Goal: Feedback & Contribution: Contribute content

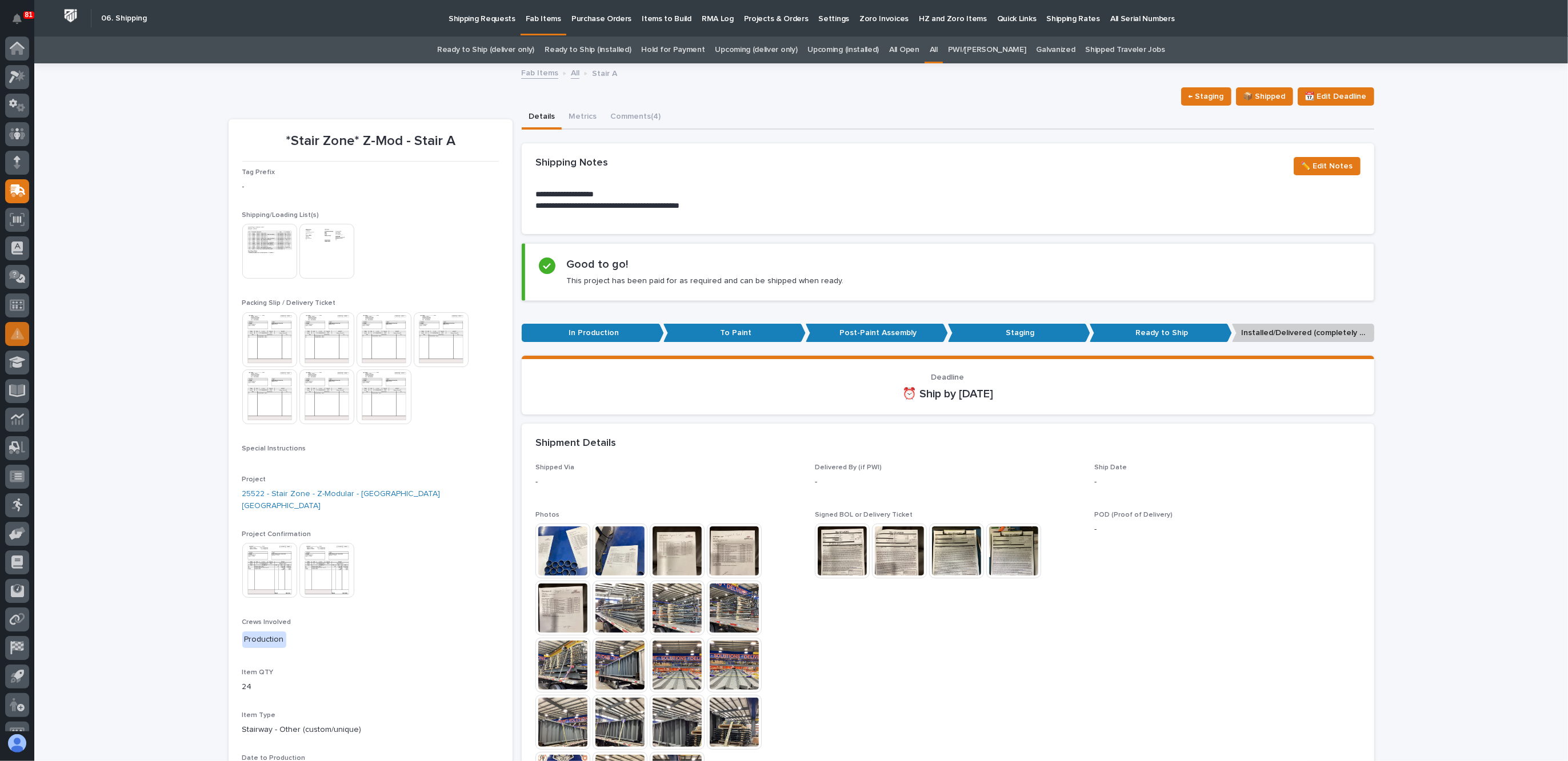
scroll to position [19, 0]
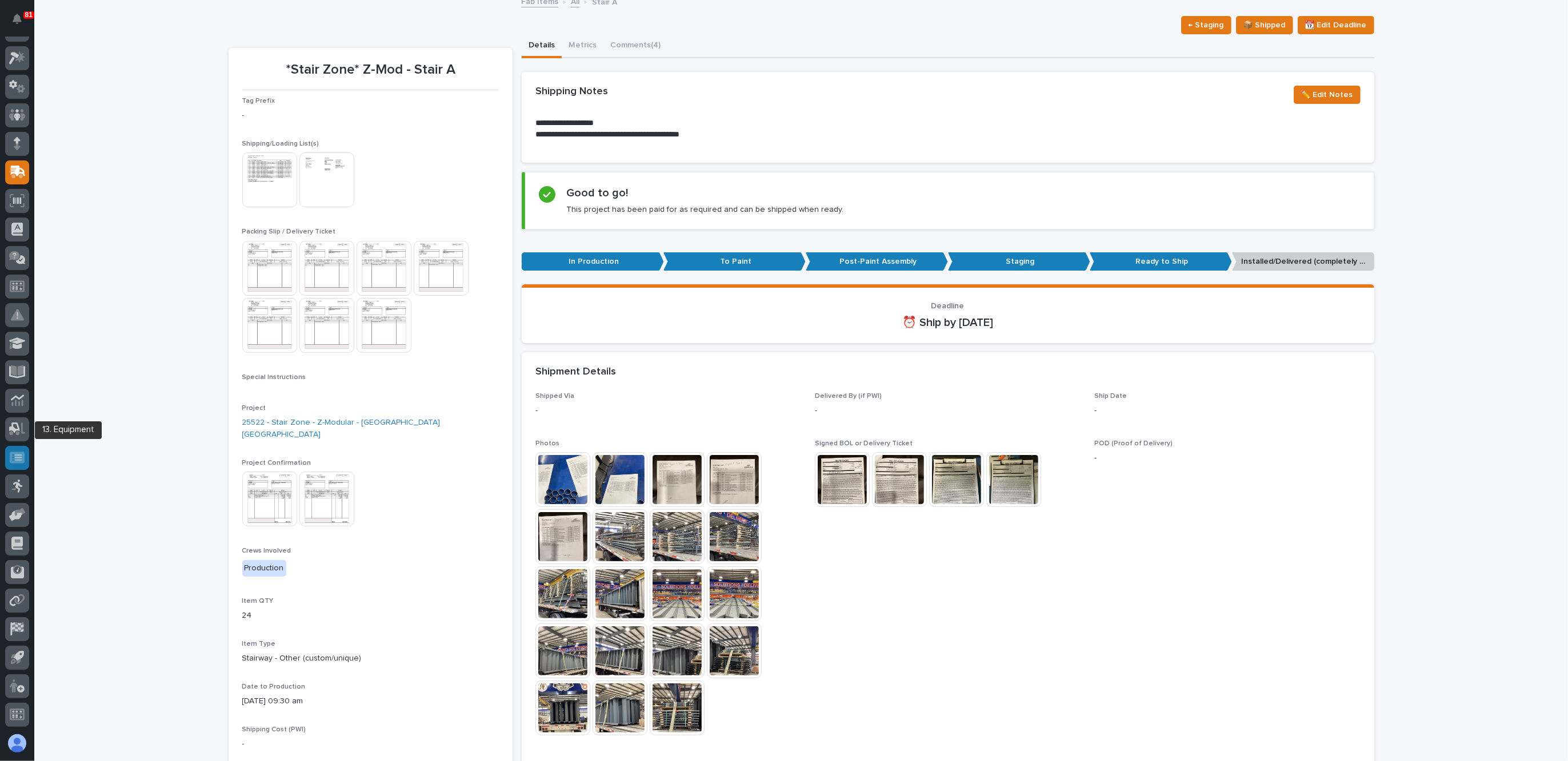
click at [23, 451] on icon at bounding box center [17, 458] width 15 height 13
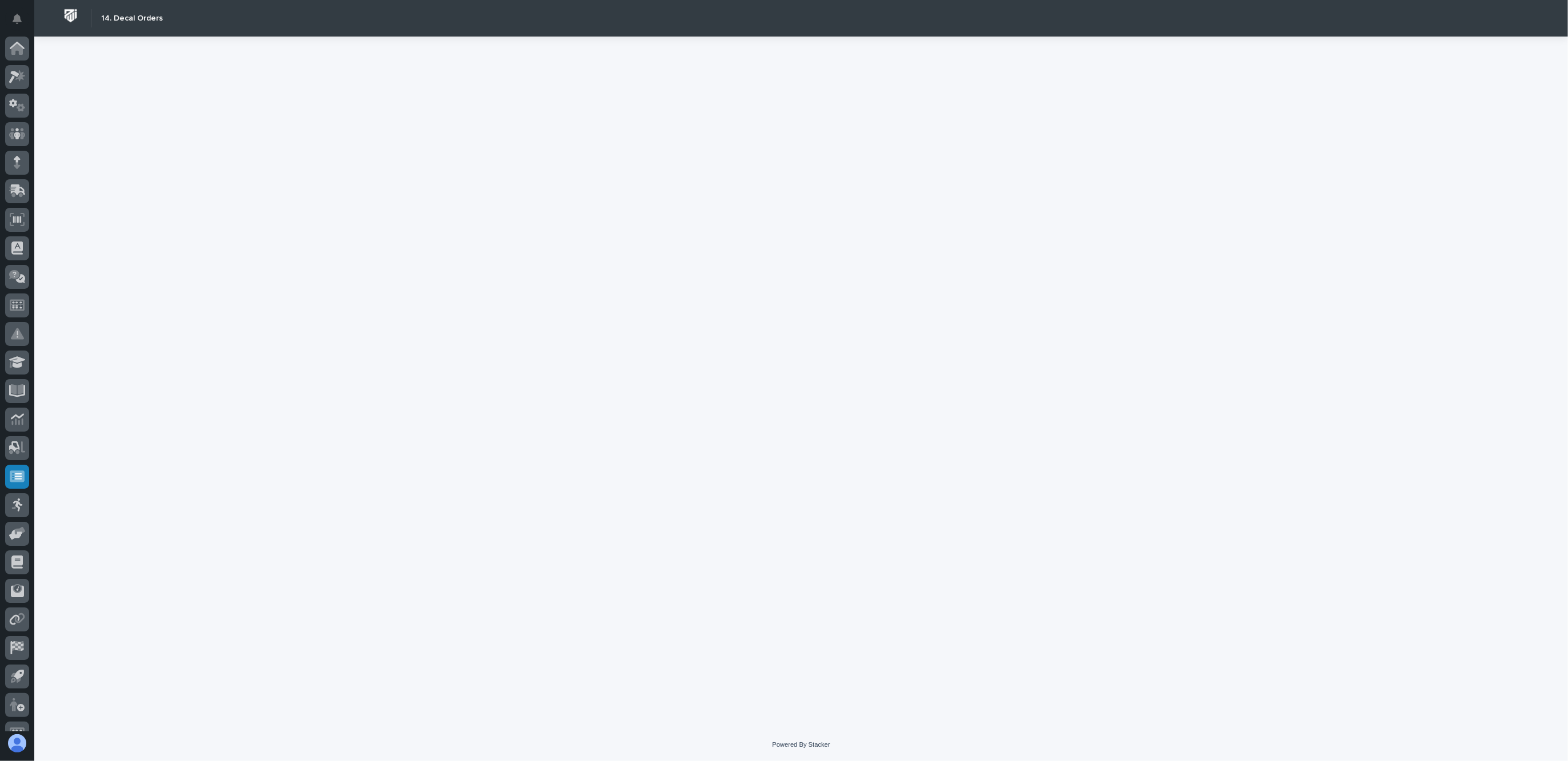
scroll to position [19, 0]
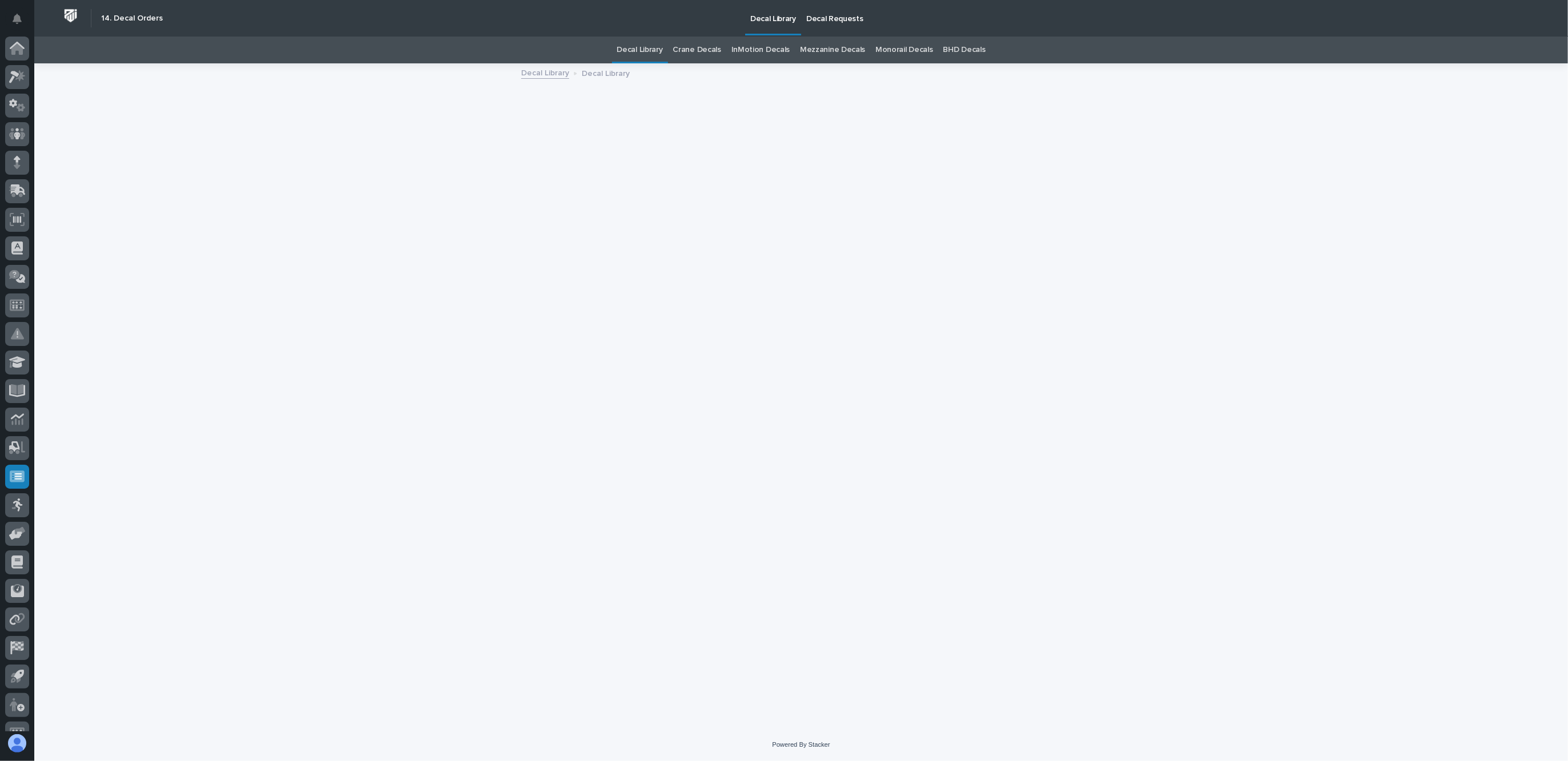
scroll to position [19, 0]
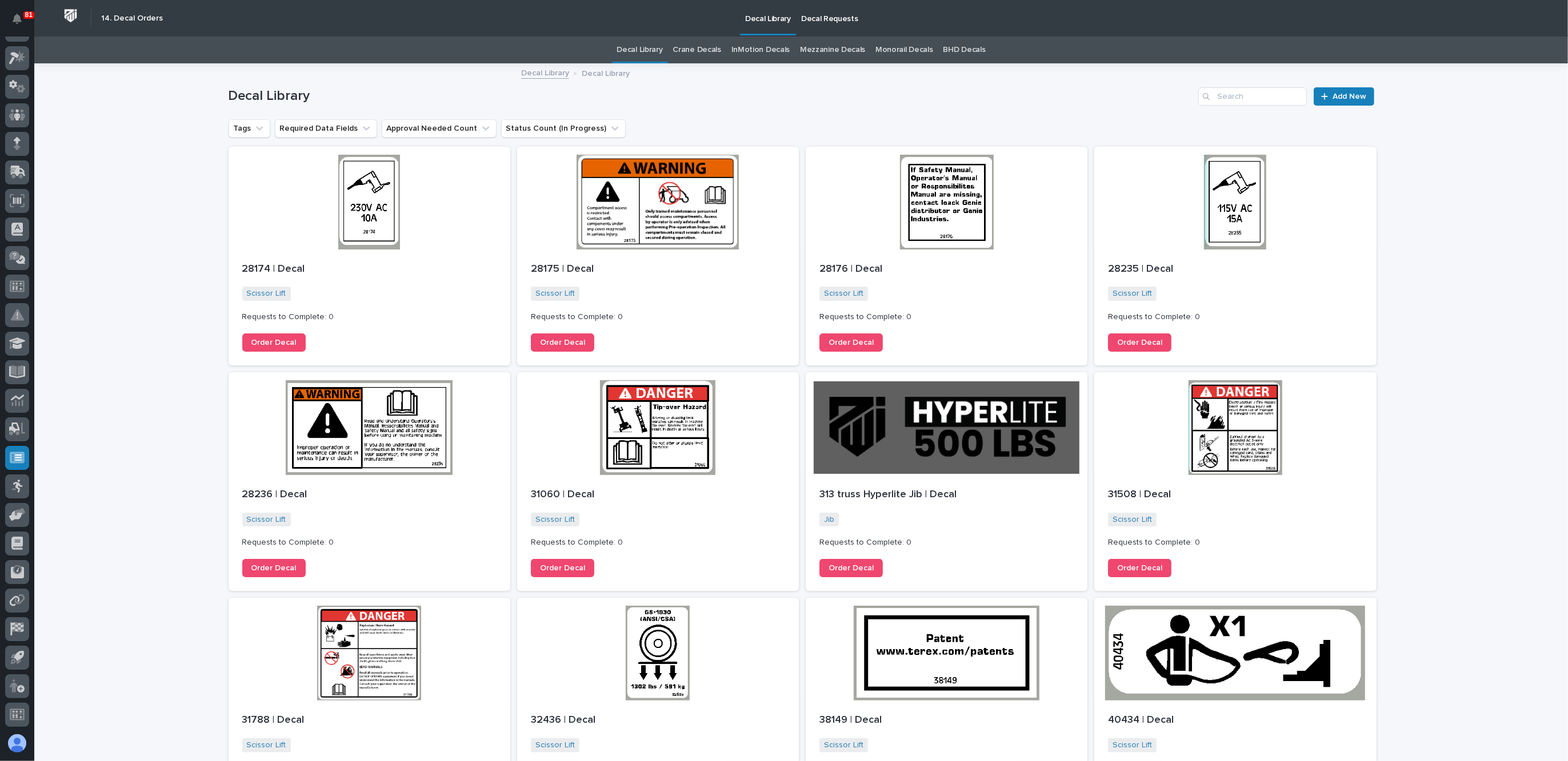
click at [814, 20] on p "Decal Requests" at bounding box center [829, 12] width 57 height 24
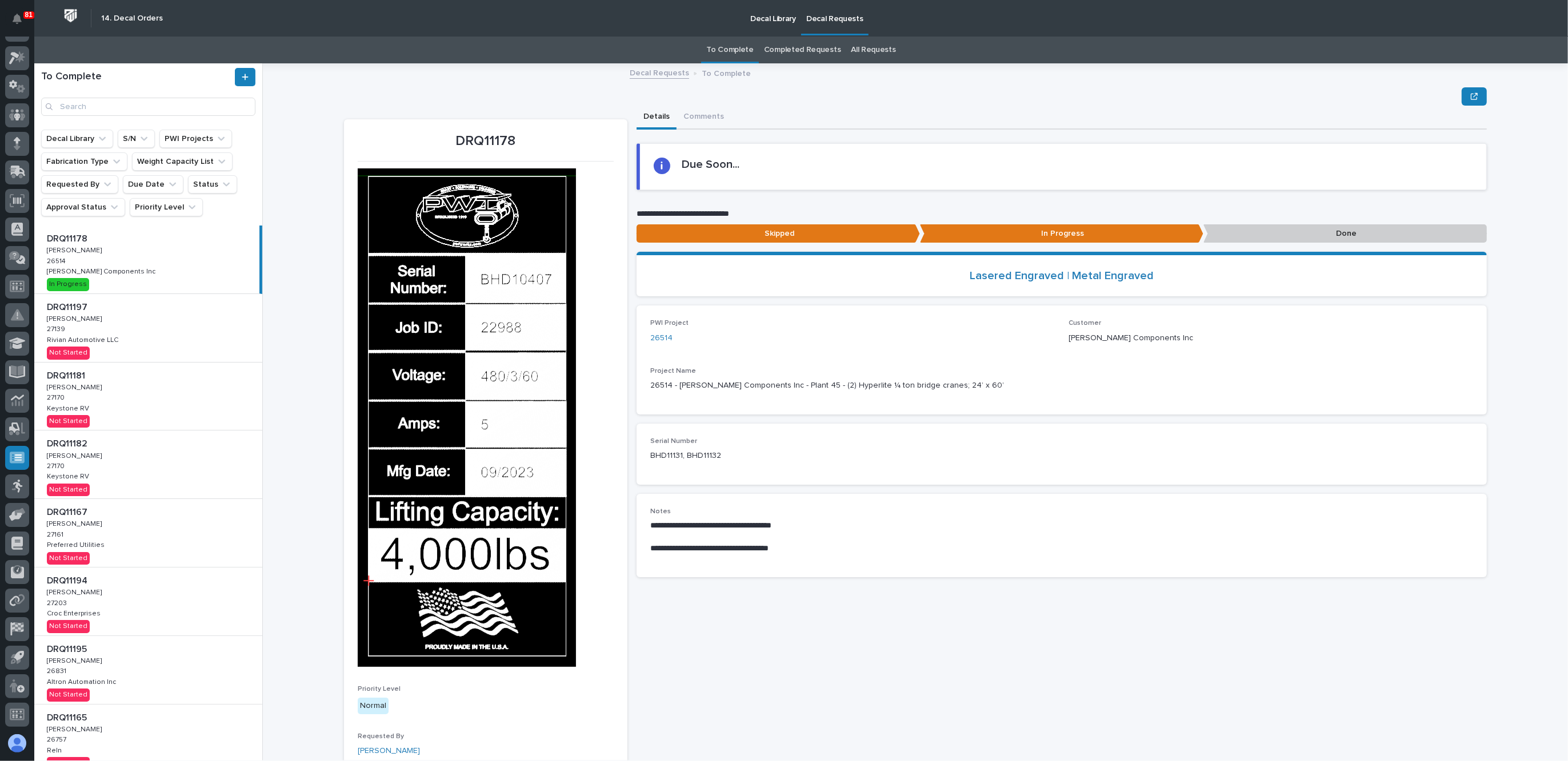
click at [807, 47] on link "Completed Requests" at bounding box center [802, 50] width 77 height 27
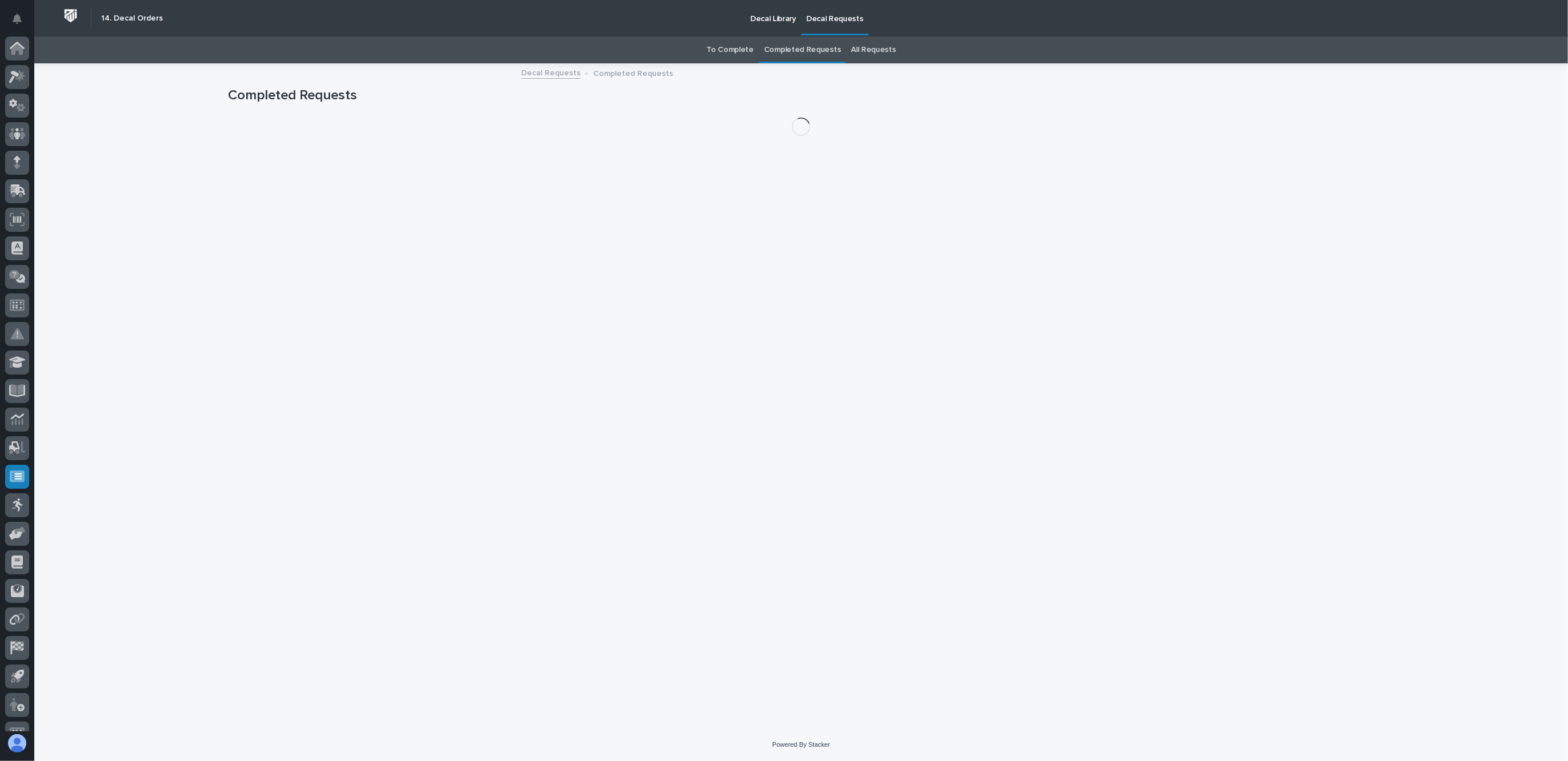
scroll to position [19, 0]
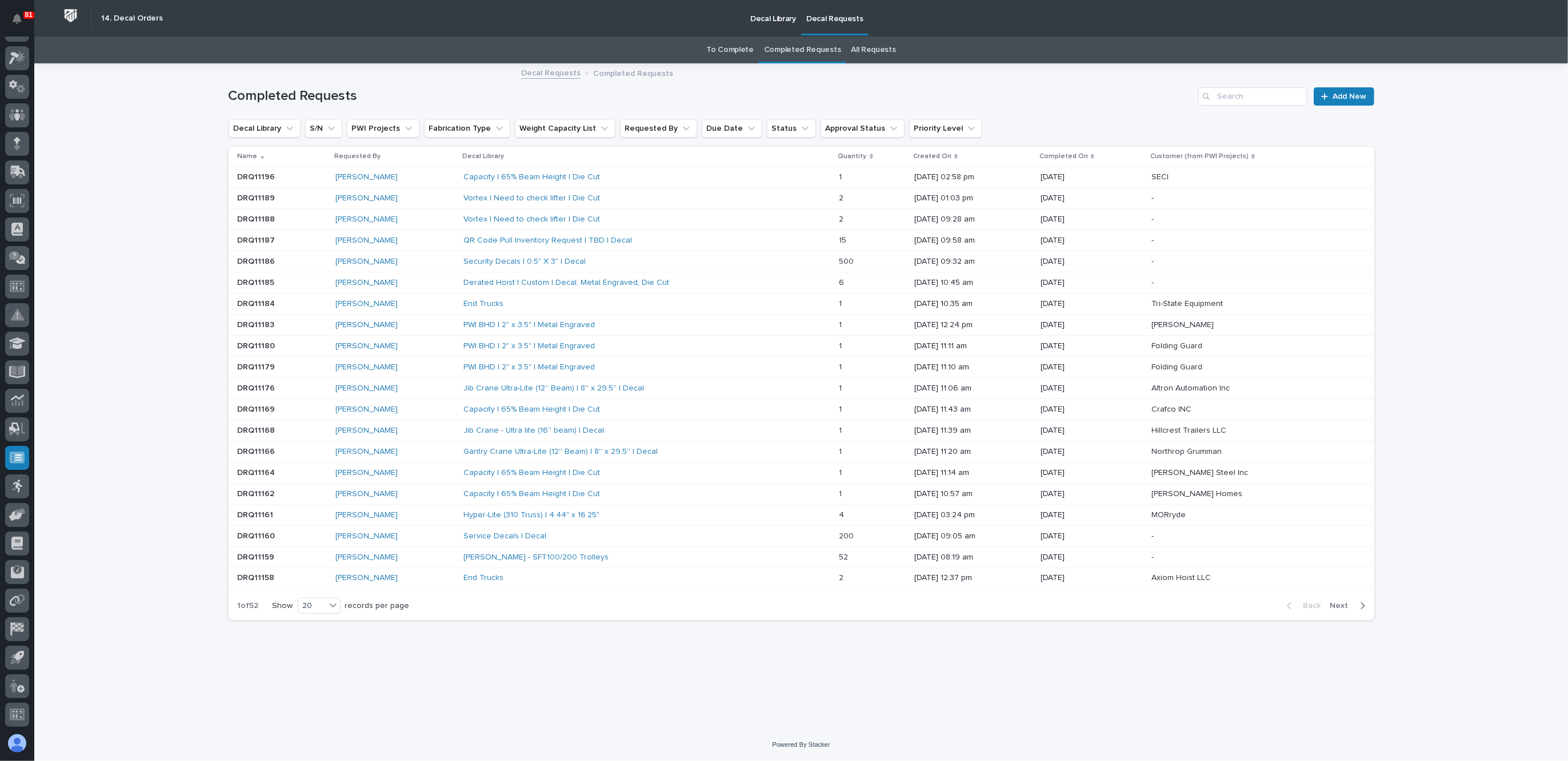
click at [418, 221] on div "Ken Overmyer" at bounding box center [395, 220] width 119 height 9
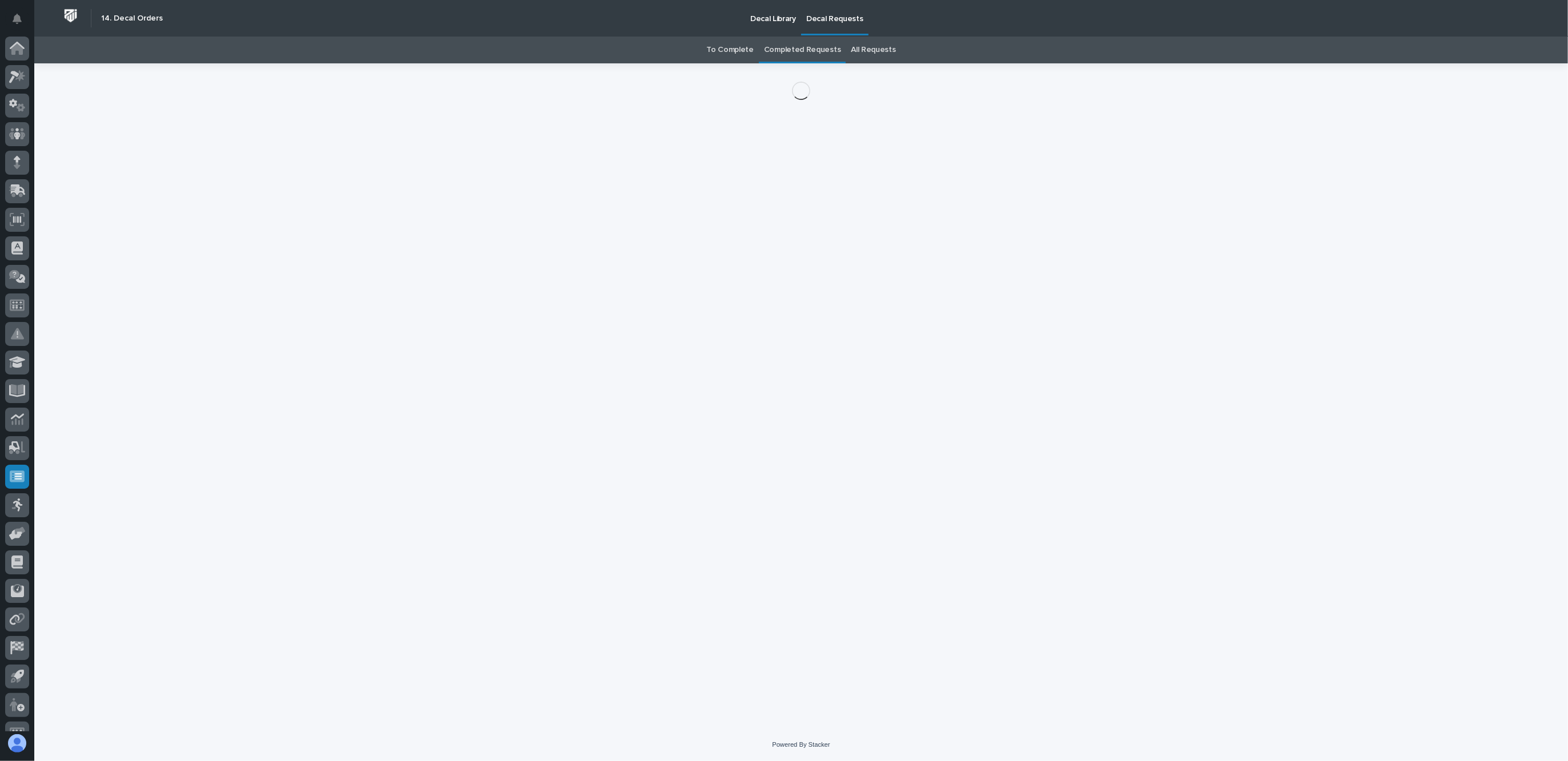
scroll to position [19, 0]
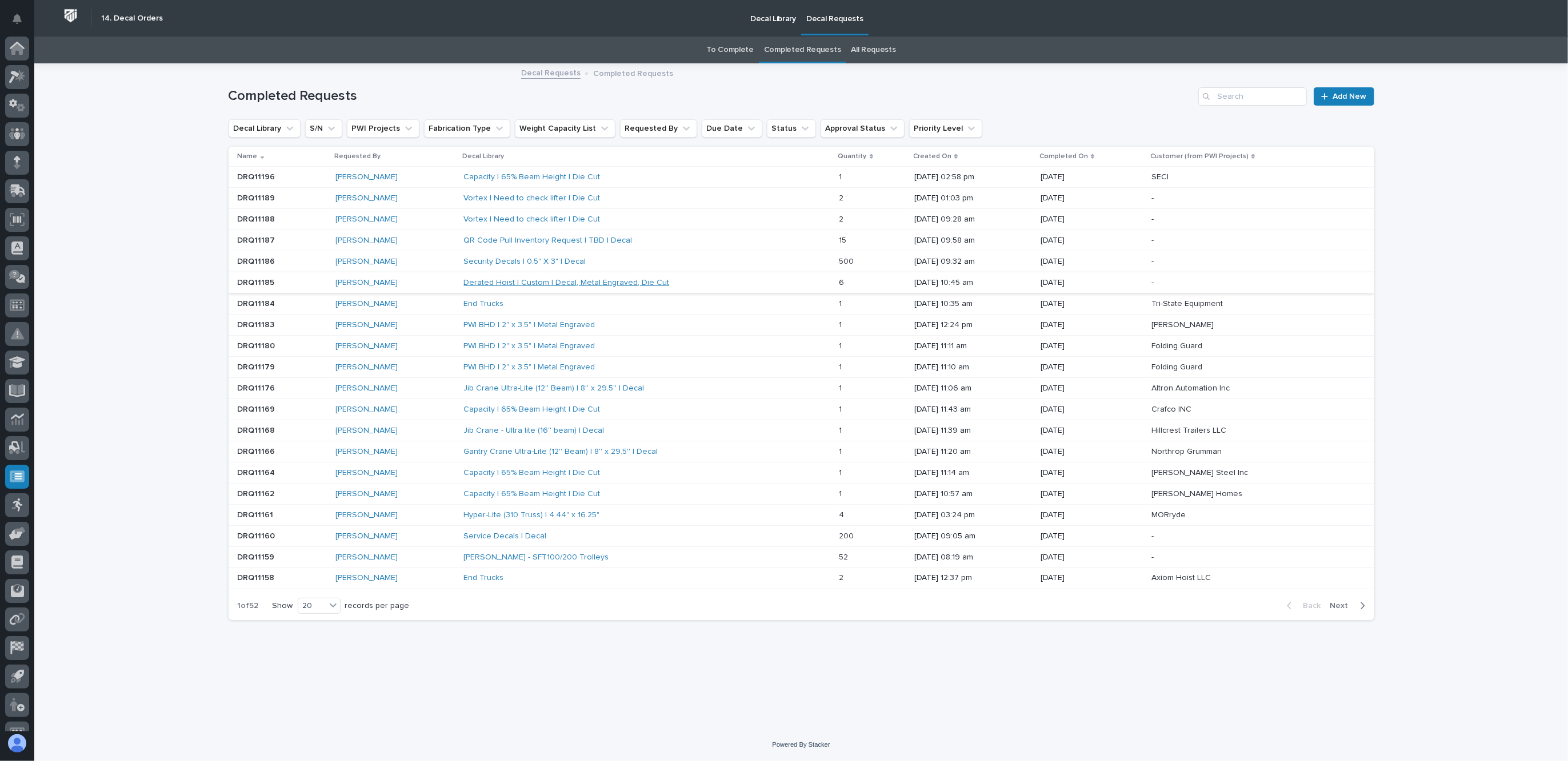
scroll to position [19, 0]
click at [616, 202] on div "Vortex | Need to check lifter | Die Cut" at bounding box center [563, 198] width 200 height 9
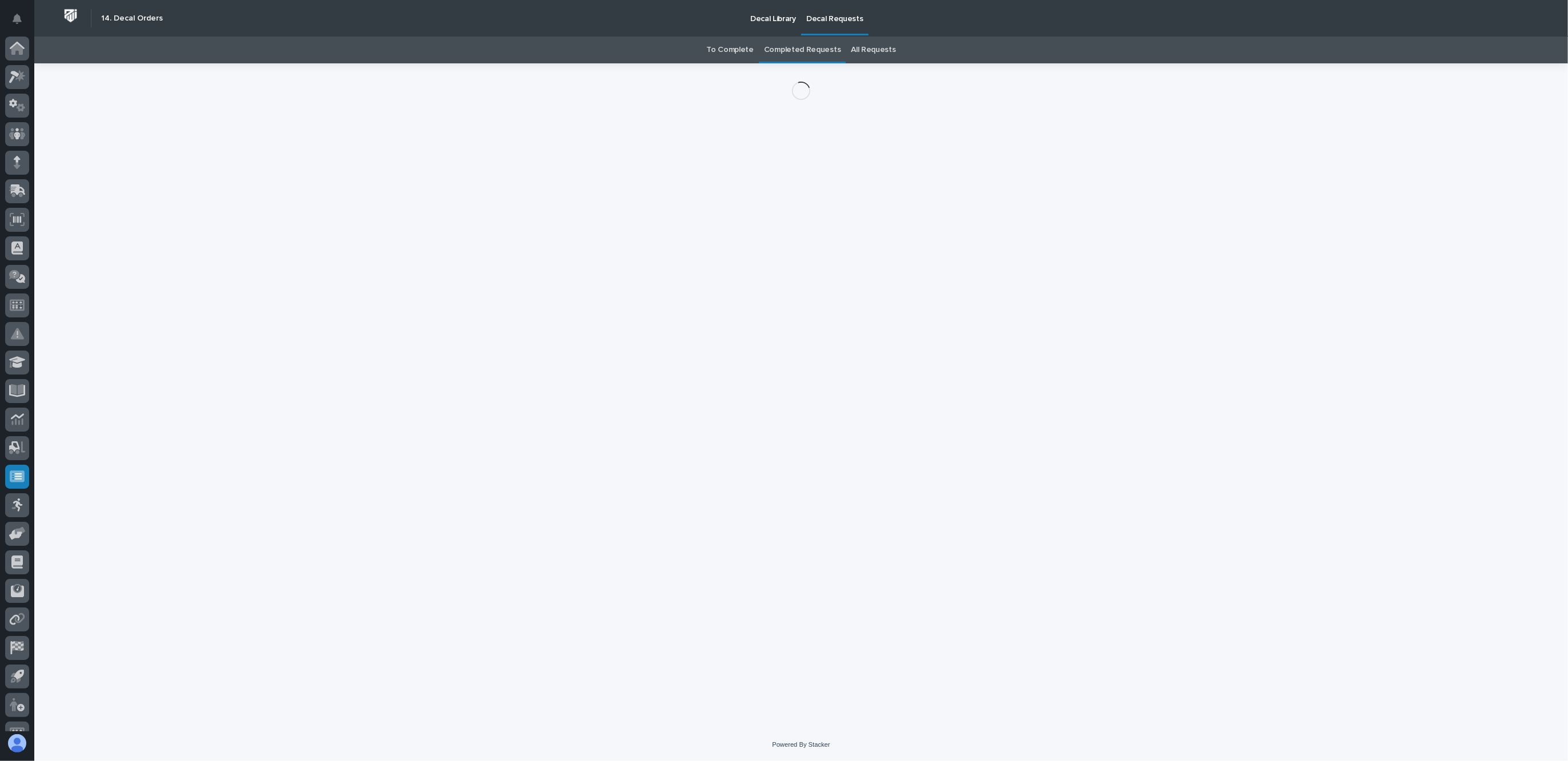
scroll to position [19, 0]
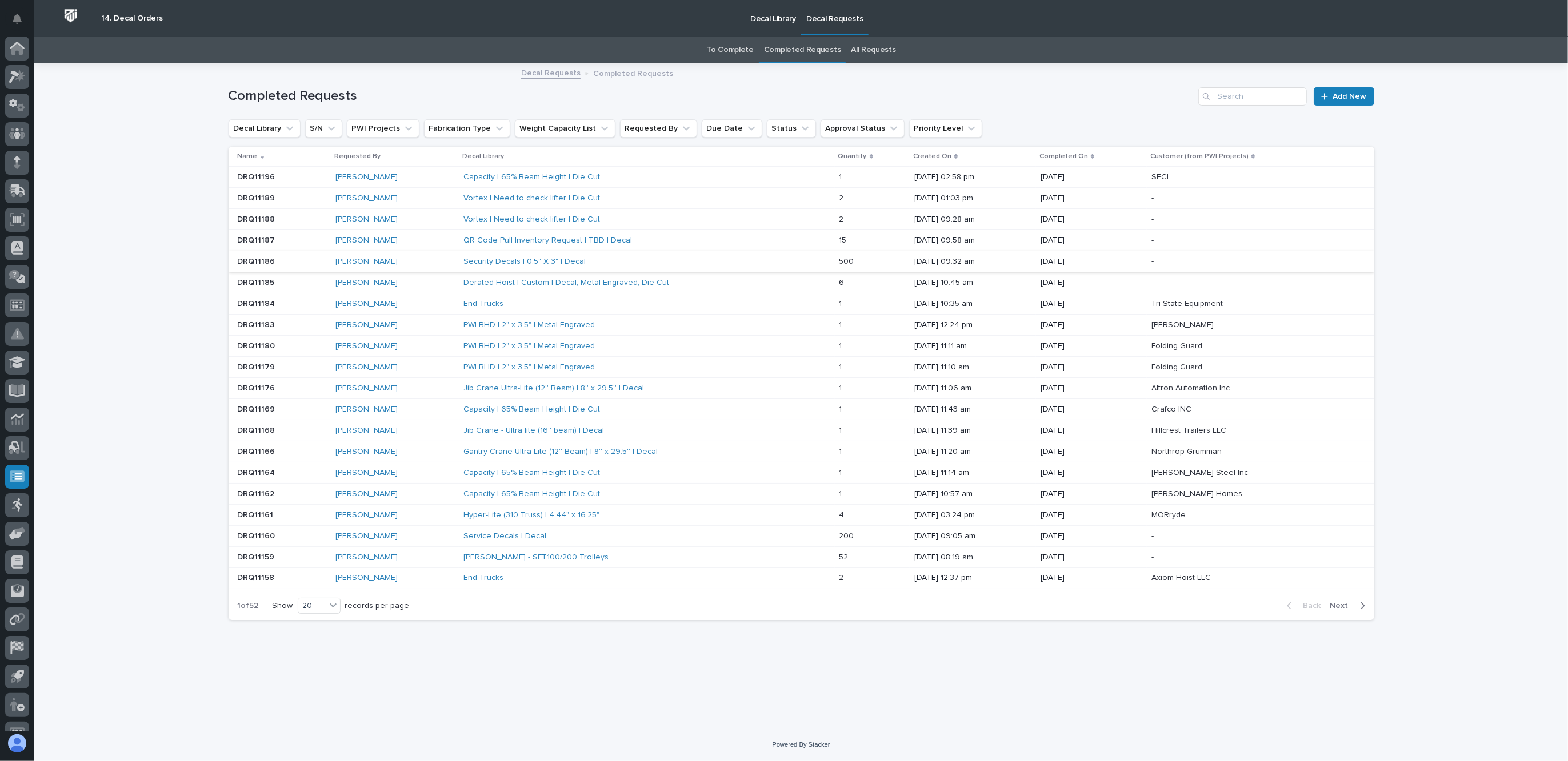
scroll to position [19, 0]
click at [352, 285] on link "Ken Overmyer" at bounding box center [366, 283] width 62 height 9
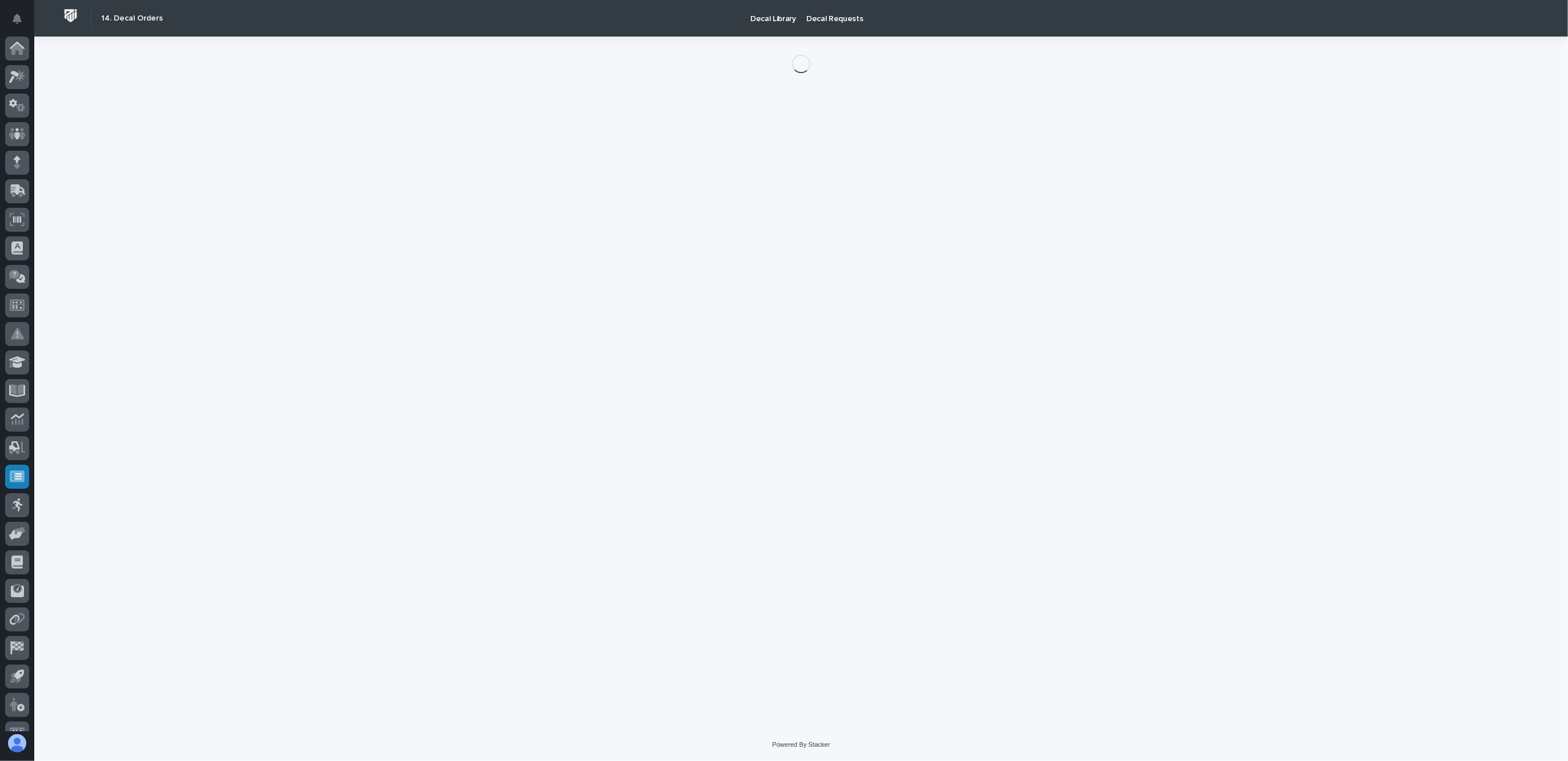
scroll to position [19, 0]
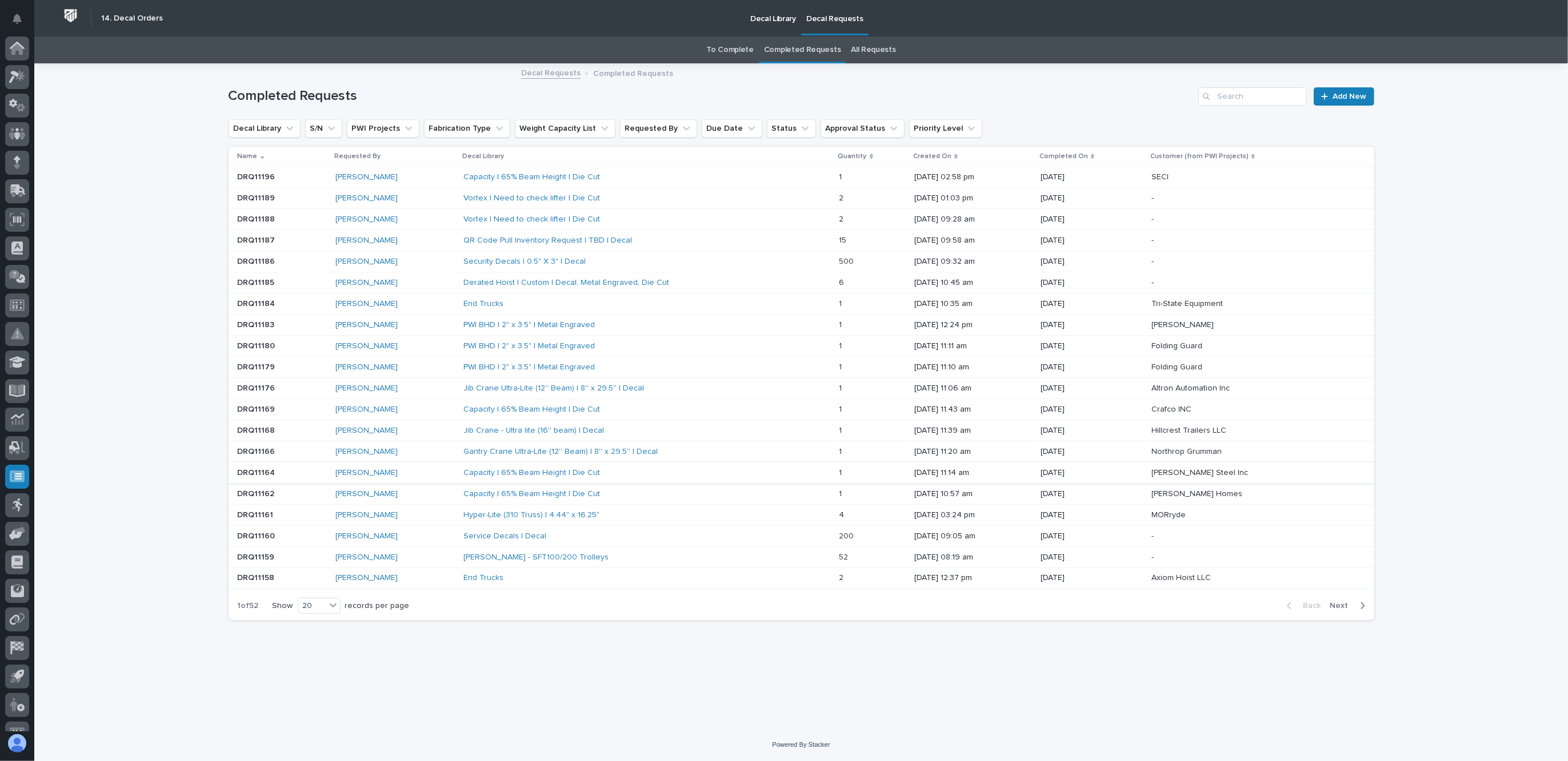
scroll to position [19, 0]
click at [730, 51] on link "To Complete" at bounding box center [730, 50] width 47 height 27
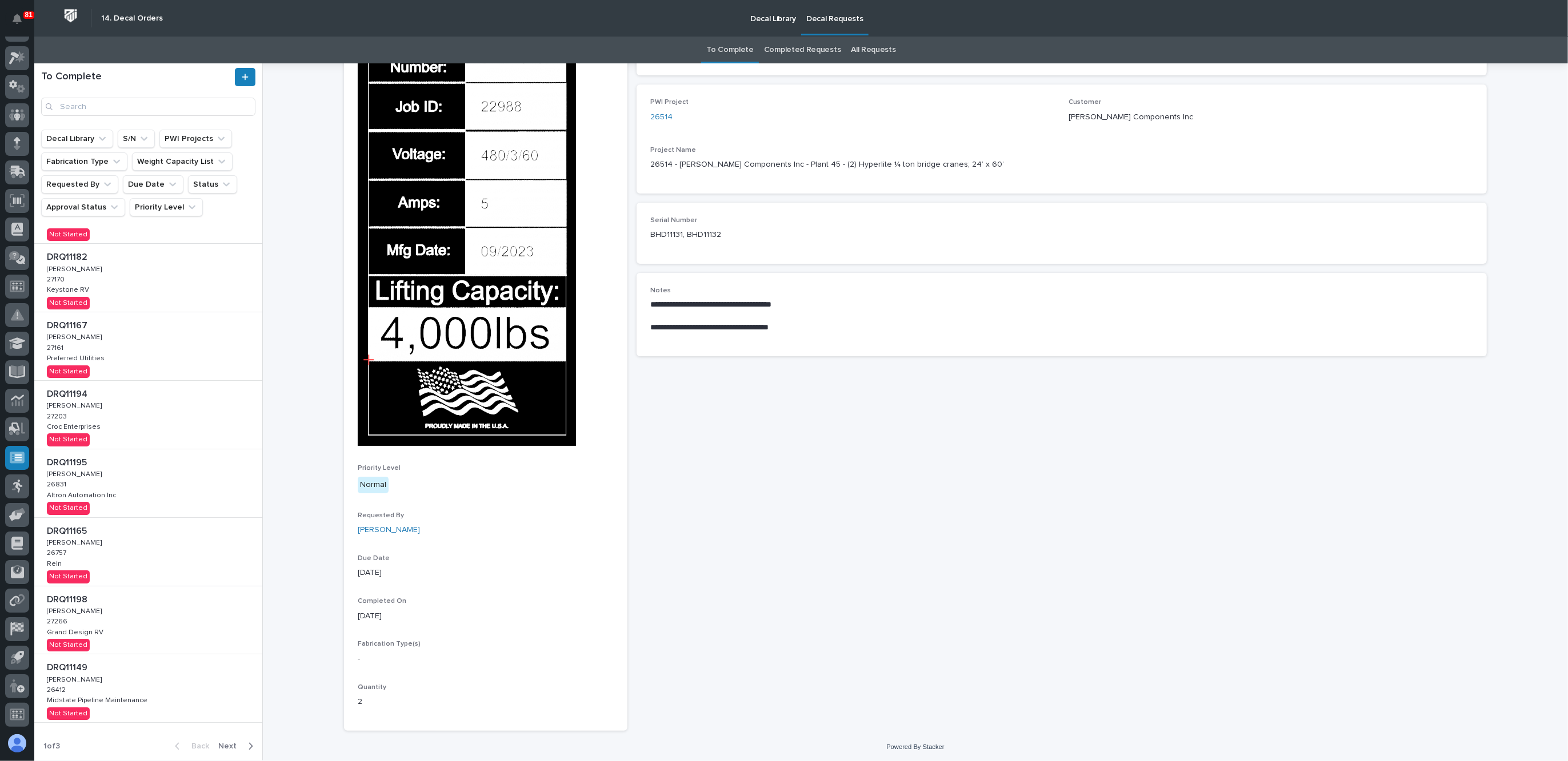
scroll to position [223, 0]
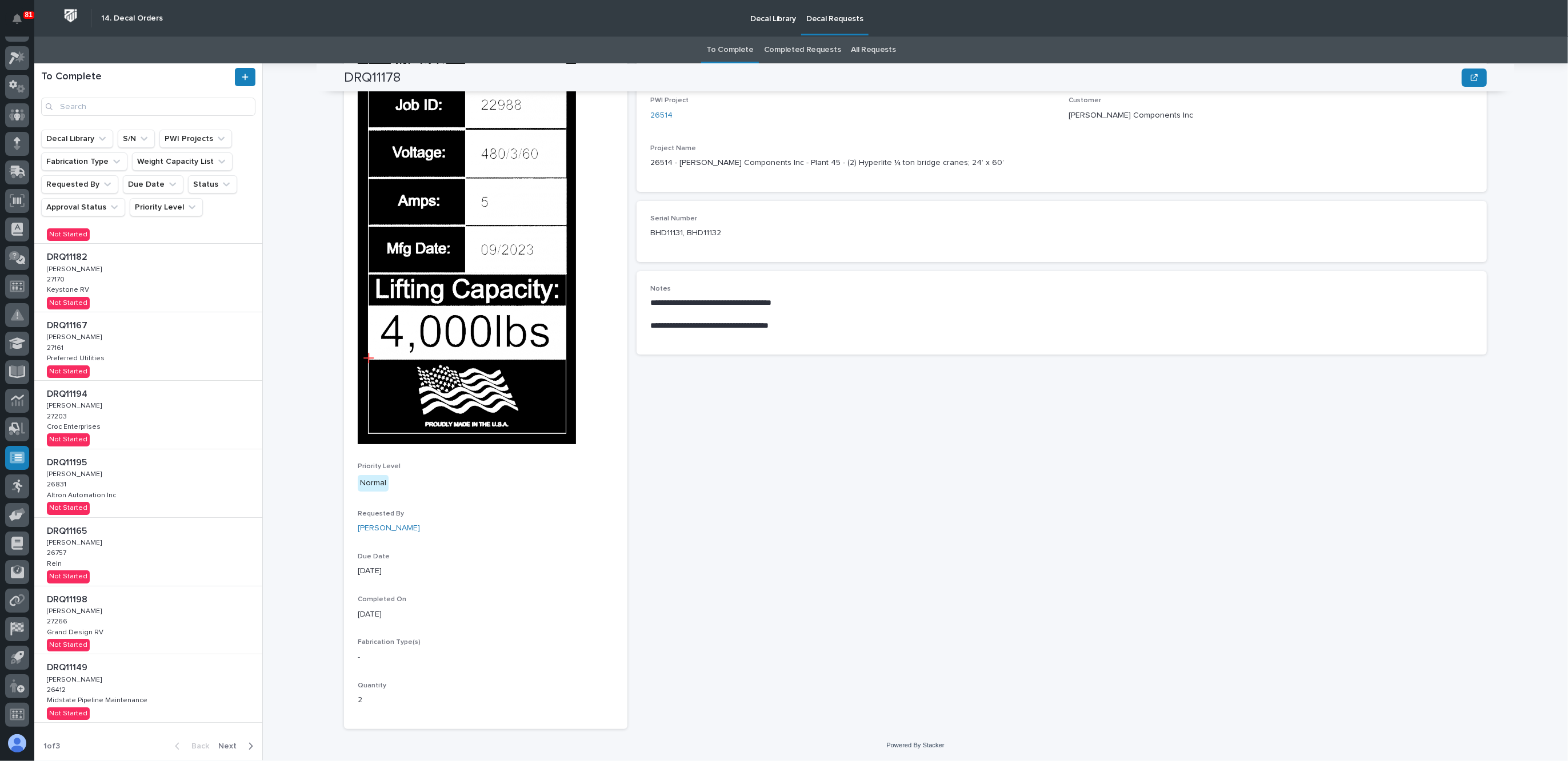
click at [220, 745] on span "Next" at bounding box center [231, 746] width 25 height 10
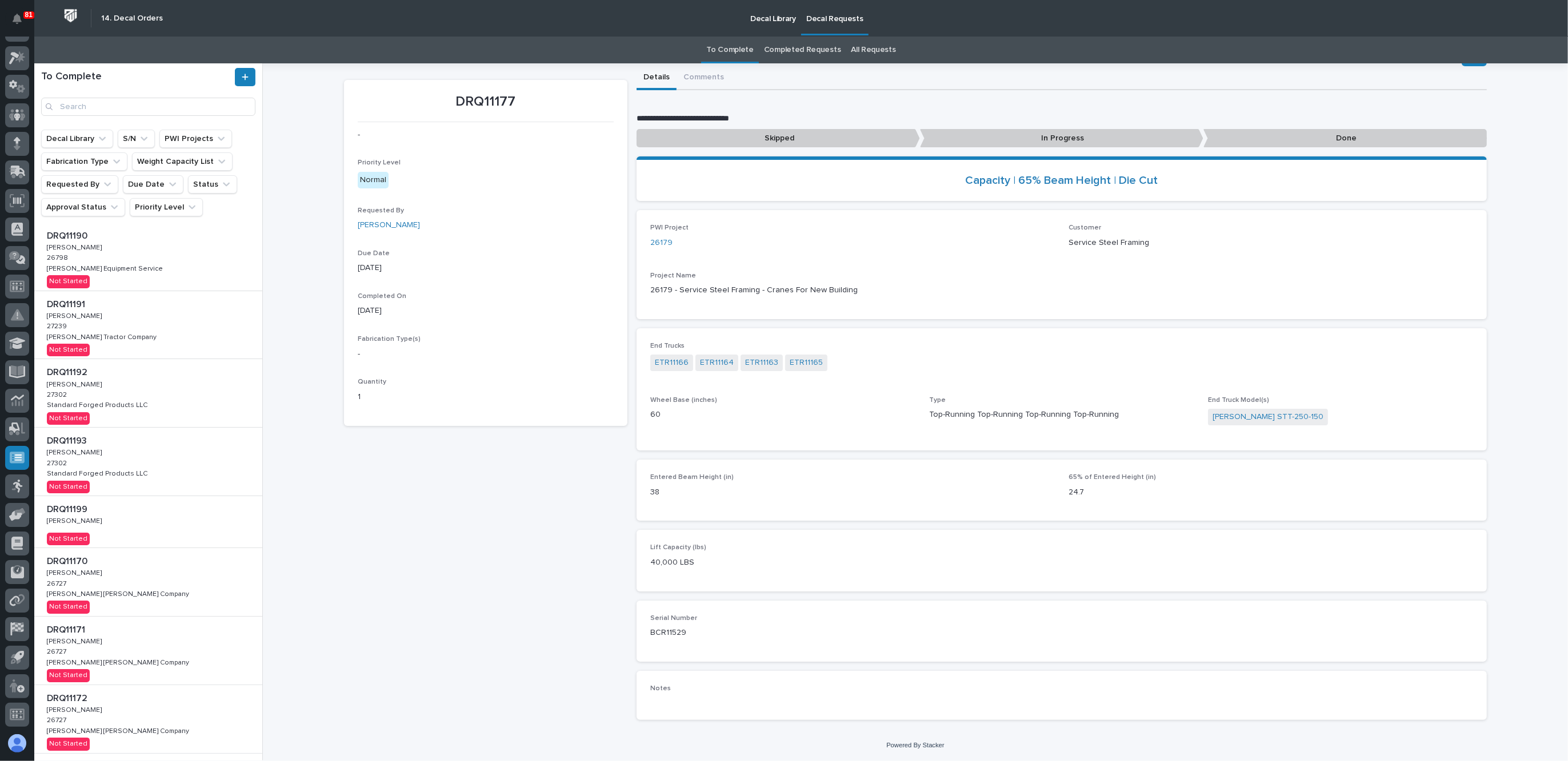
scroll to position [143, 0]
click at [130, 445] on div "DRQ11199 DRQ11199 Ken Overmyer Ken Overmyer Not Started" at bounding box center [148, 450] width 228 height 51
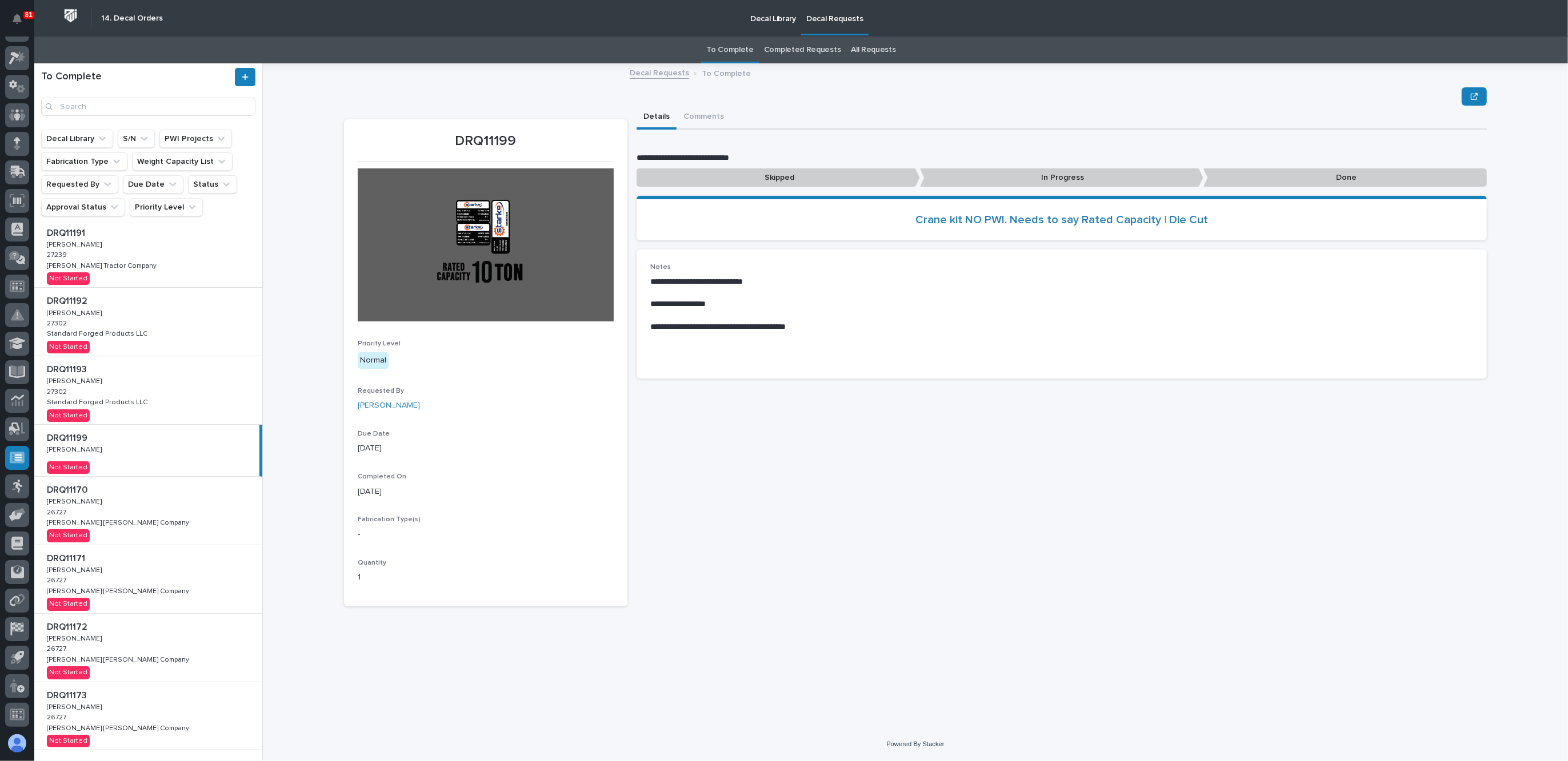
scroll to position [170, 0]
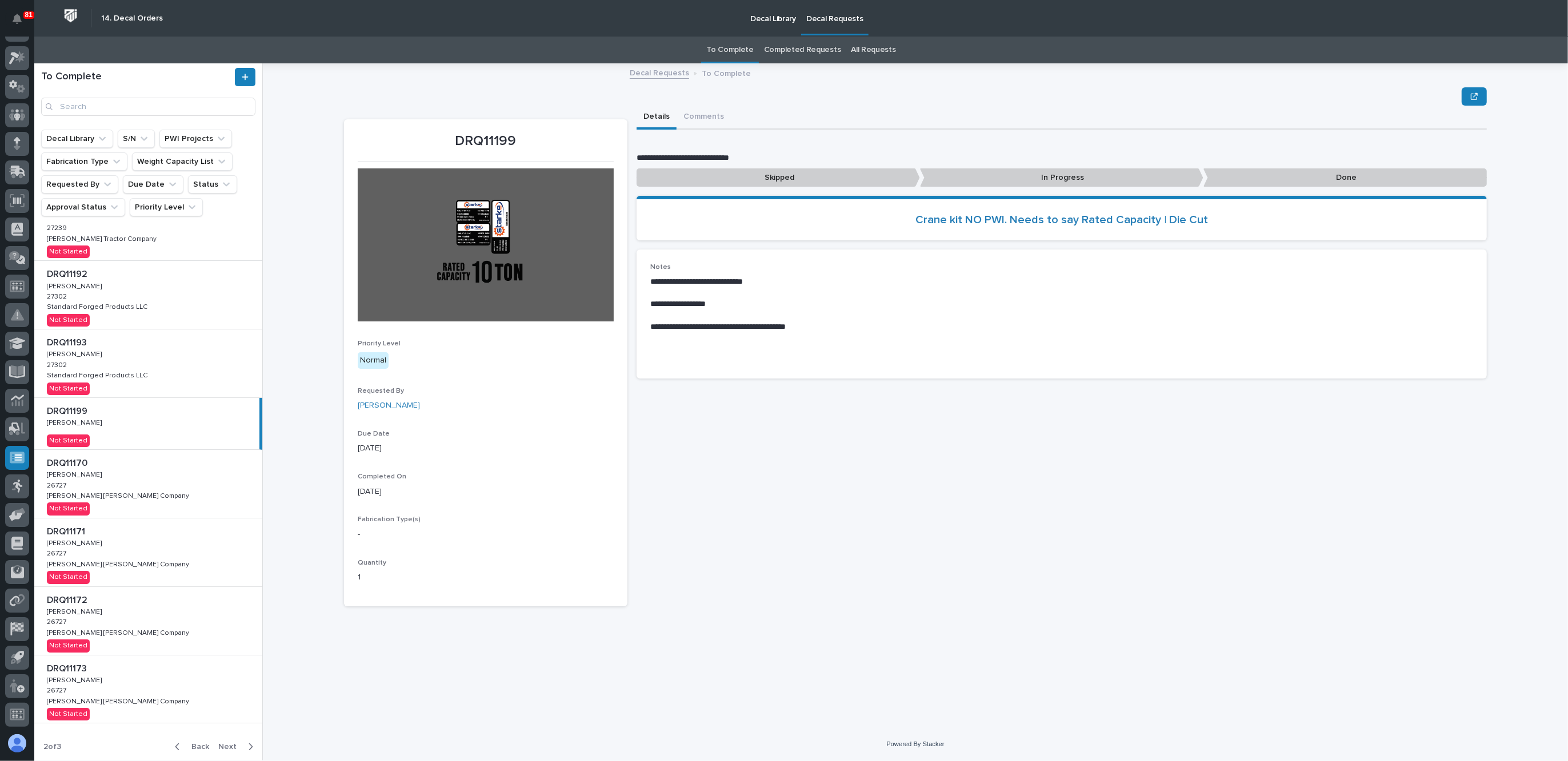
click at [225, 749] on span "Next" at bounding box center [231, 747] width 25 height 10
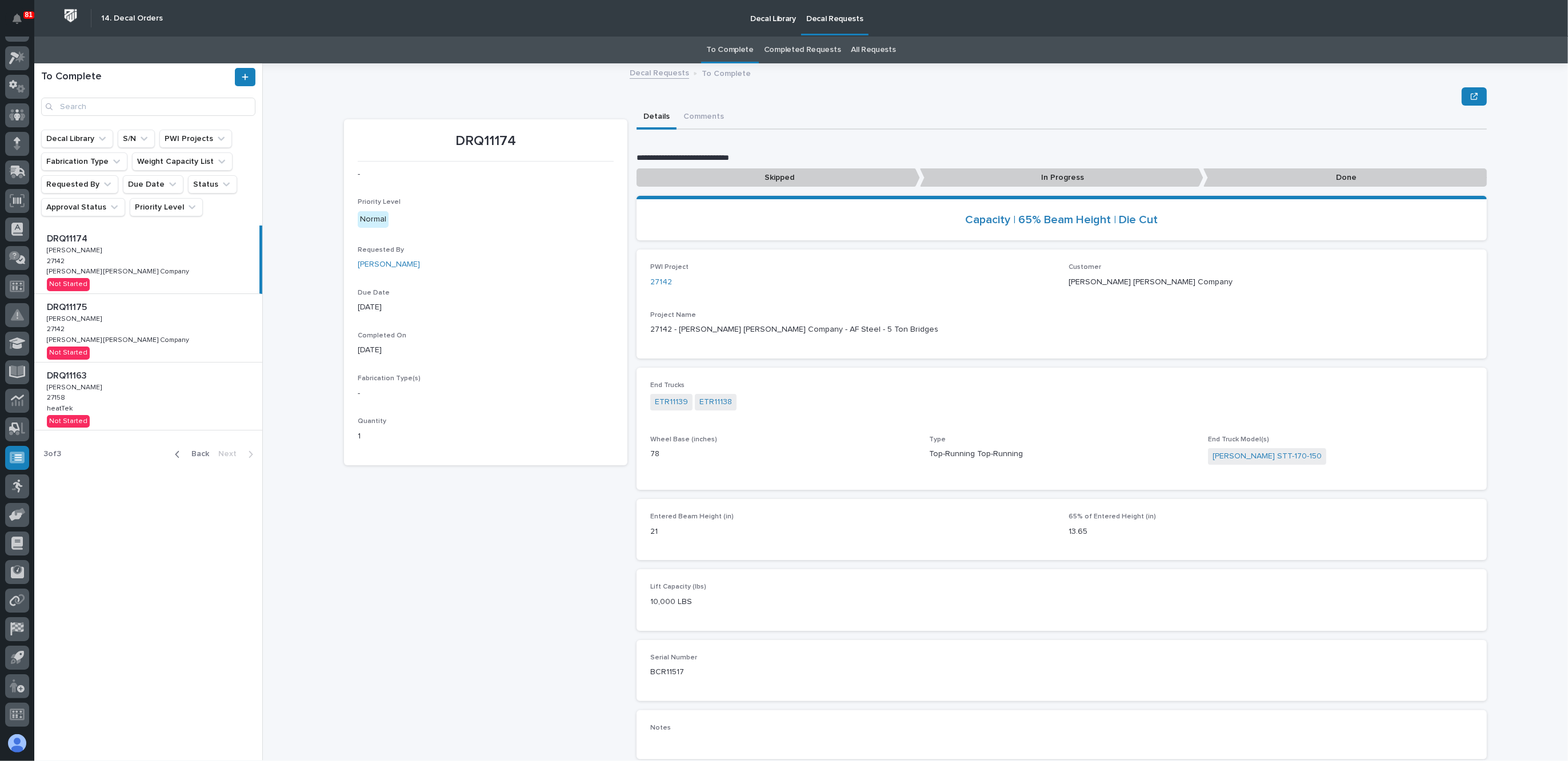
click at [663, 74] on link "Decal Requests" at bounding box center [659, 72] width 59 height 13
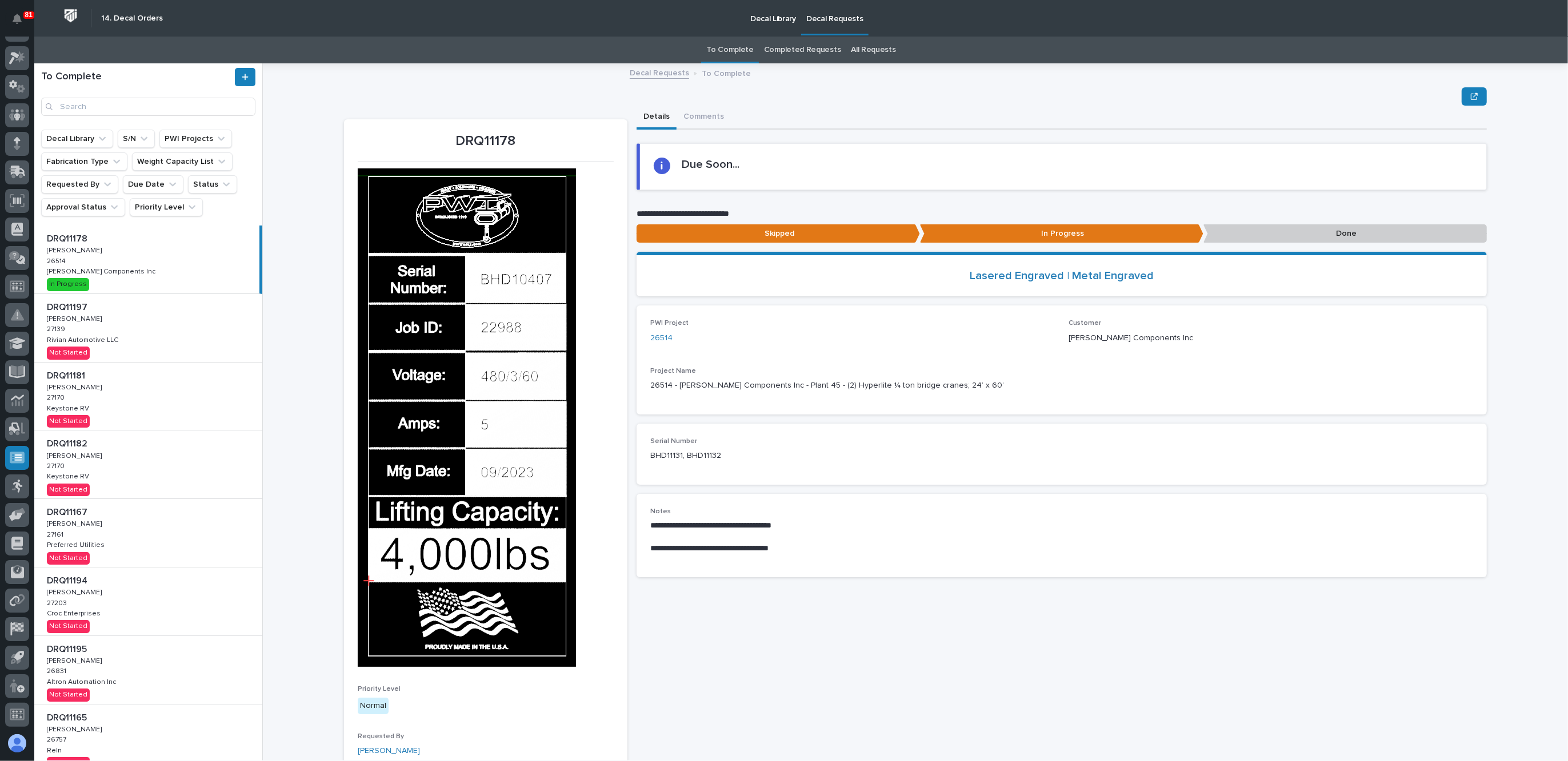
click at [770, 9] on p "Decal Library" at bounding box center [773, 12] width 46 height 24
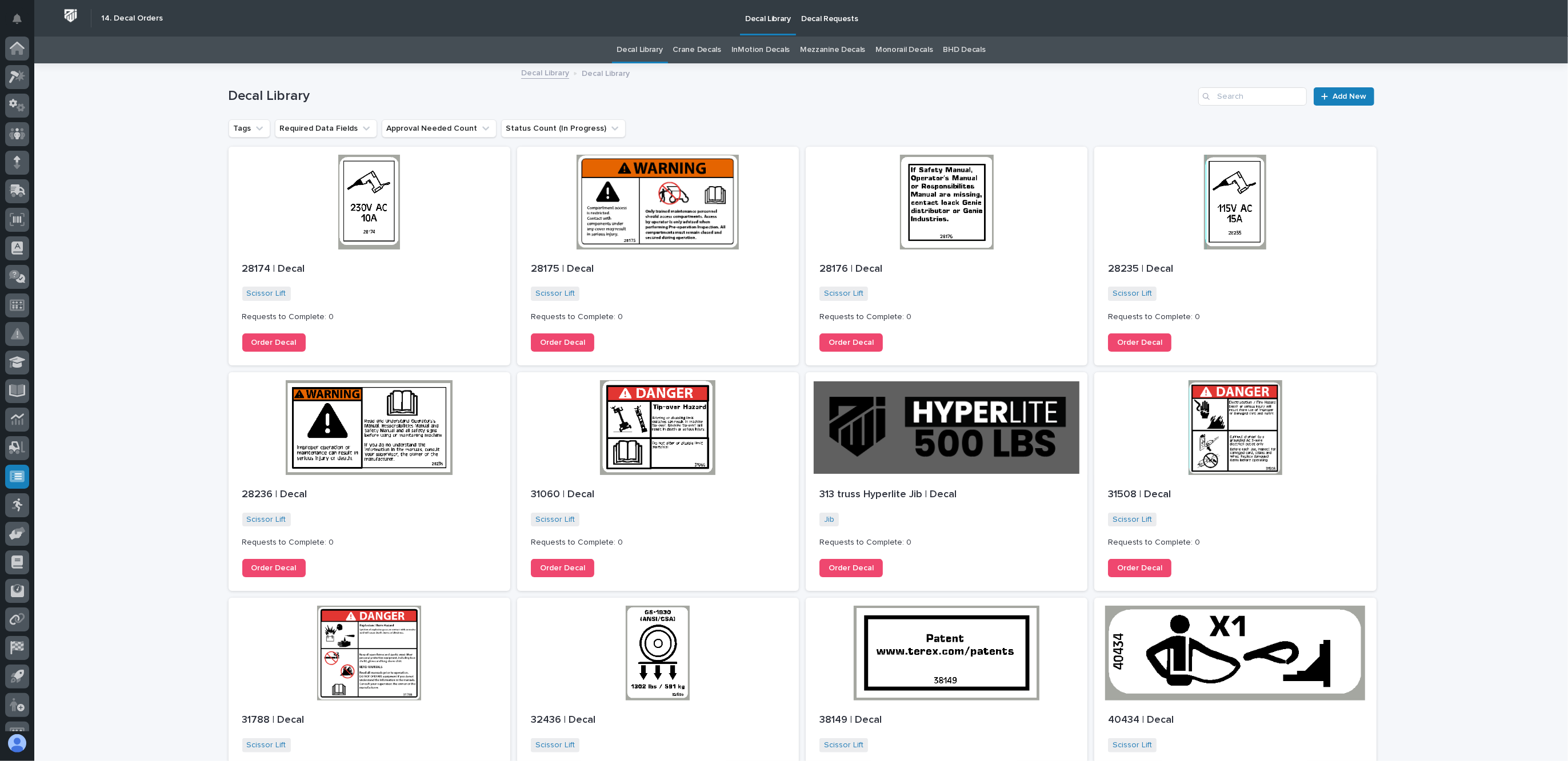
scroll to position [19, 0]
click at [1342, 88] on link "Add New" at bounding box center [1344, 96] width 60 height 18
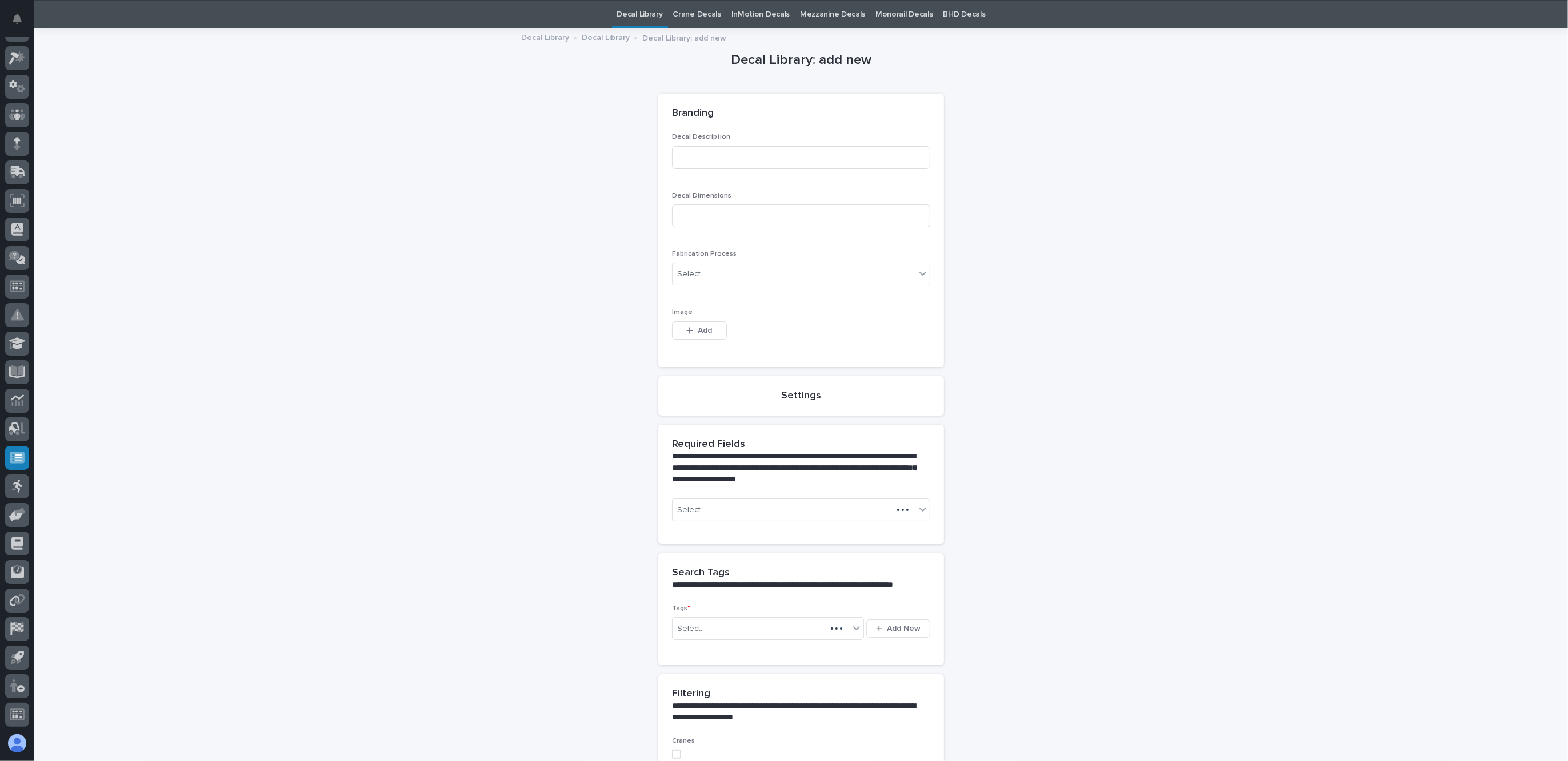
scroll to position [36, 0]
click at [726, 150] on input at bounding box center [801, 156] width 259 height 23
type input "d"
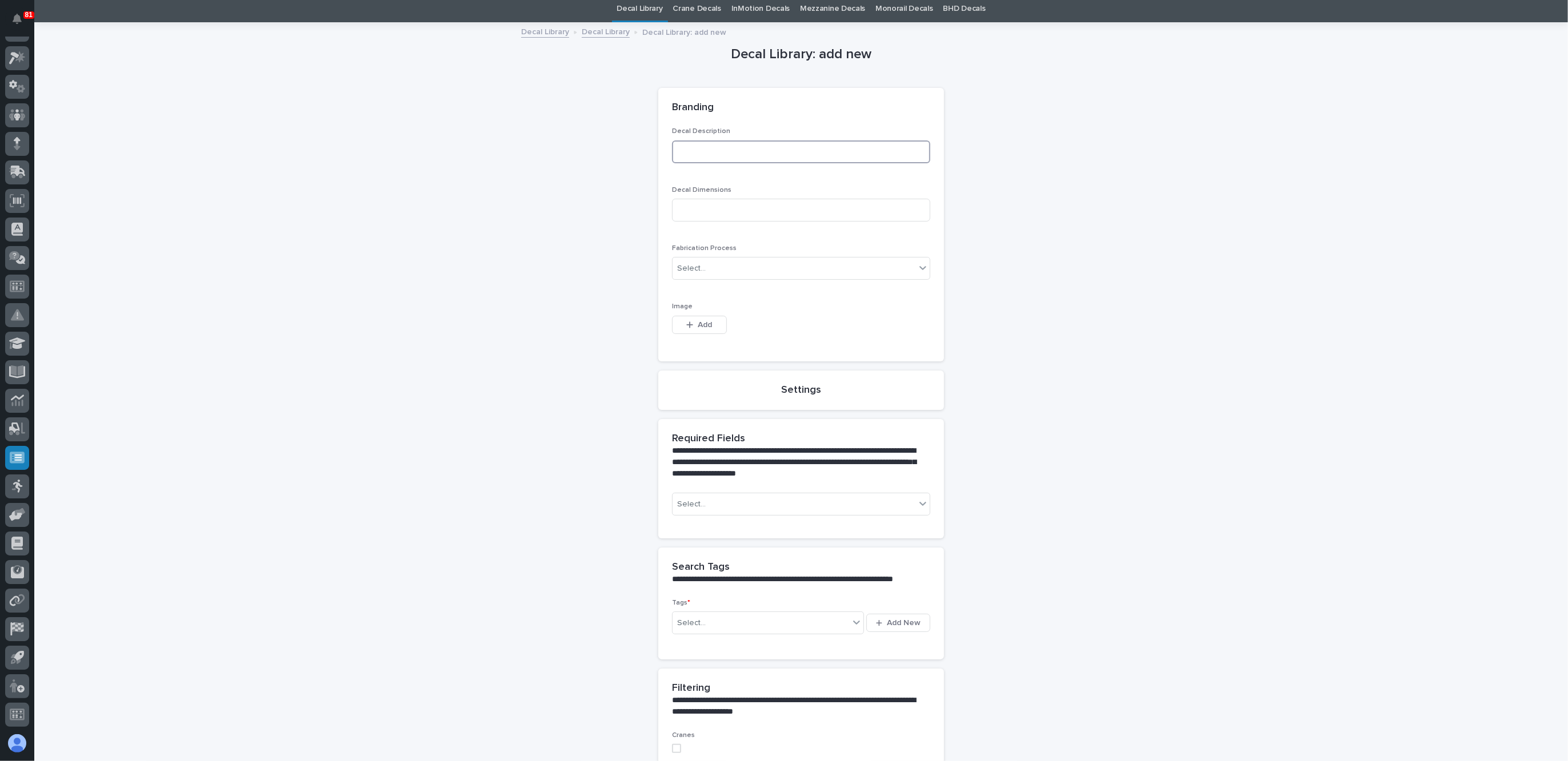
scroll to position [0, 0]
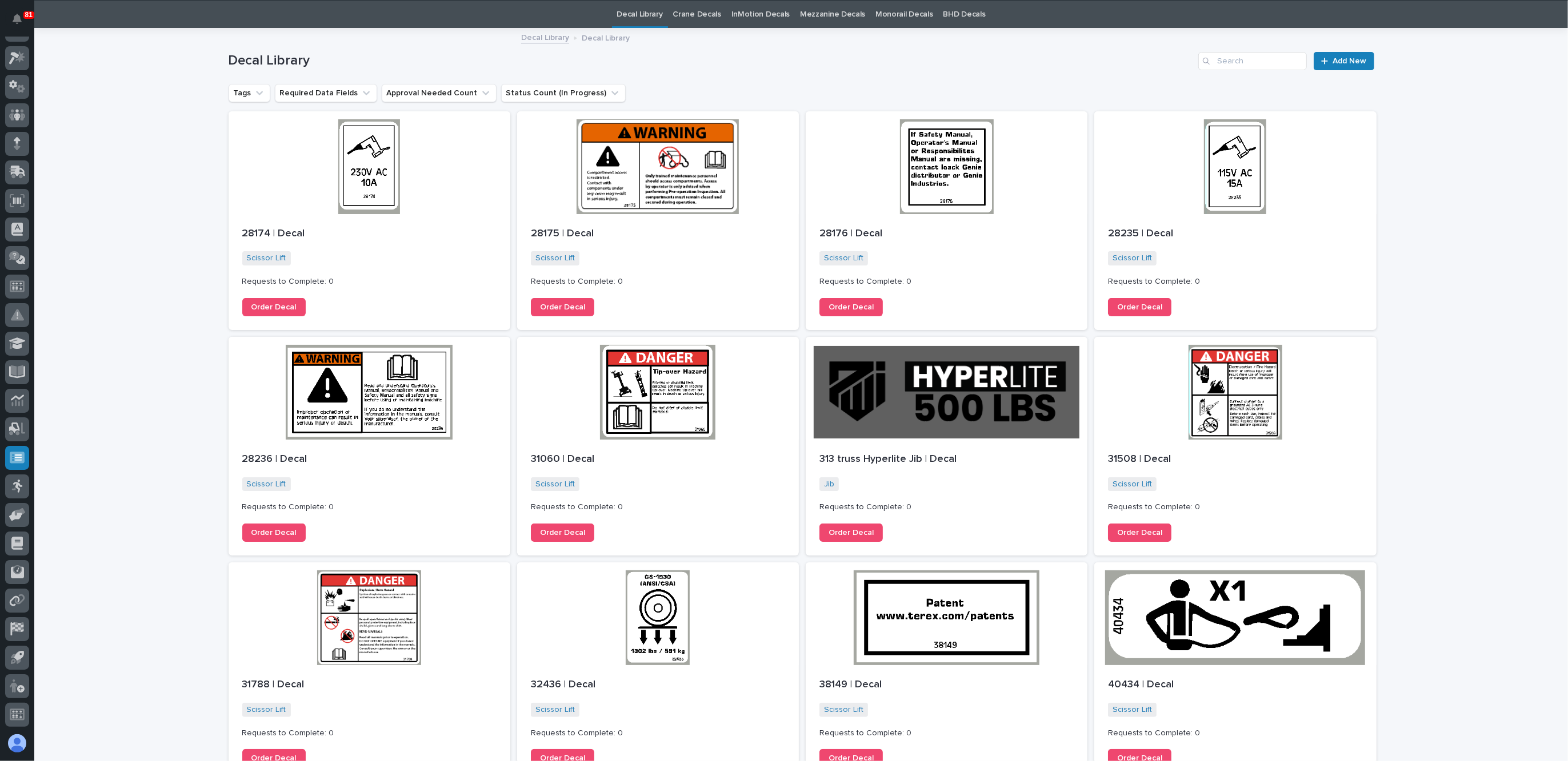
scroll to position [36, 0]
click at [1222, 67] on input "Search" at bounding box center [1253, 60] width 108 height 18
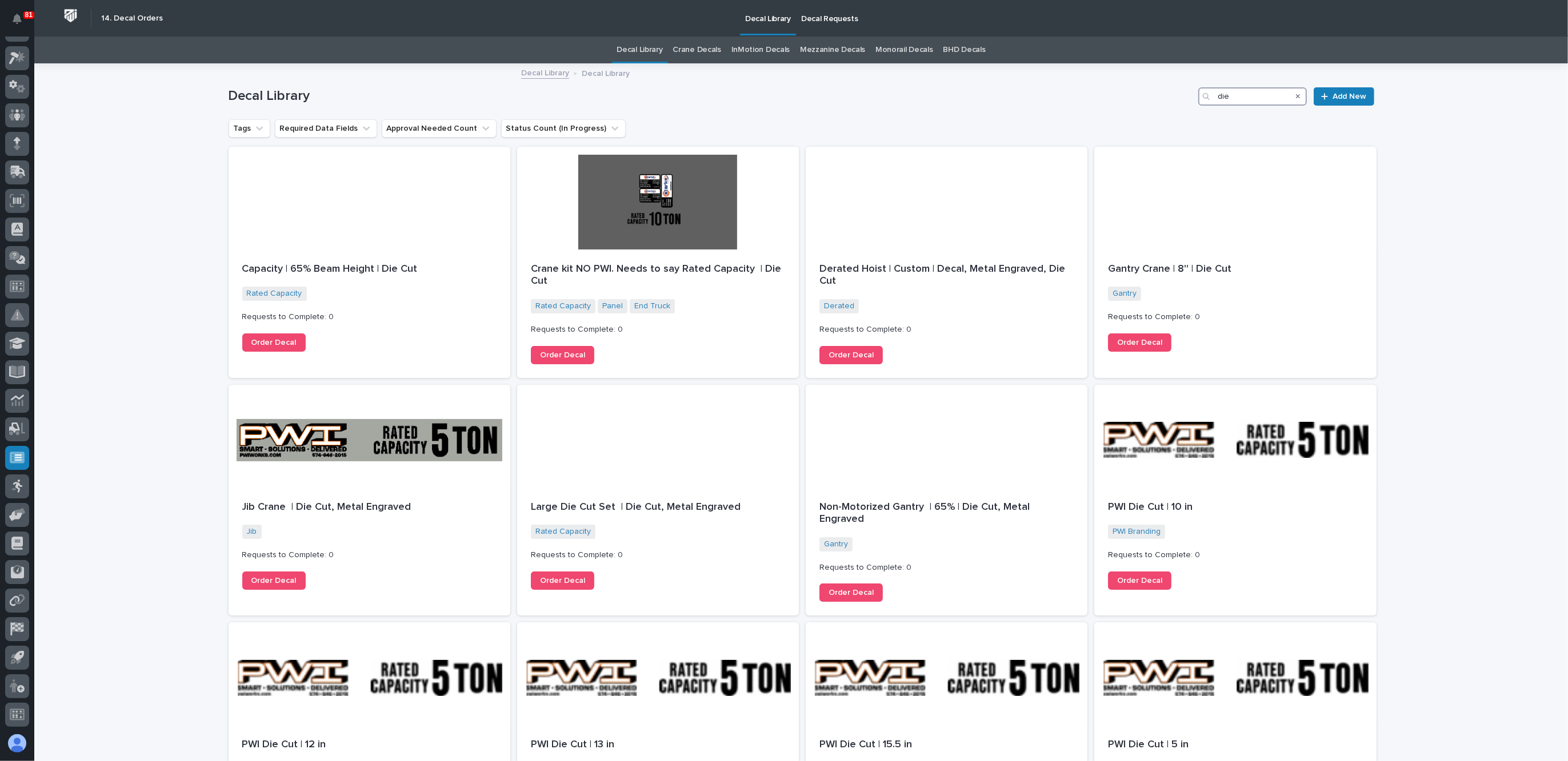
drag, startPoint x: 1233, startPoint y: 94, endPoint x: 1169, endPoint y: 104, distance: 64.8
click at [1170, 104] on div "Decal Library die Add New" at bounding box center [801, 96] width 1146 height 18
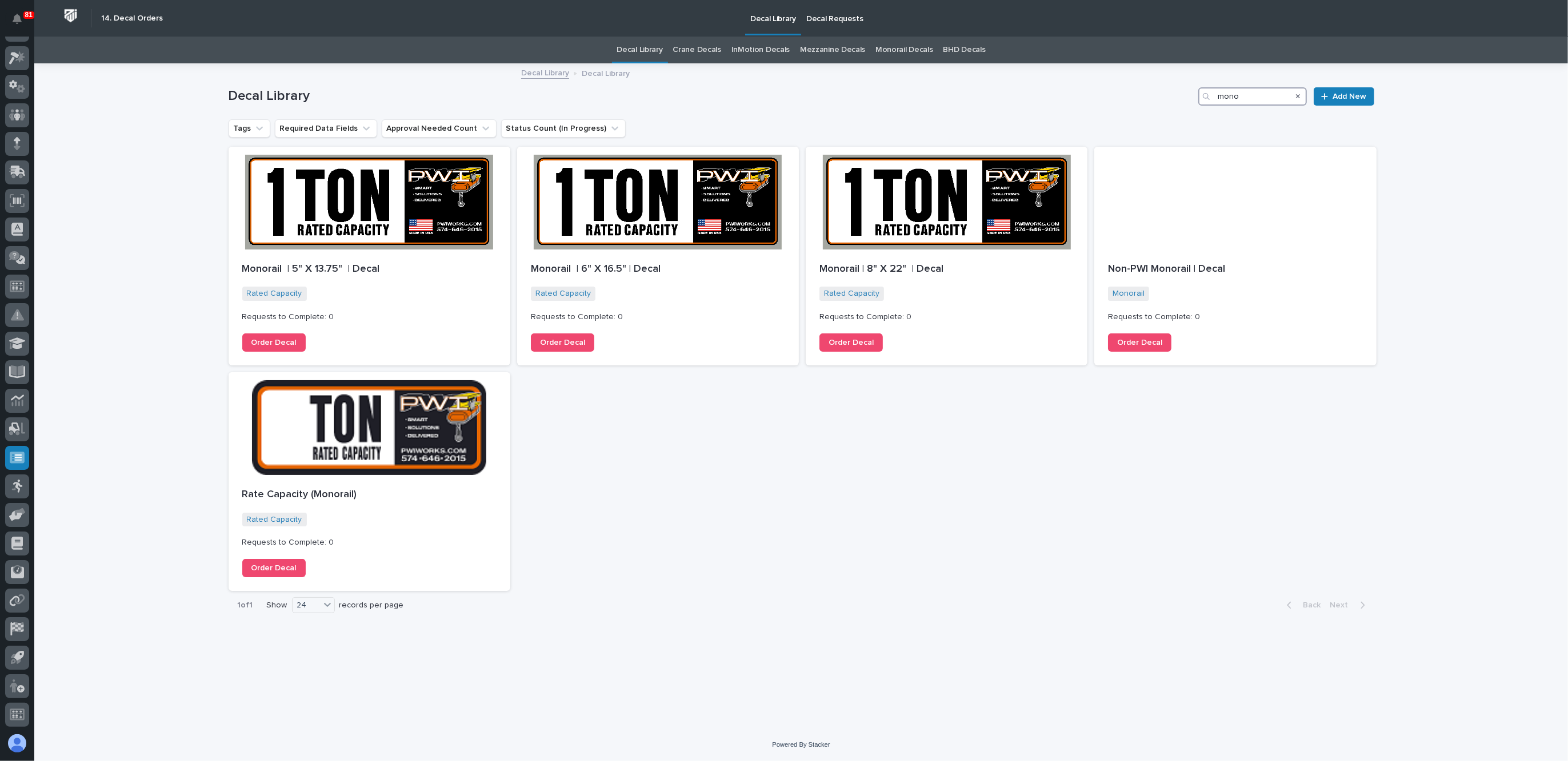
type input "mono"
click at [1298, 94] on icon "Search" at bounding box center [1298, 96] width 5 height 7
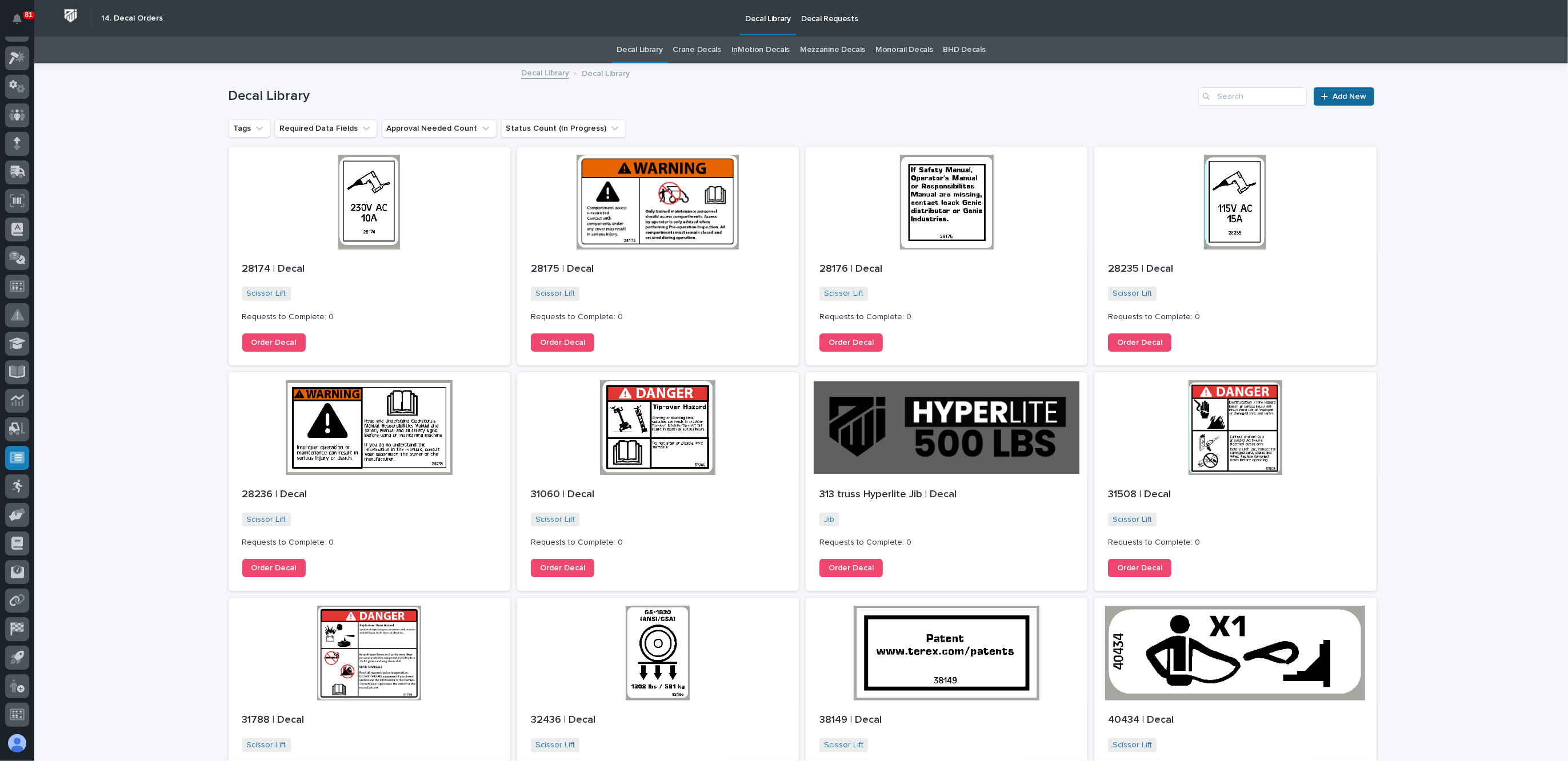
click at [1362, 94] on link "Add New" at bounding box center [1344, 96] width 60 height 18
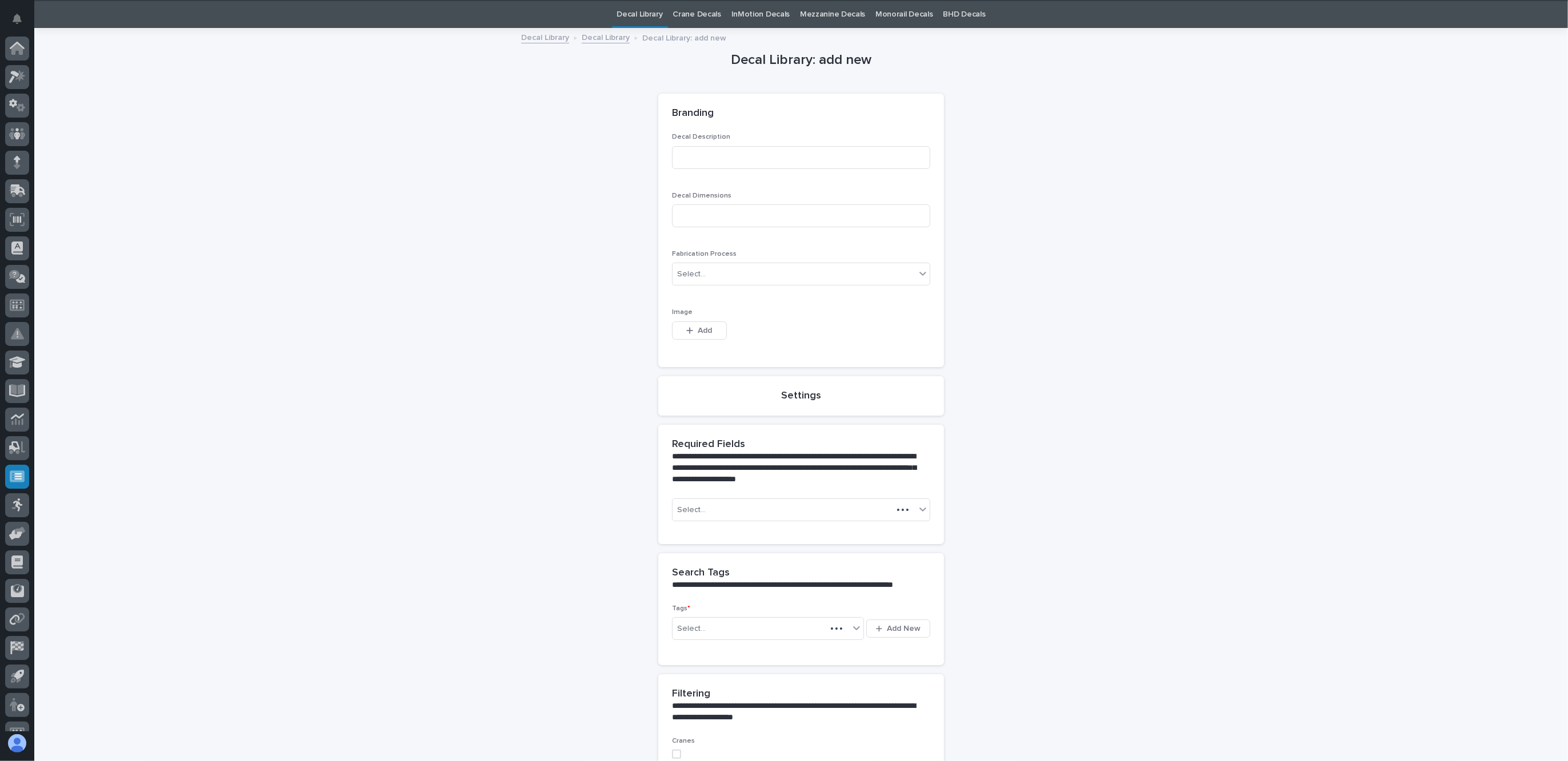
scroll to position [19, 0]
click at [712, 156] on input at bounding box center [801, 156] width 259 height 23
type input "P"
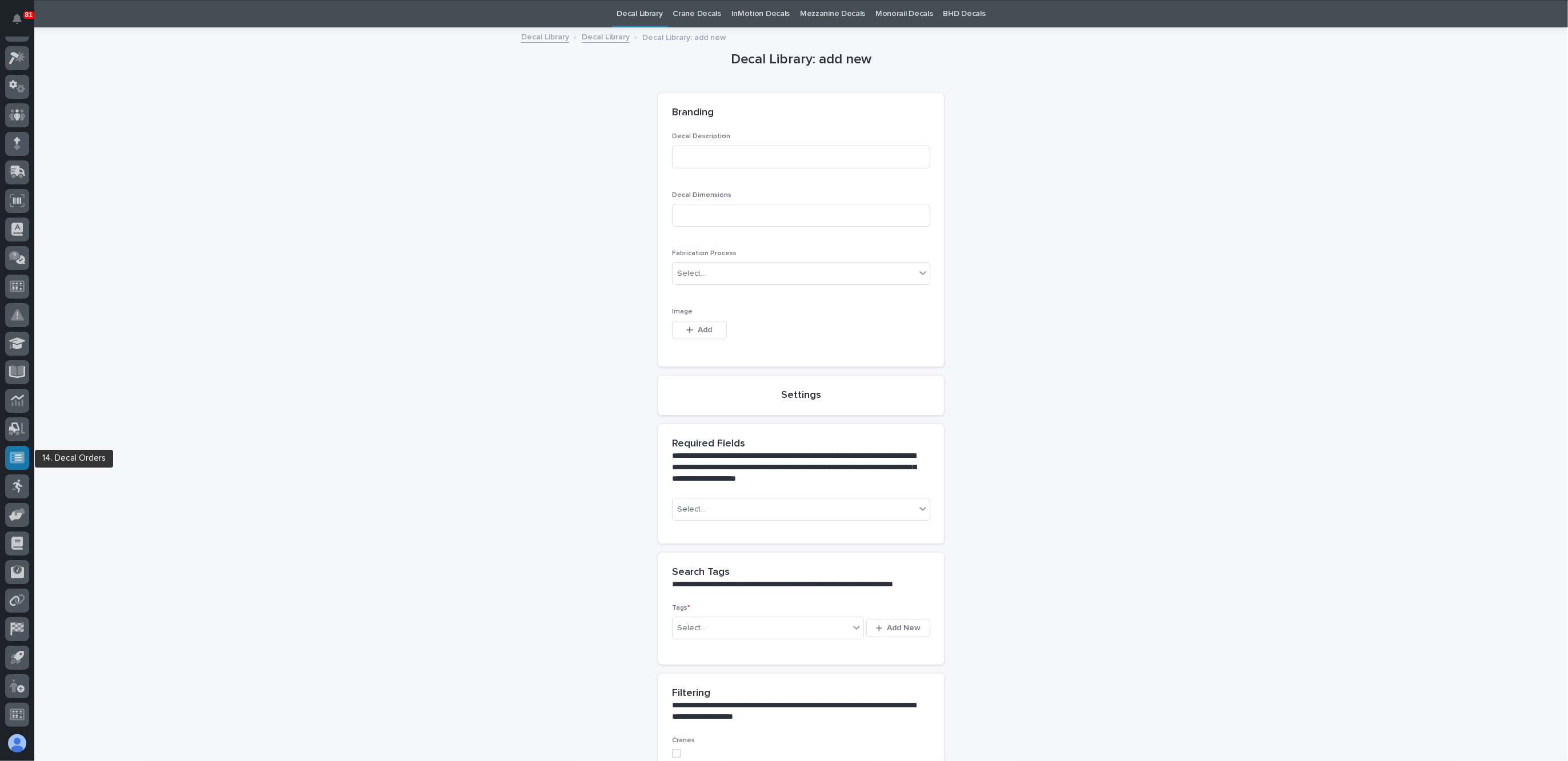
click at [20, 456] on icon at bounding box center [17, 458] width 15 height 11
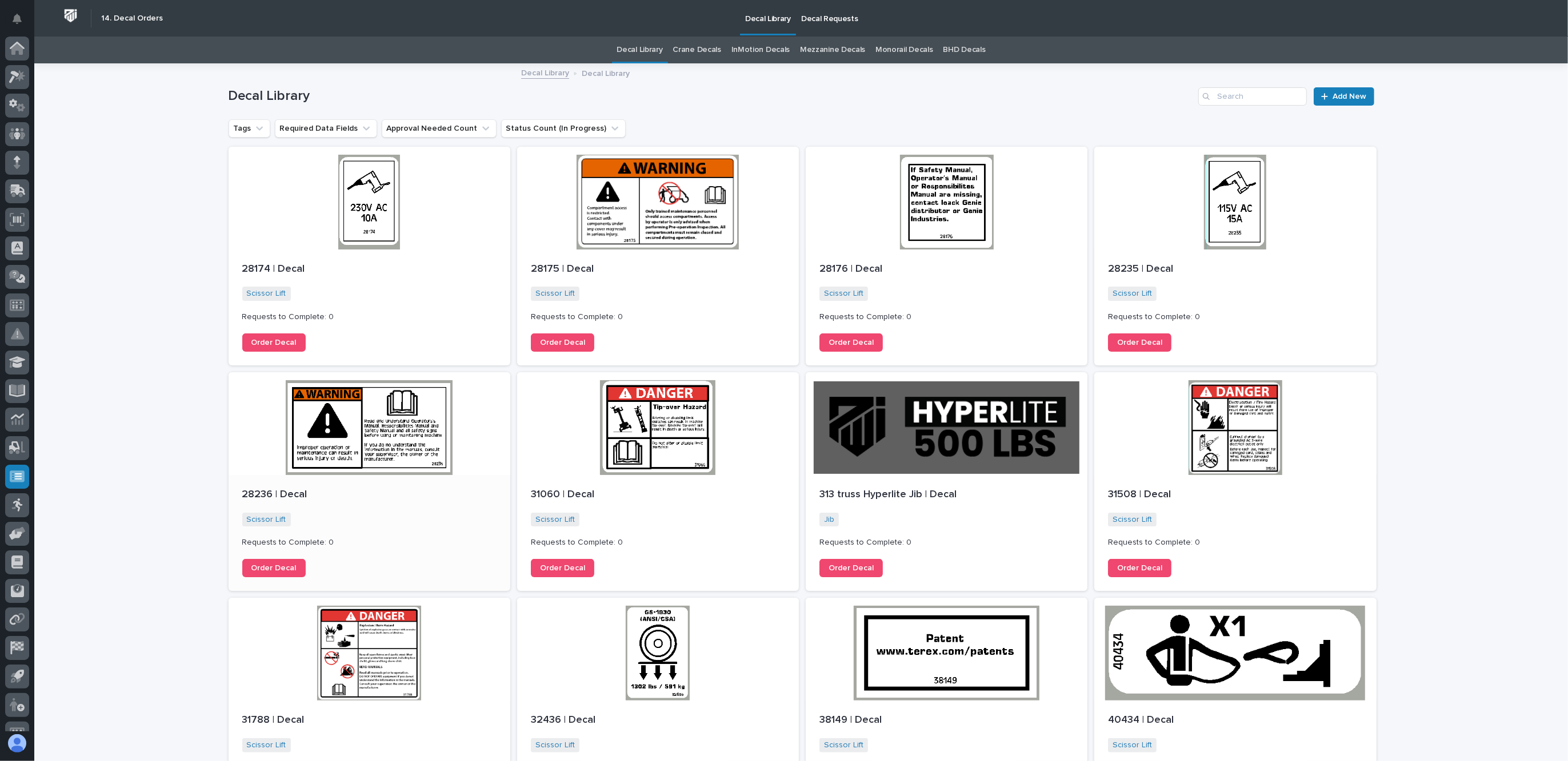
scroll to position [19, 0]
click at [690, 48] on link "Crane Decals" at bounding box center [697, 50] width 48 height 27
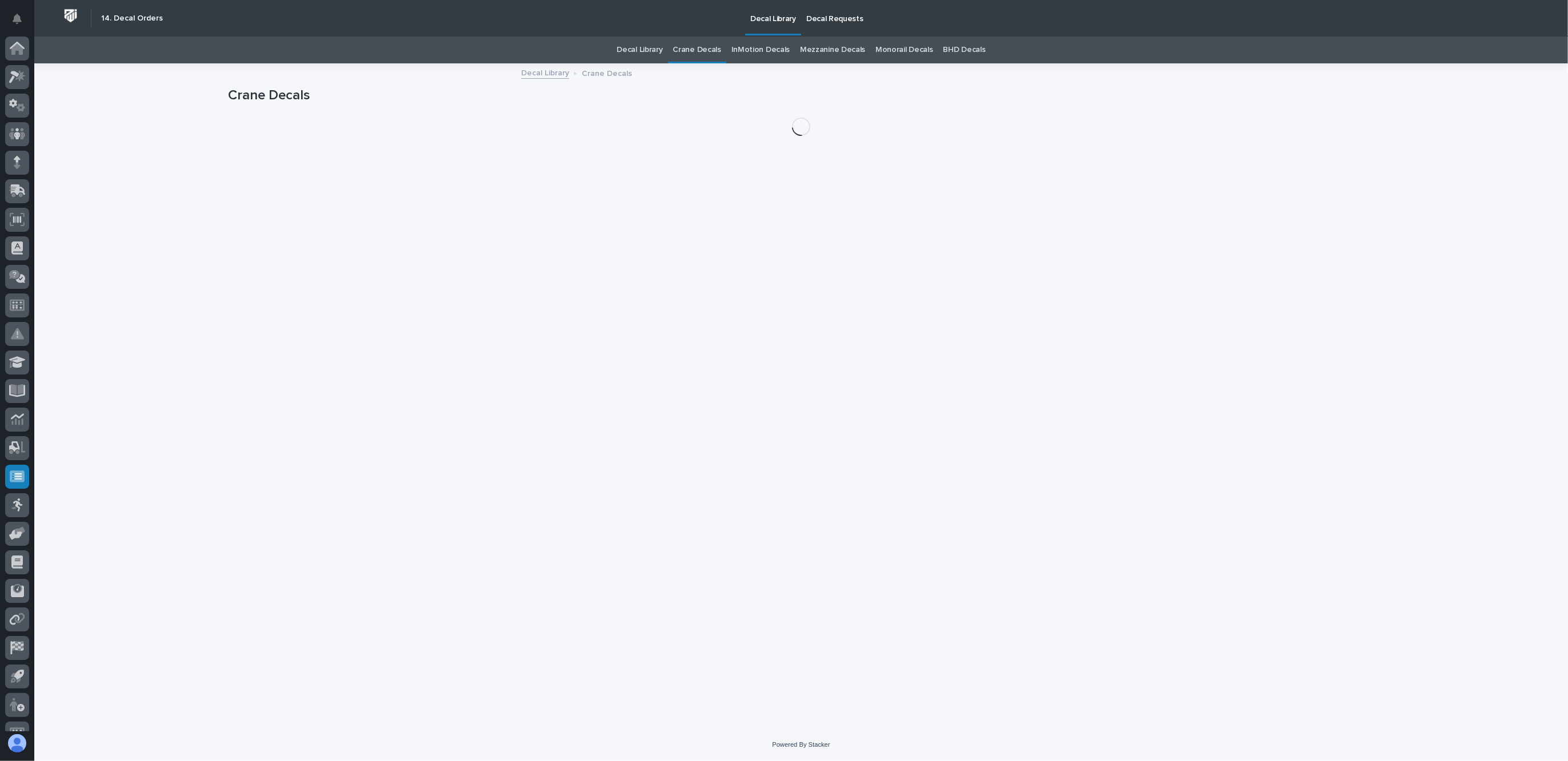
scroll to position [19, 0]
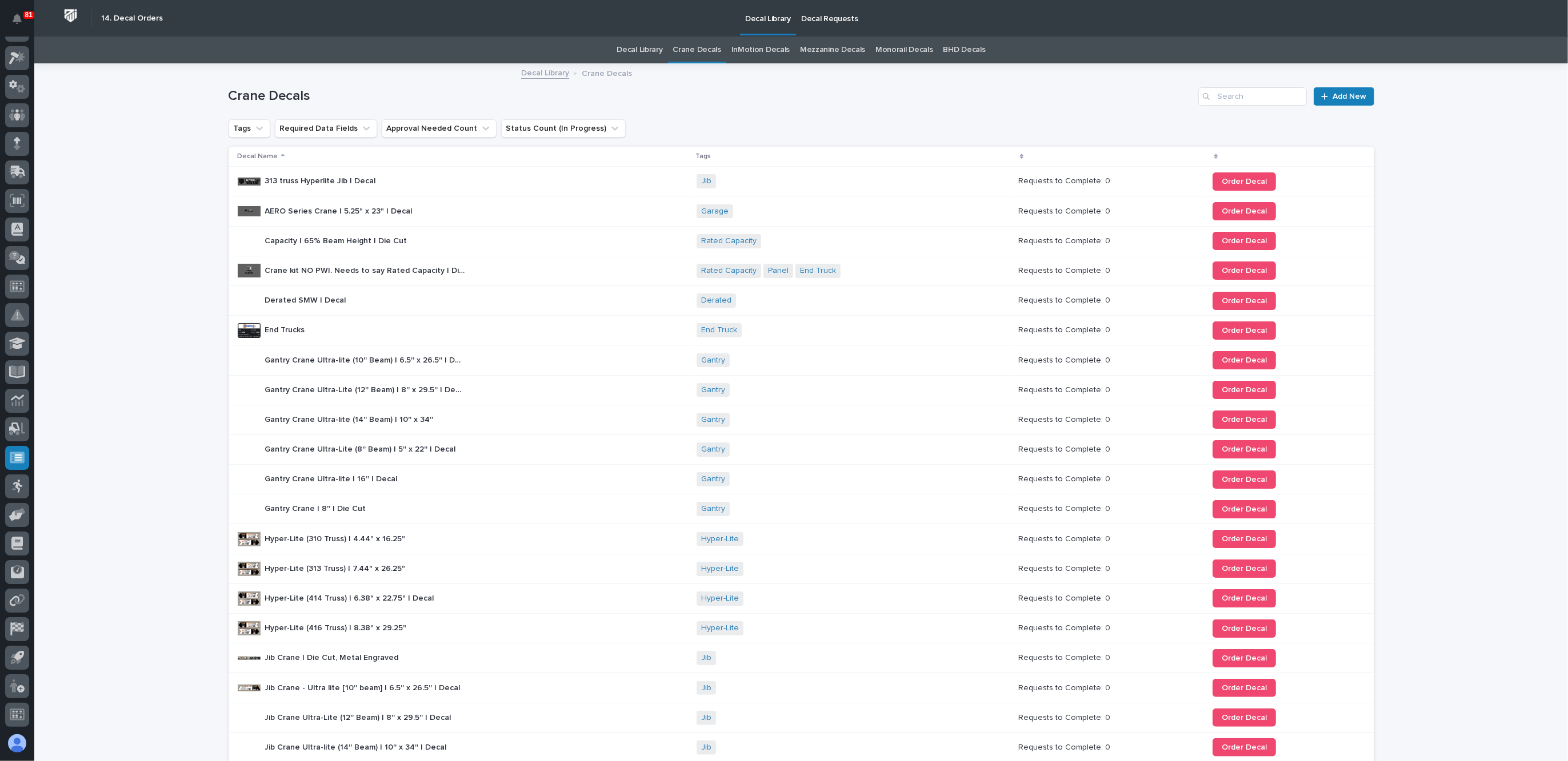
click at [831, 23] on p "Decal Requests" at bounding box center [829, 12] width 57 height 24
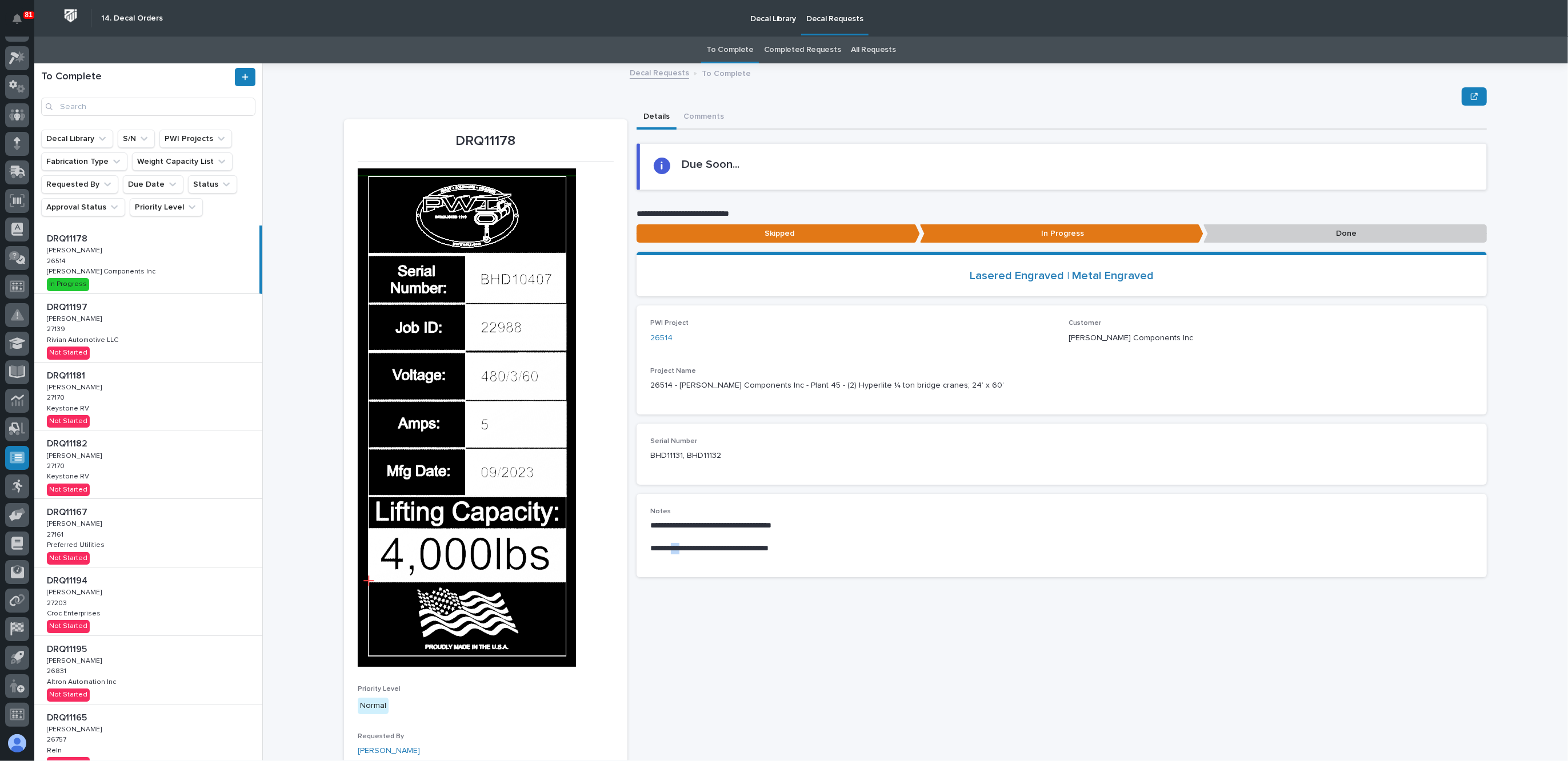
drag, startPoint x: 673, startPoint y: 543, endPoint x: 686, endPoint y: 546, distance: 13.3
click at [686, 546] on p "**********" at bounding box center [1062, 548] width 823 height 11
drag, startPoint x: 652, startPoint y: 548, endPoint x: 803, endPoint y: 548, distance: 151.0
click at [803, 548] on p "**********" at bounding box center [1062, 548] width 823 height 11
copy p "**********"
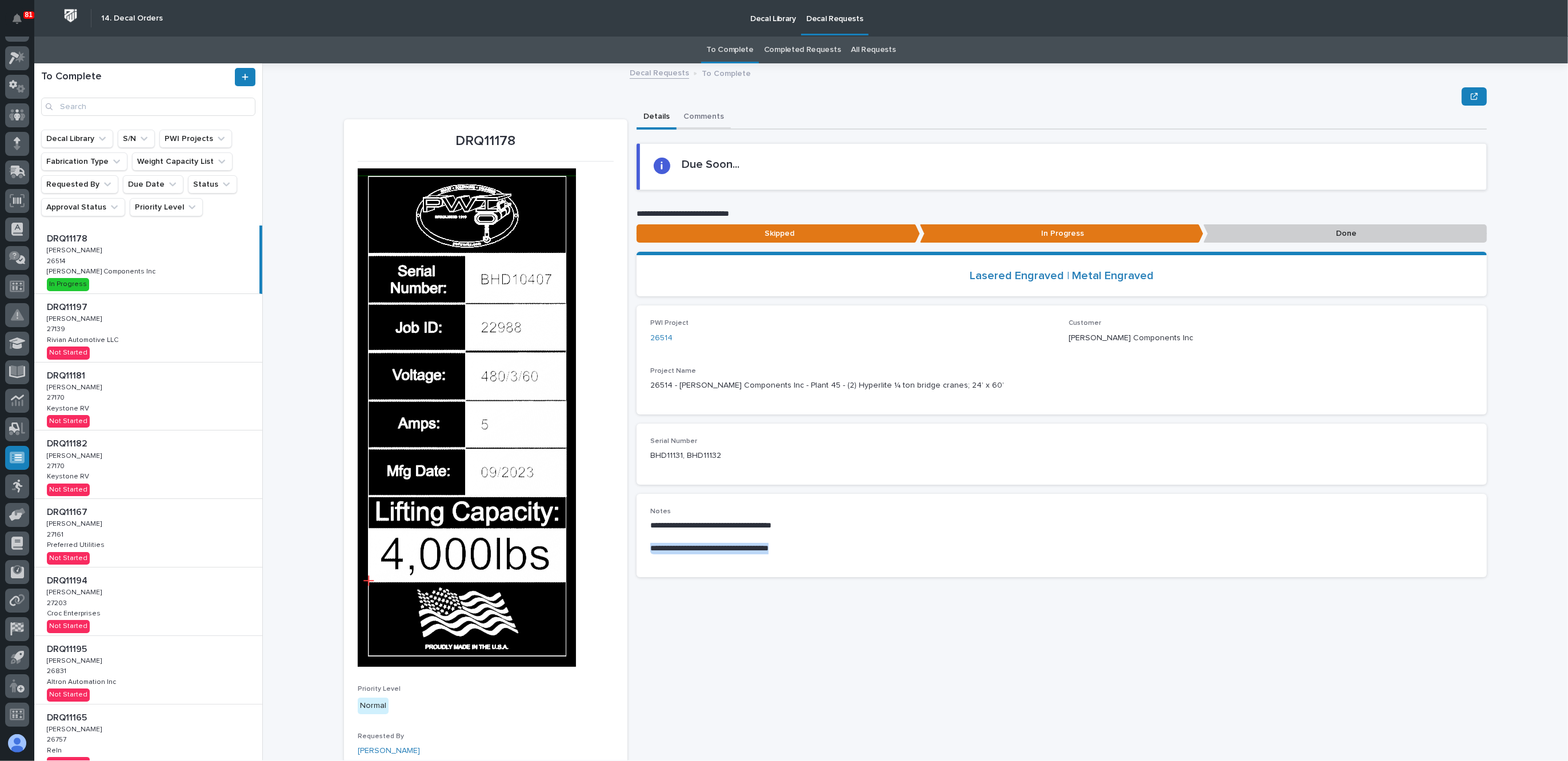
click at [701, 112] on button "Comments" at bounding box center [704, 118] width 55 height 24
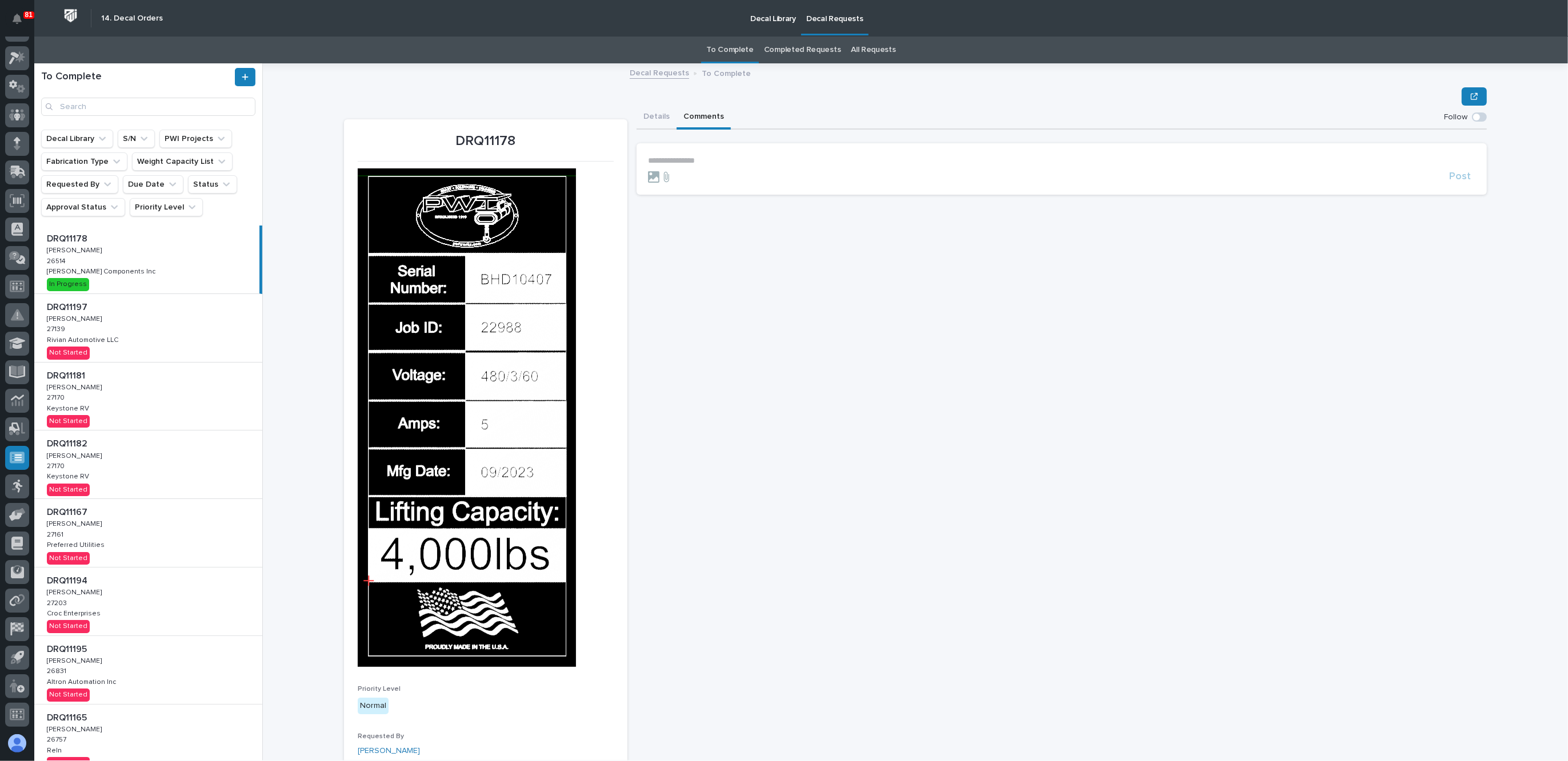
click at [697, 156] on p "**********" at bounding box center [1062, 160] width 828 height 9
paste div
click at [1449, 175] on span "Post" at bounding box center [1460, 180] width 21 height 13
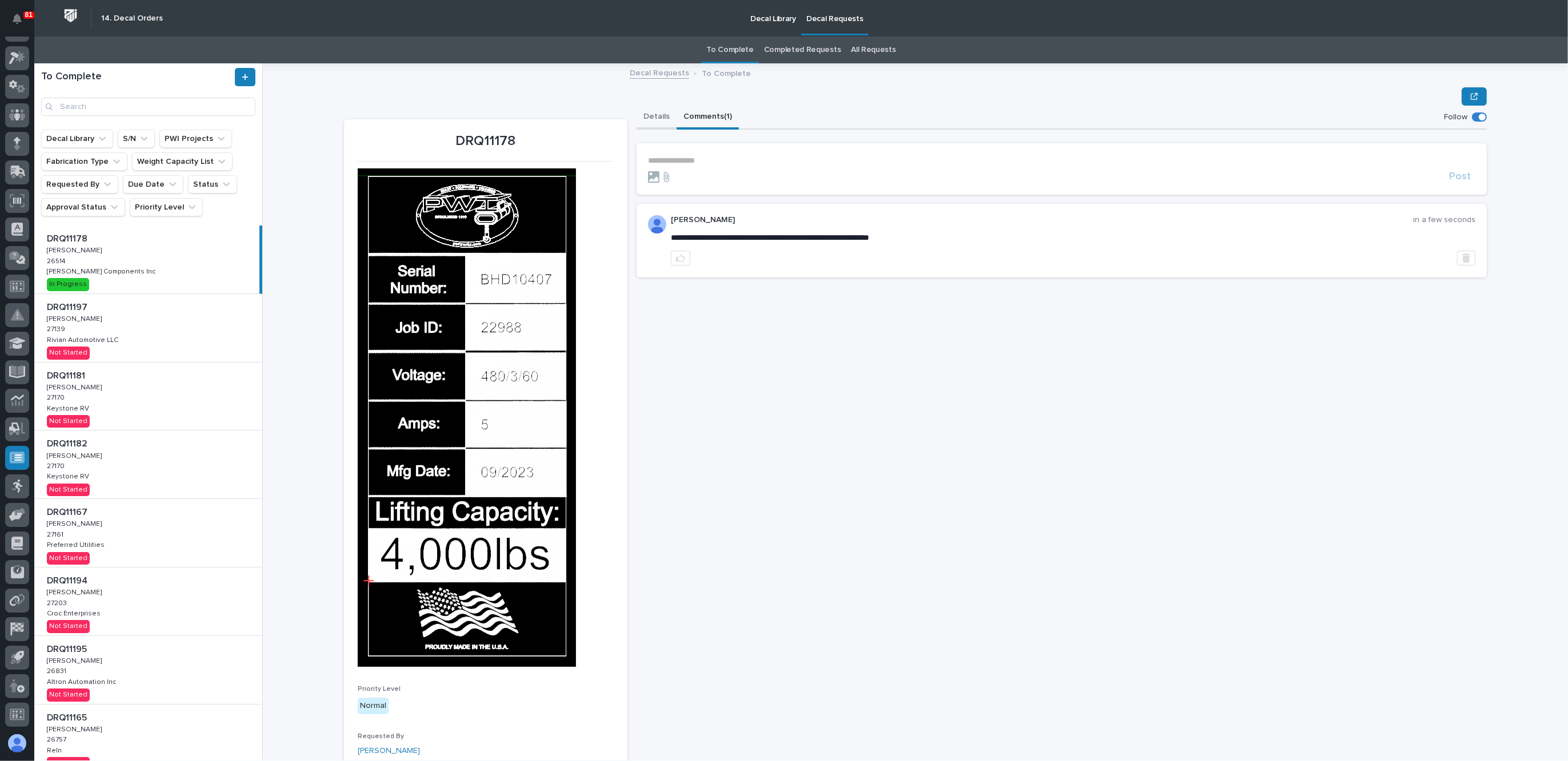
click at [655, 112] on button "Details" at bounding box center [656, 118] width 40 height 24
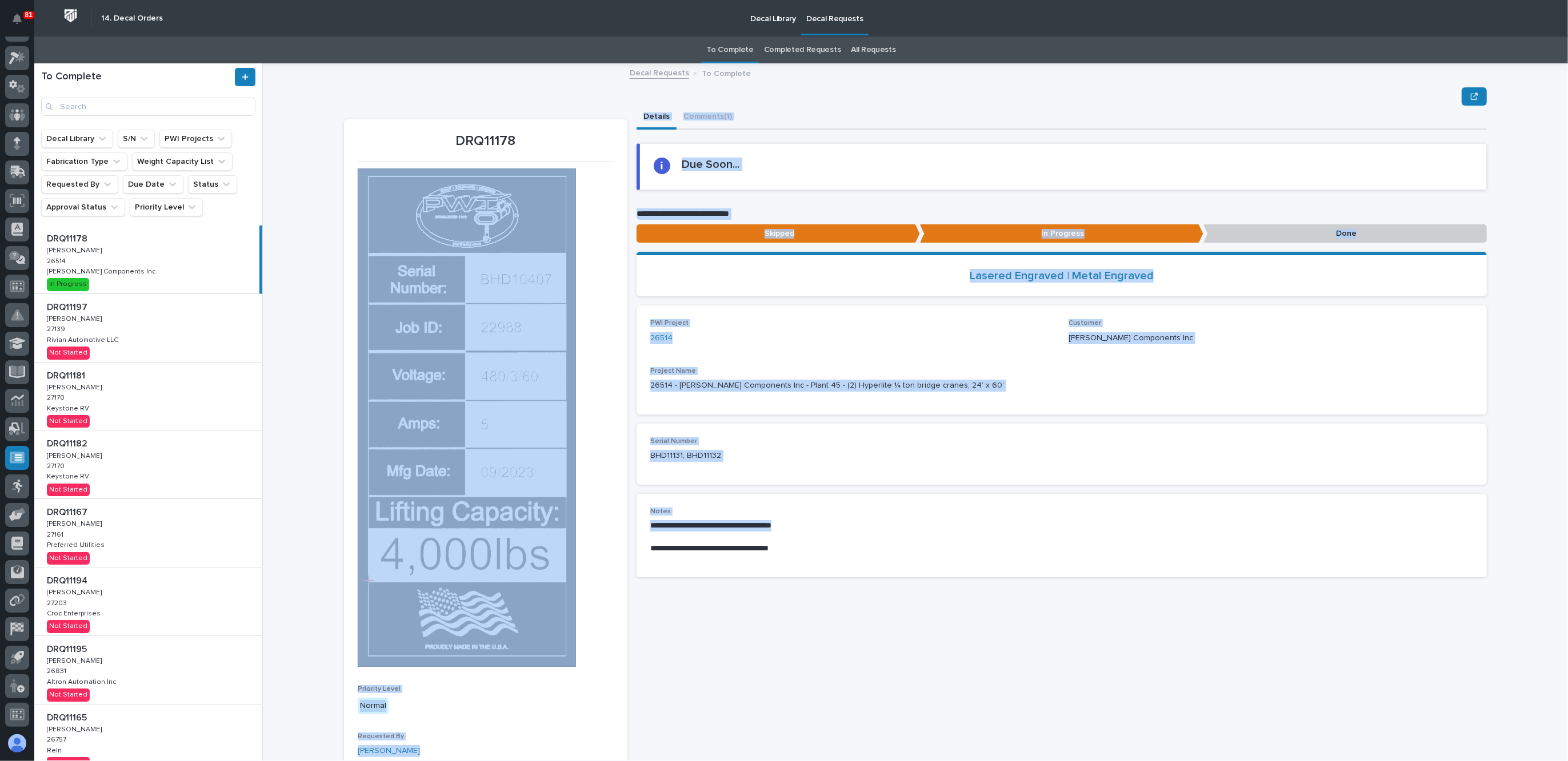
drag, startPoint x: 792, startPoint y: 522, endPoint x: 602, endPoint y: 522, distance: 190.0
click at [602, 522] on div "**********" at bounding box center [916, 529] width 1143 height 846
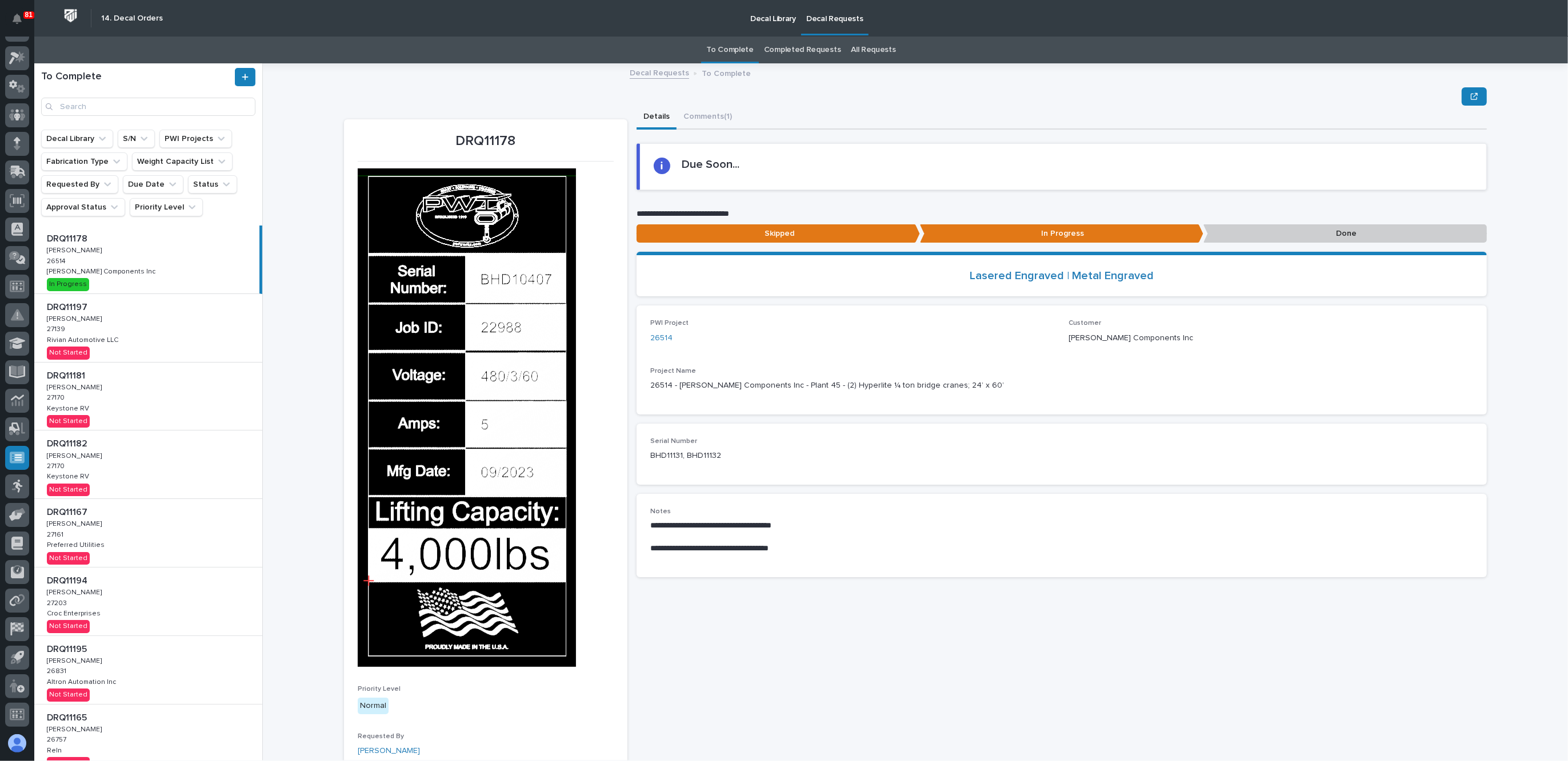
click at [795, 537] on p at bounding box center [1062, 537] width 823 height 11
drag, startPoint x: 809, startPoint y: 527, endPoint x: 629, endPoint y: 529, distance: 180.0
click at [629, 529] on div "**********" at bounding box center [916, 529] width 1143 height 846
copy p "**********"
click at [705, 119] on button "Comments (1)" at bounding box center [708, 118] width 62 height 24
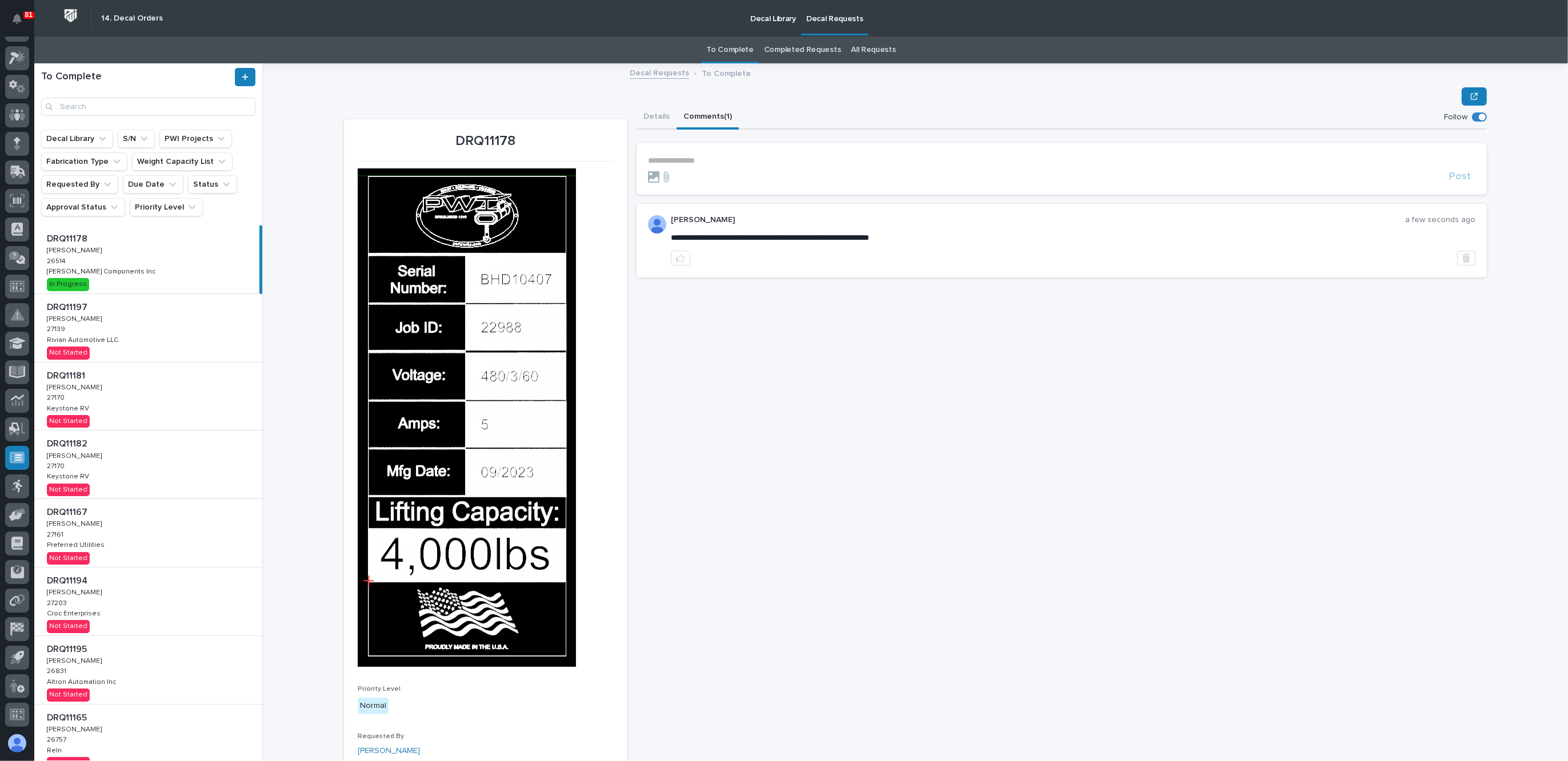
click at [697, 159] on p "**********" at bounding box center [1062, 160] width 828 height 9
click at [1451, 176] on span "Post" at bounding box center [1460, 180] width 21 height 13
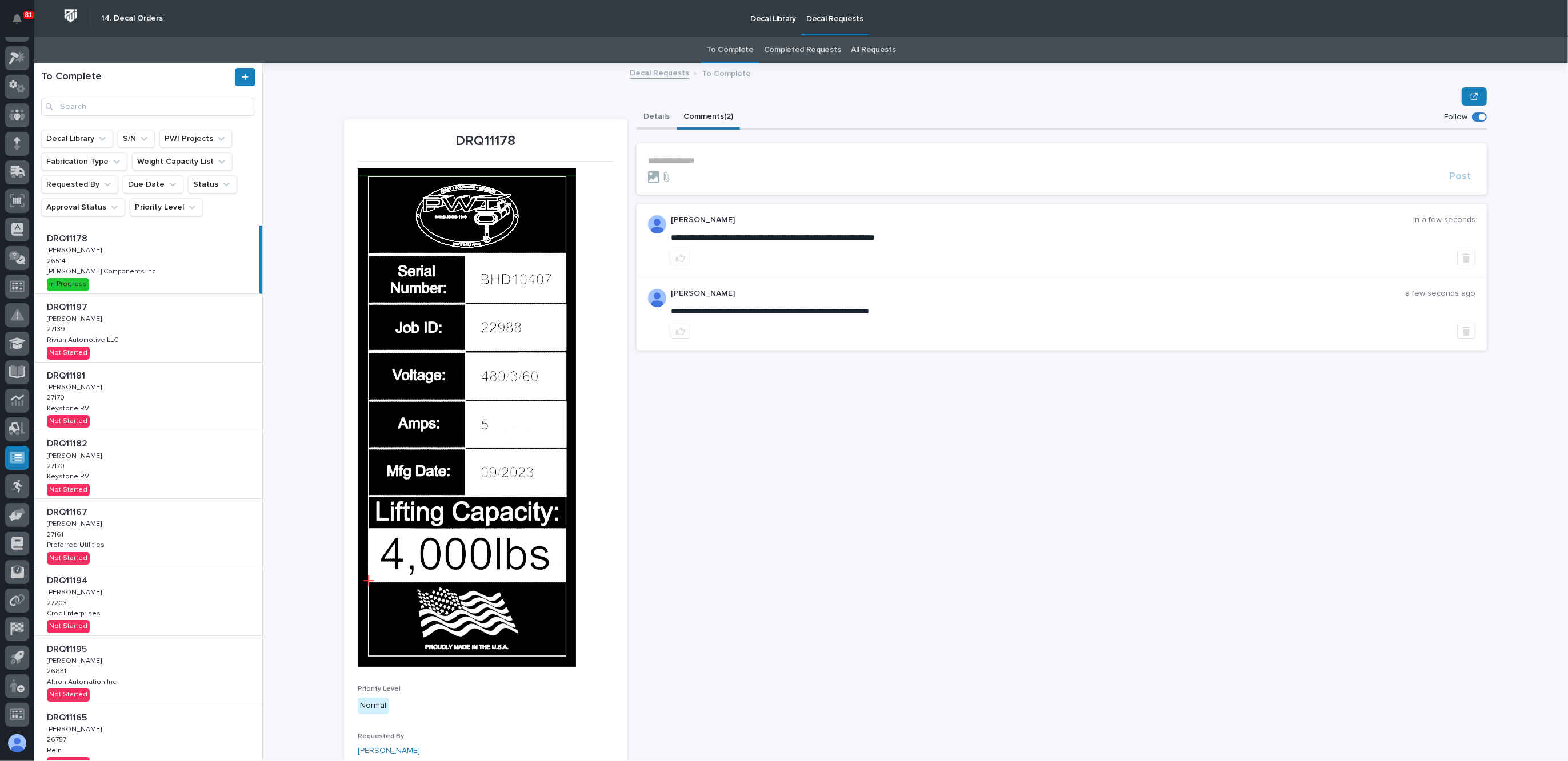
click at [651, 116] on button "Details" at bounding box center [656, 118] width 40 height 24
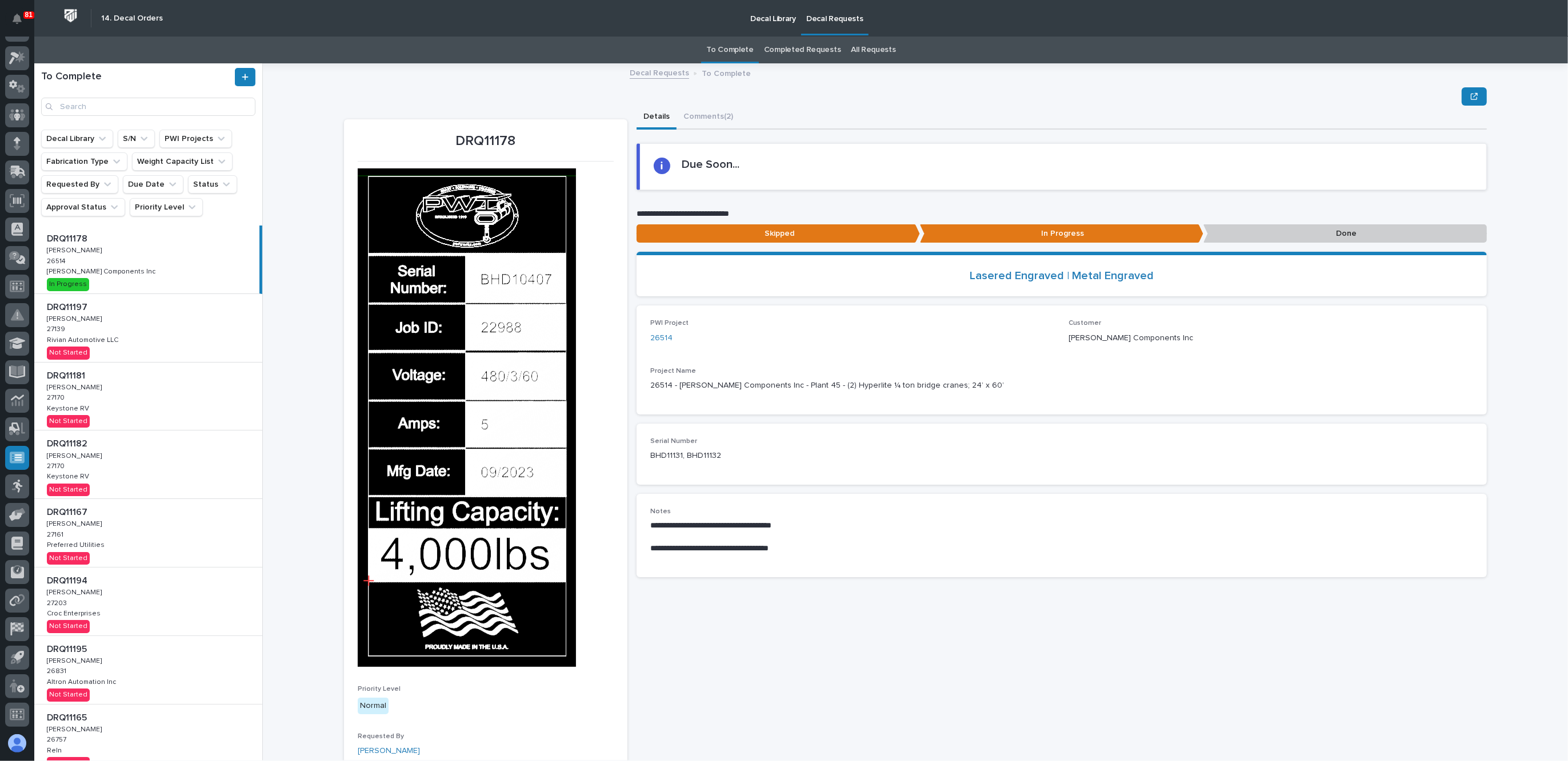
click at [780, 17] on p "Decal Library" at bounding box center [773, 12] width 46 height 24
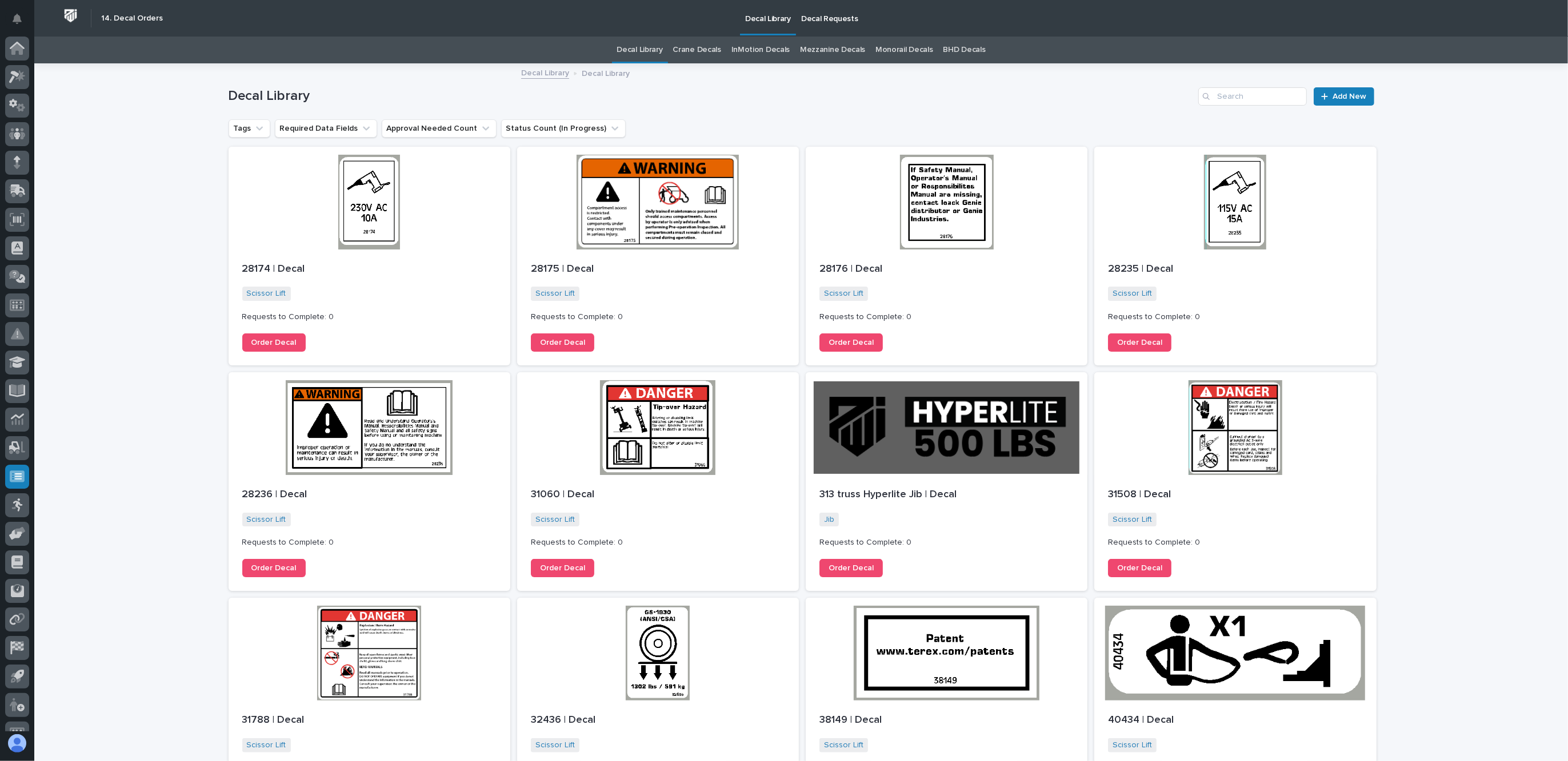
scroll to position [19, 0]
click at [1257, 92] on input "Search" at bounding box center [1253, 96] width 108 height 18
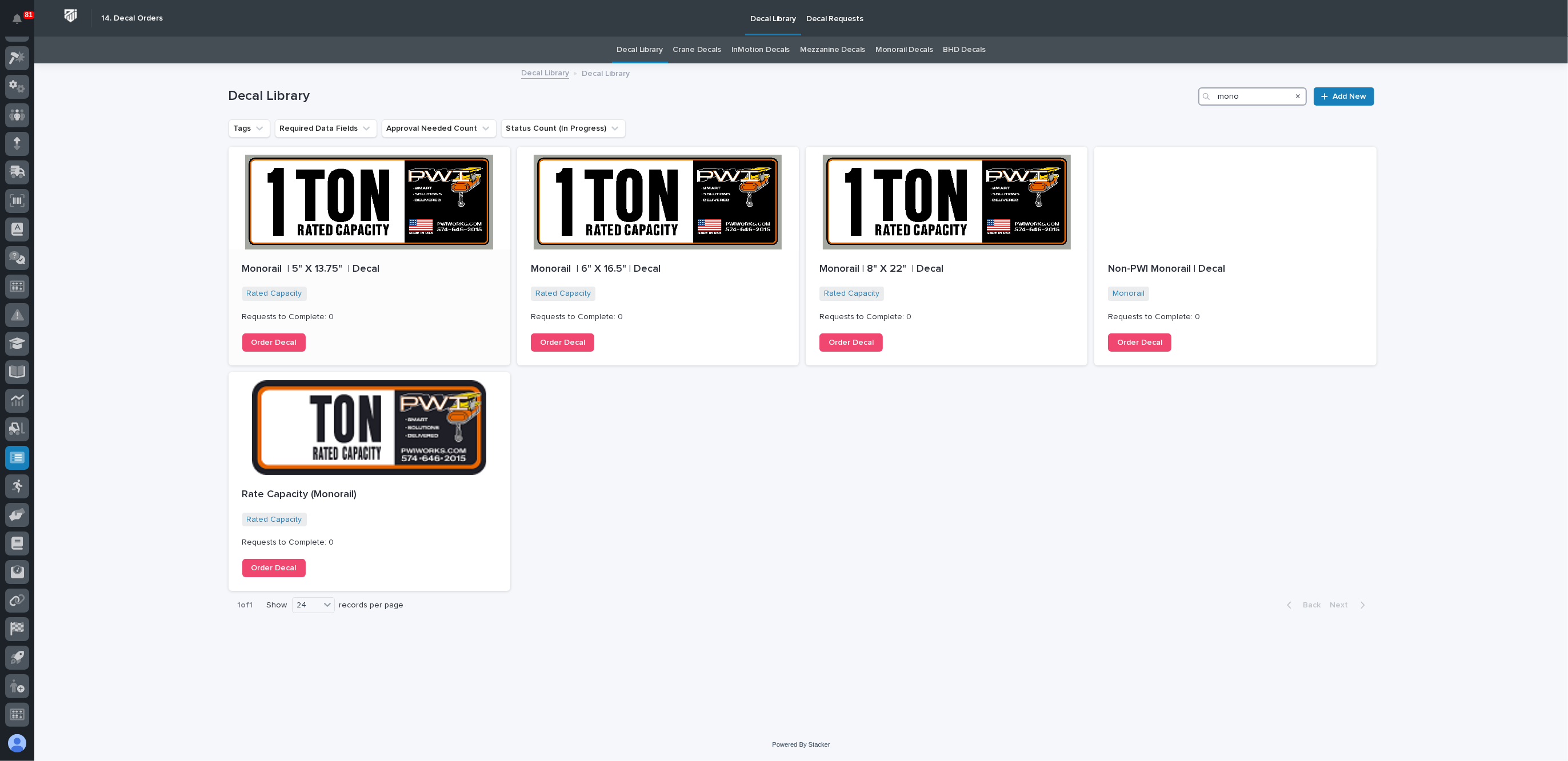
type input "mono"
click at [384, 338] on div "Order Decal" at bounding box center [369, 342] width 255 height 18
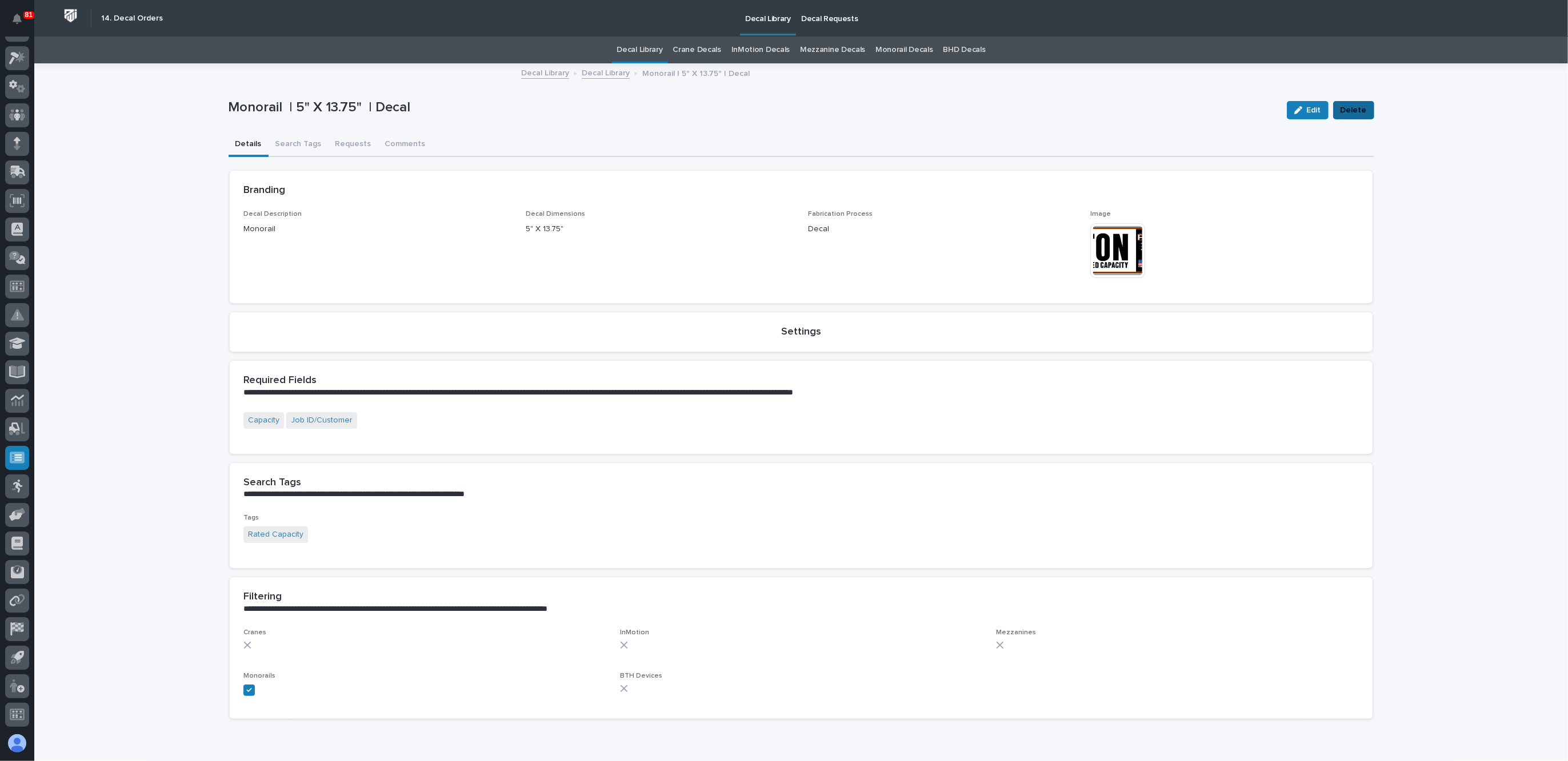
click at [1351, 111] on span "Delete" at bounding box center [1354, 110] width 26 height 13
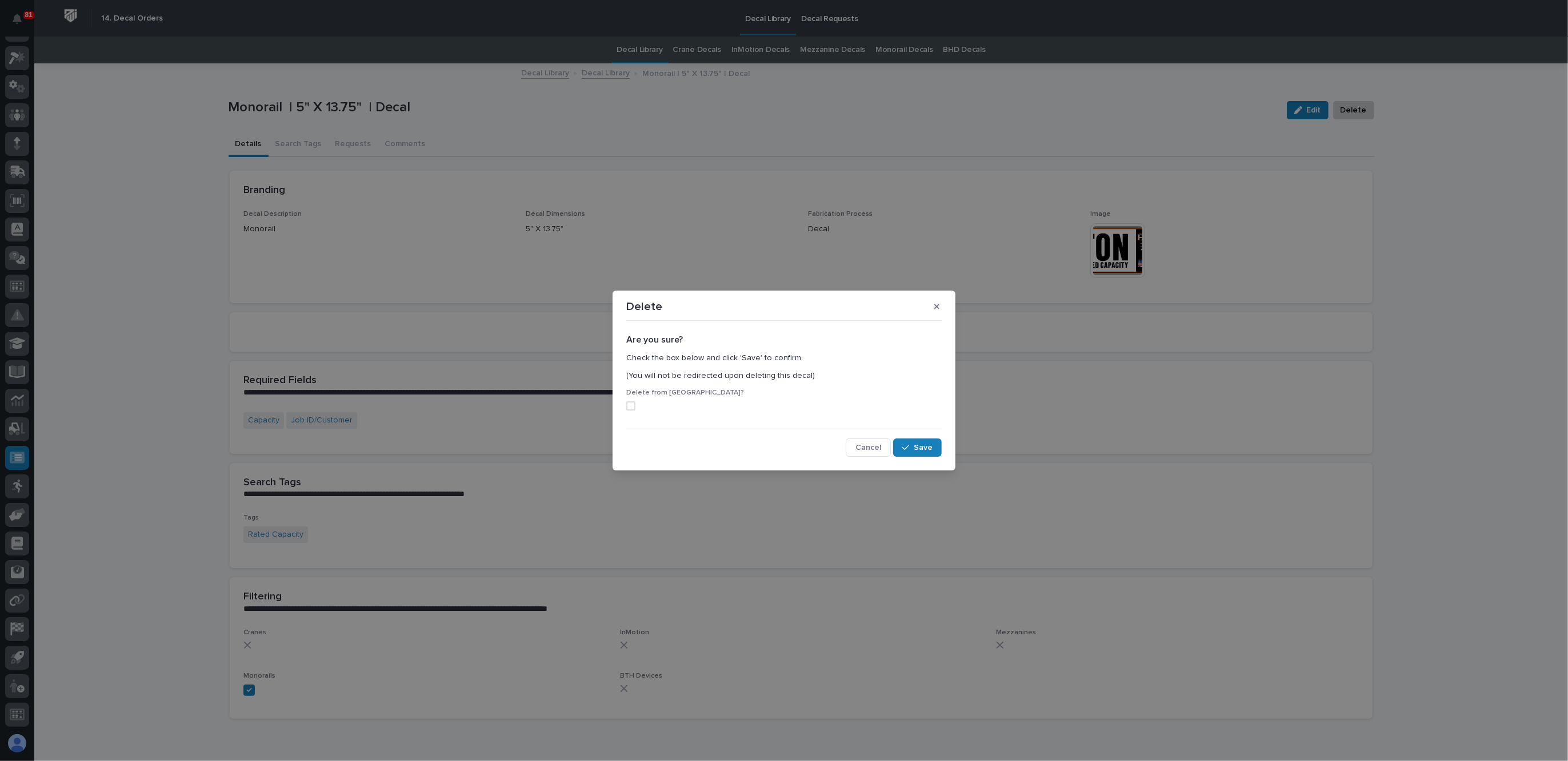
click at [632, 406] on span at bounding box center [631, 406] width 9 height 9
click at [926, 451] on span "Save" at bounding box center [924, 447] width 19 height 10
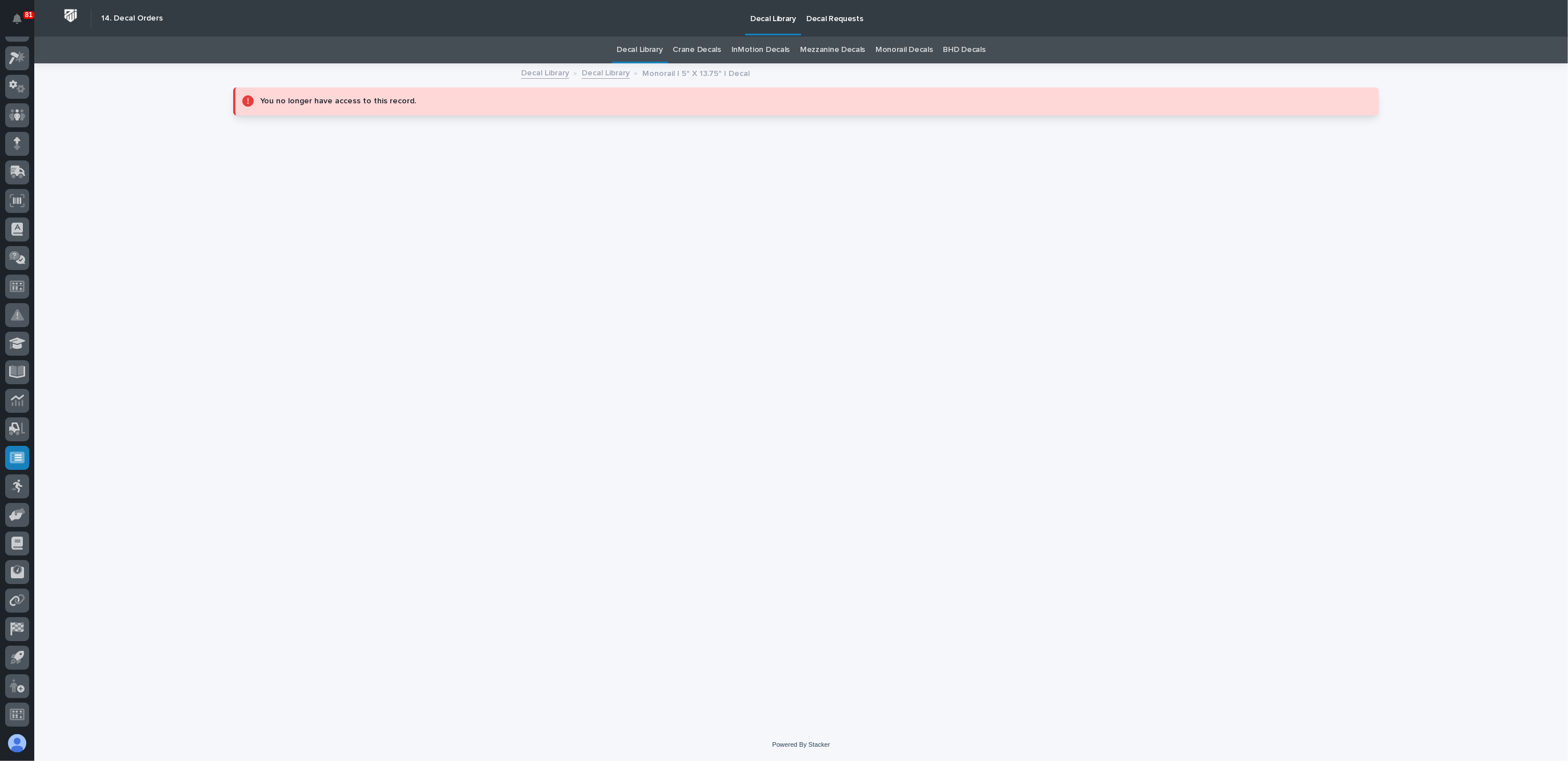
click at [614, 73] on link "Decal Library" at bounding box center [606, 72] width 48 height 13
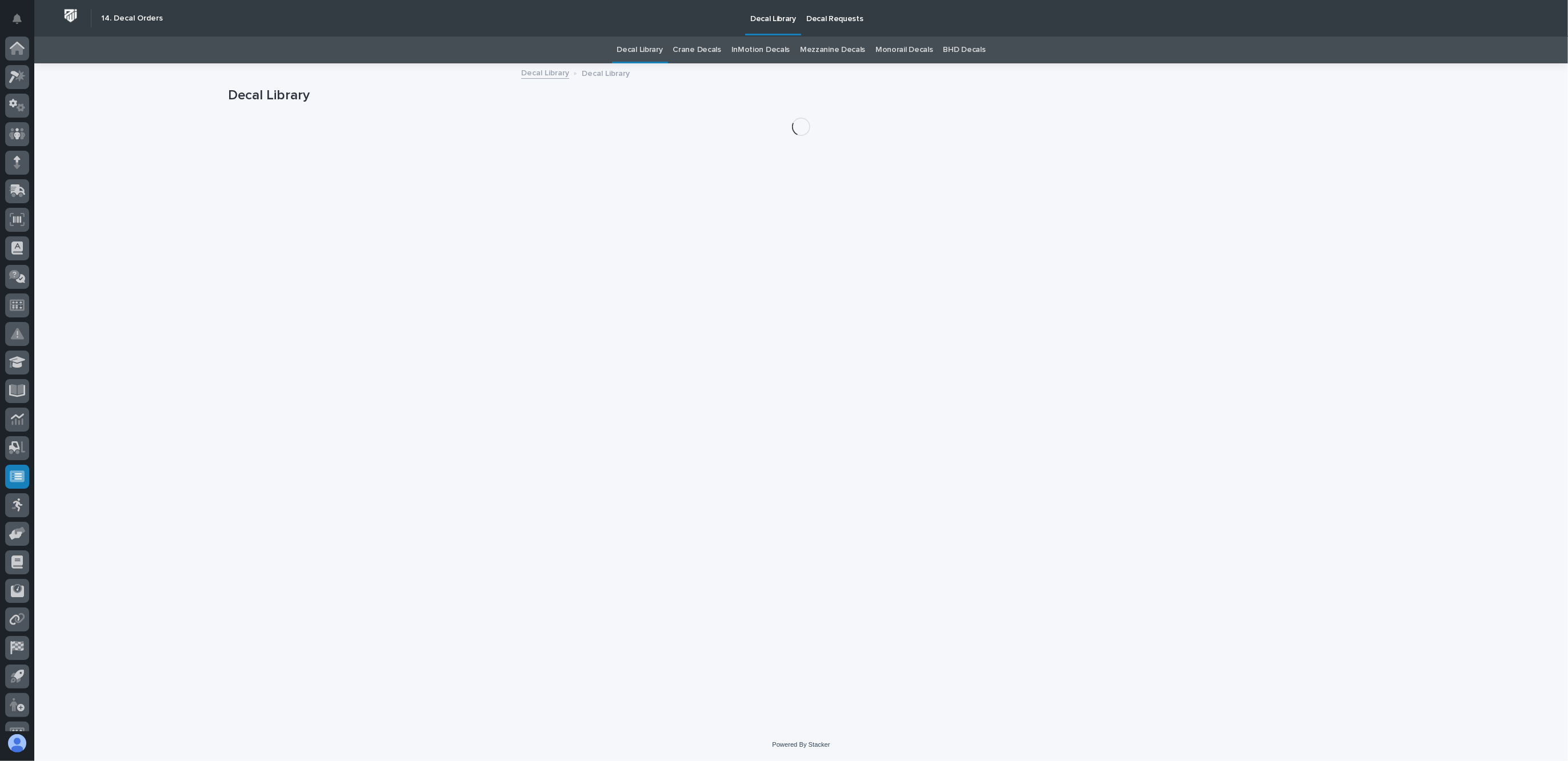
scroll to position [19, 0]
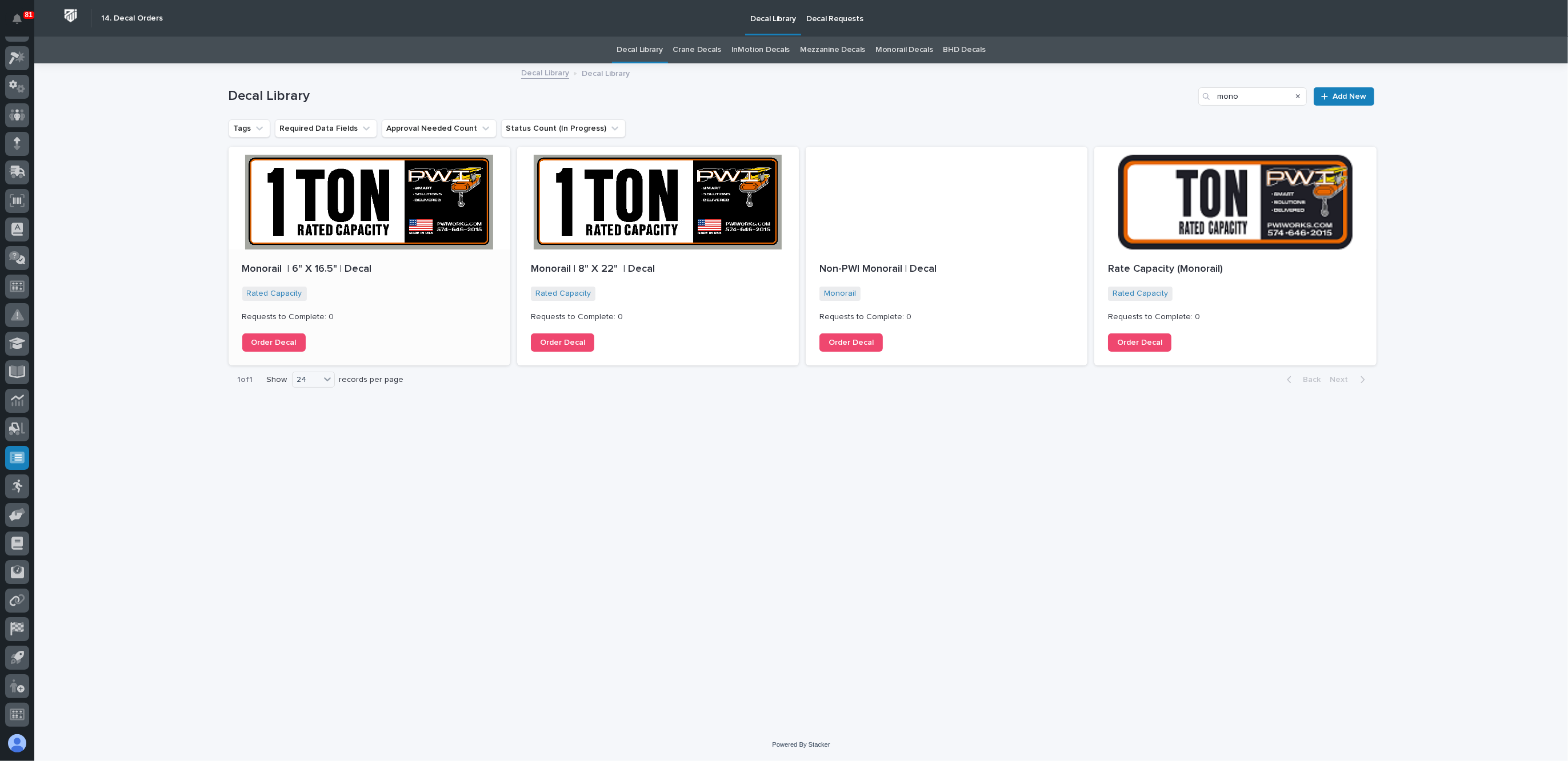
click at [446, 255] on div "Monorail | 6" X 16.5" | Decal Rated Capacity + 0 Requests to Complete: 0 Order …" at bounding box center [369, 307] width 281 height 116
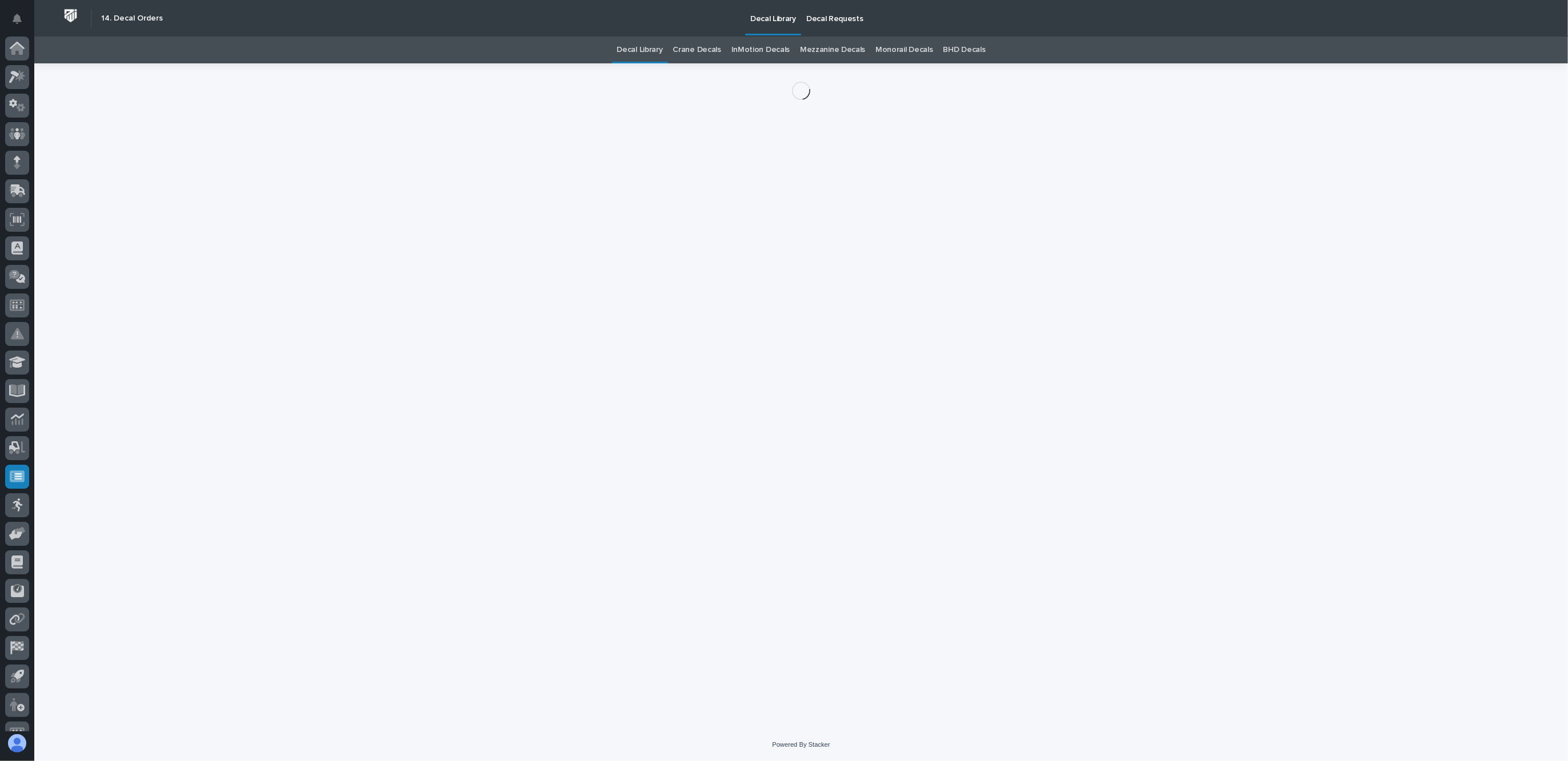
scroll to position [19, 0]
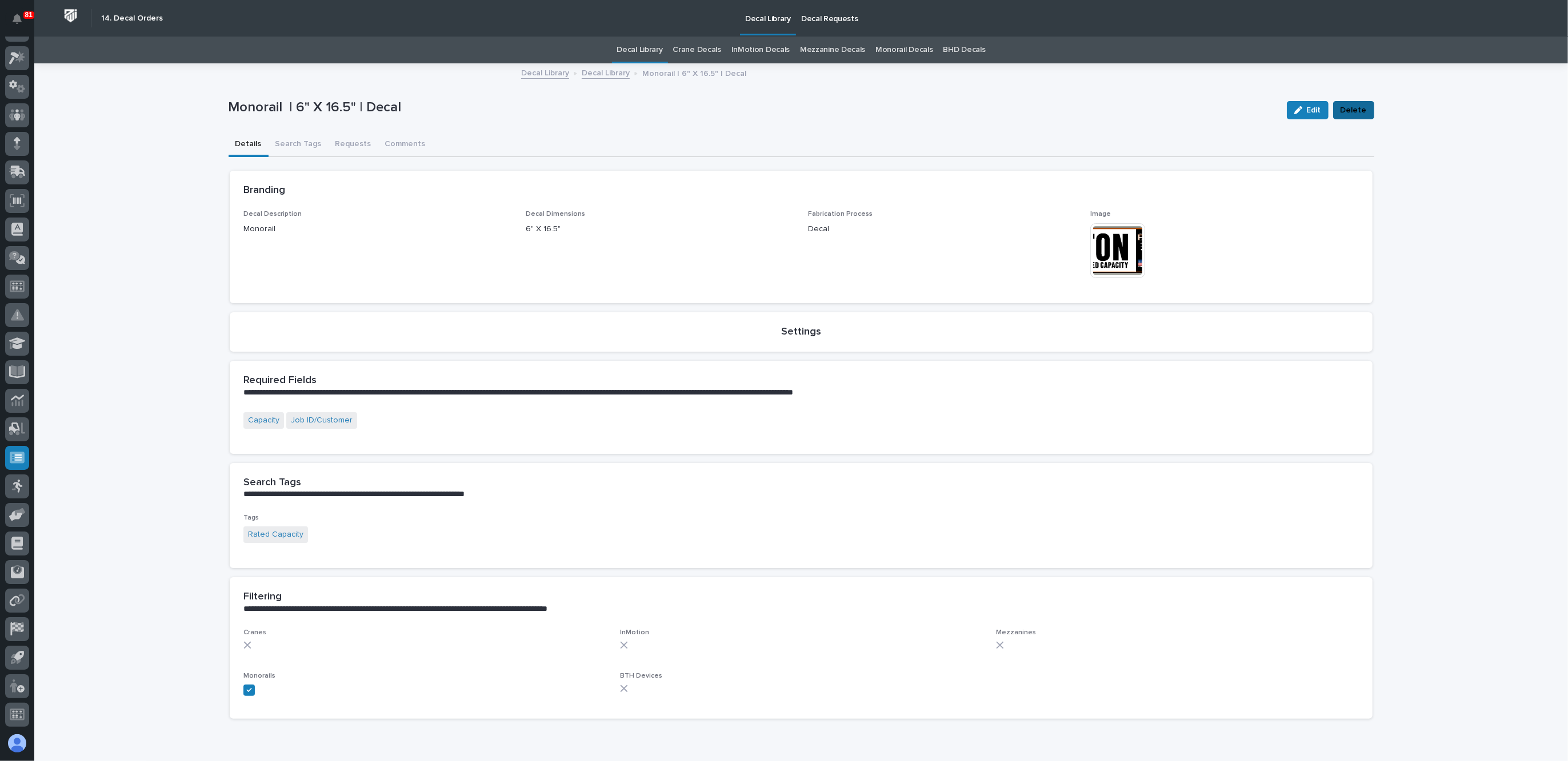
click at [1341, 110] on span "Delete" at bounding box center [1354, 110] width 26 height 13
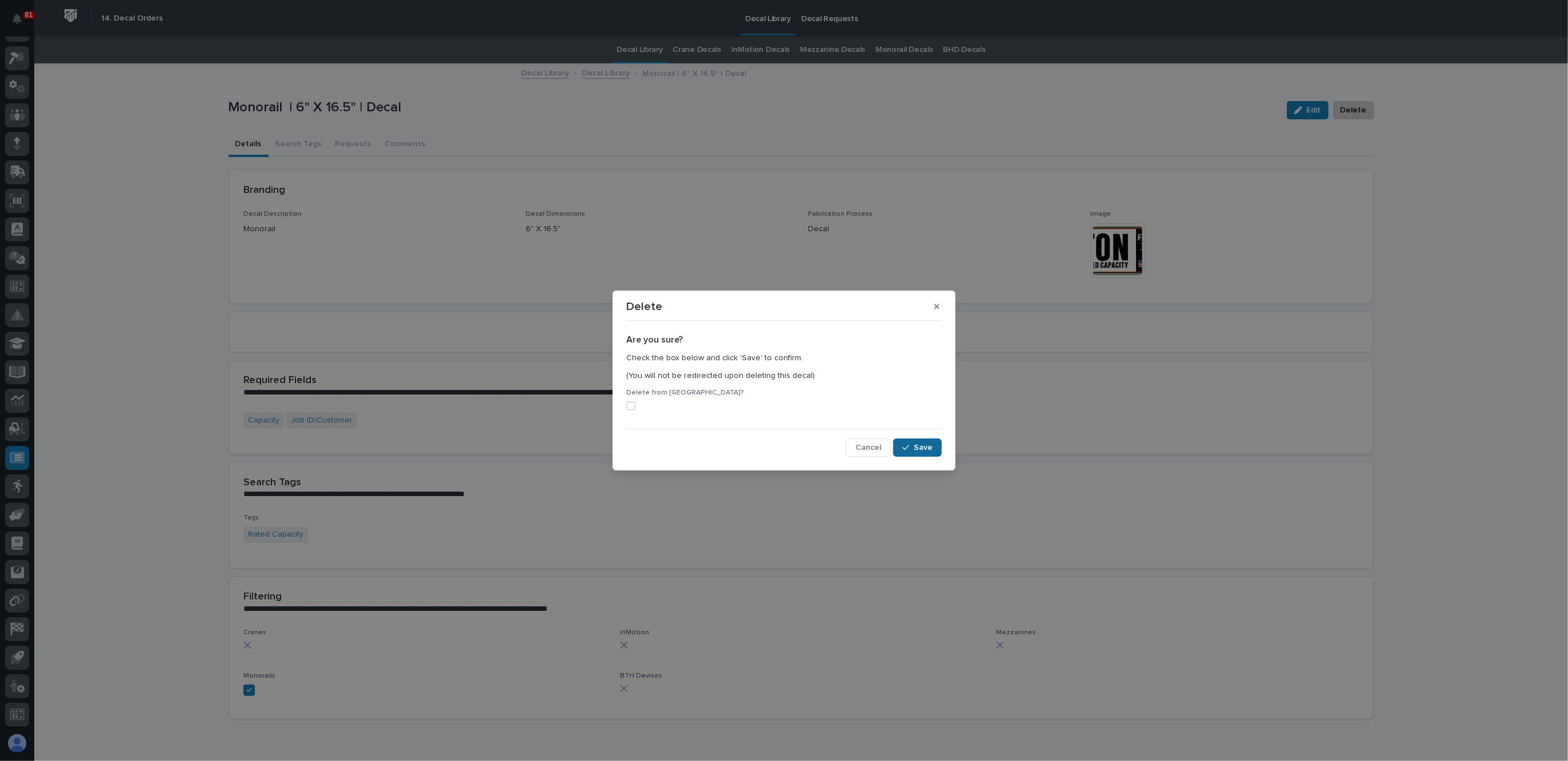
click at [935, 443] on button "Save" at bounding box center [917, 447] width 48 height 18
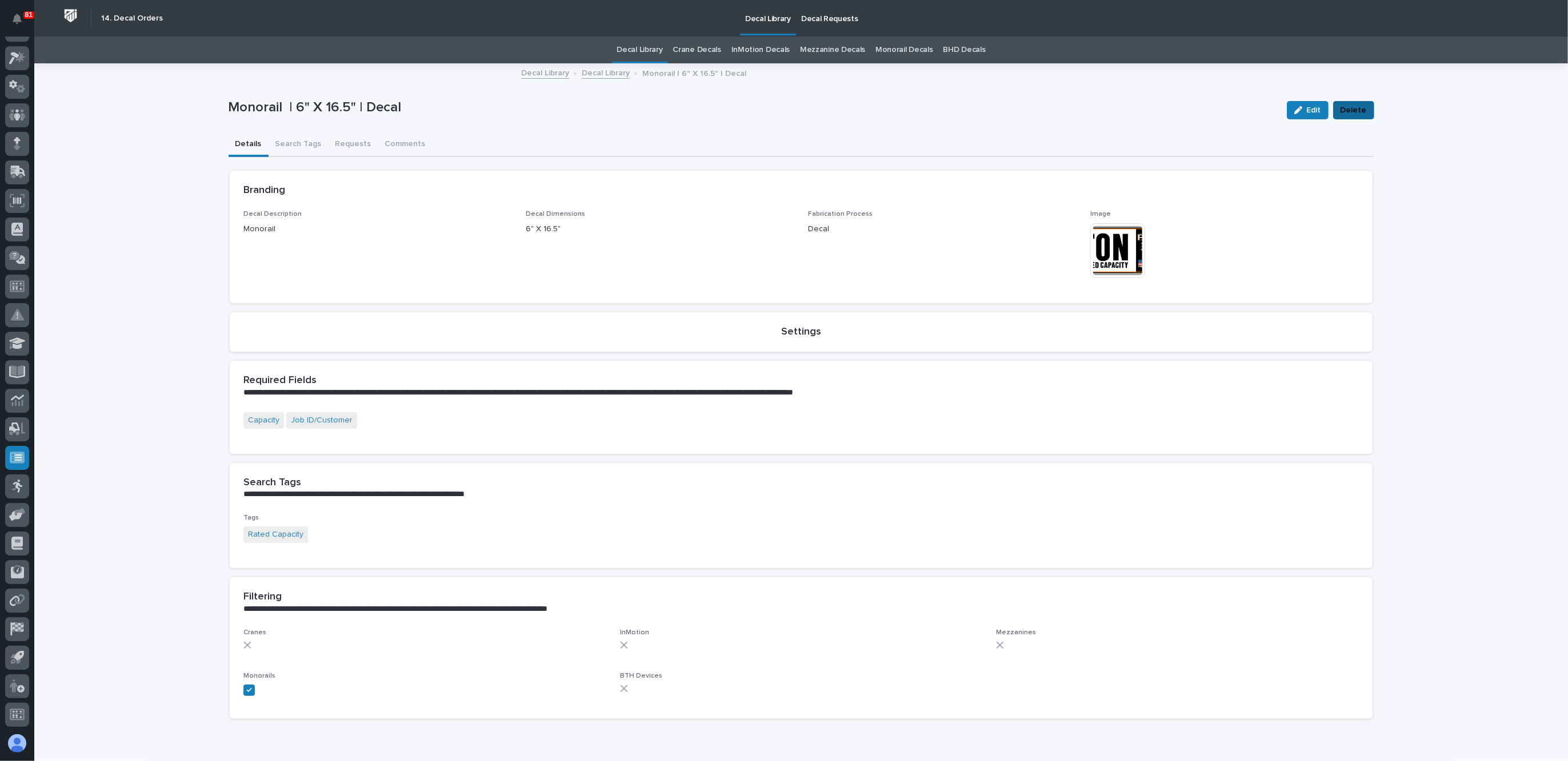
click at [1366, 110] on button "Delete" at bounding box center [1354, 110] width 41 height 18
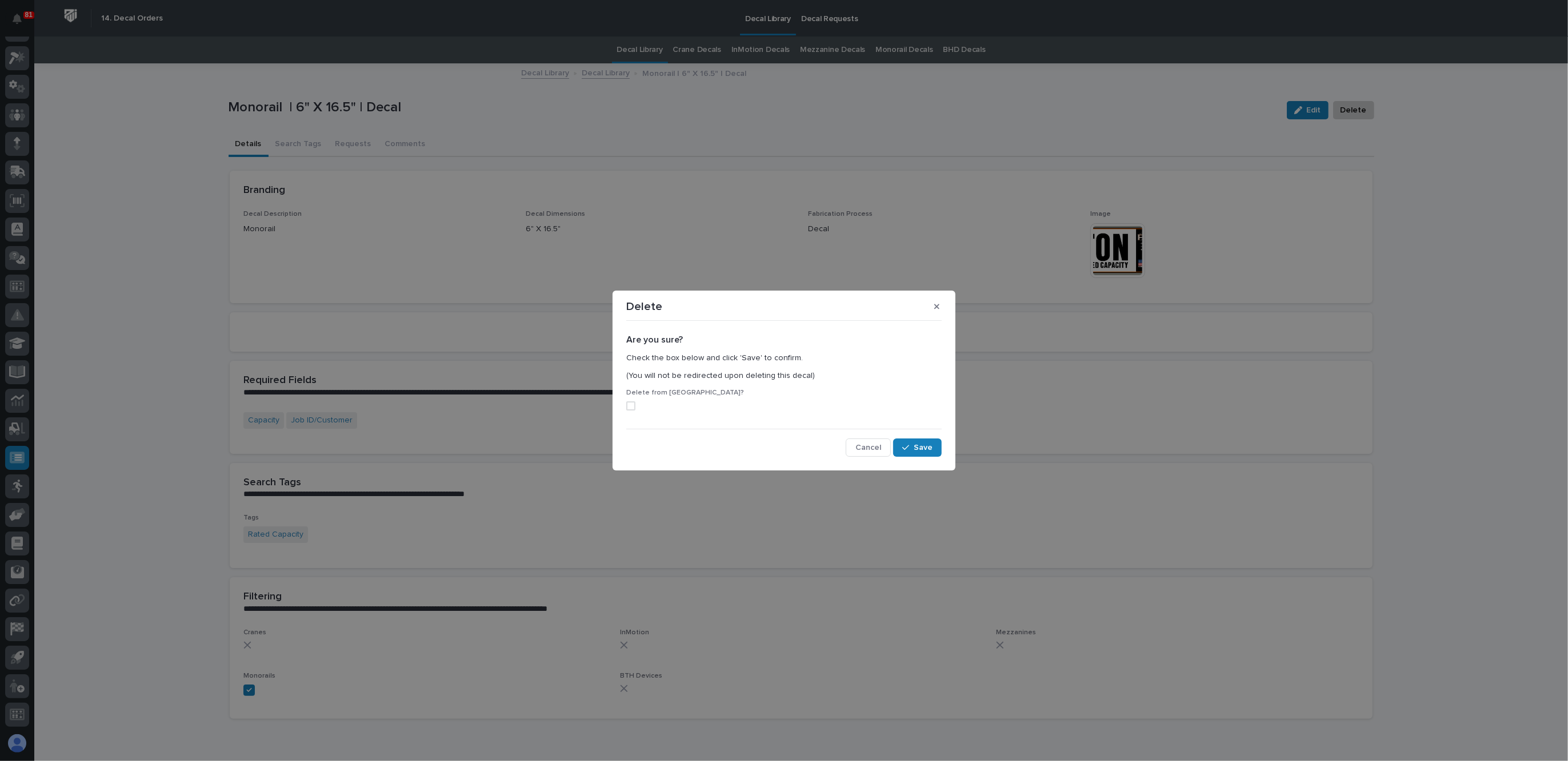
click at [625, 405] on div "Are you sure? Check the box below and click 'Save' to confirm. (You will not be…" at bounding box center [784, 390] width 321 height 137
click at [632, 406] on span at bounding box center [631, 406] width 9 height 9
click at [924, 448] on span "Save" at bounding box center [924, 447] width 19 height 10
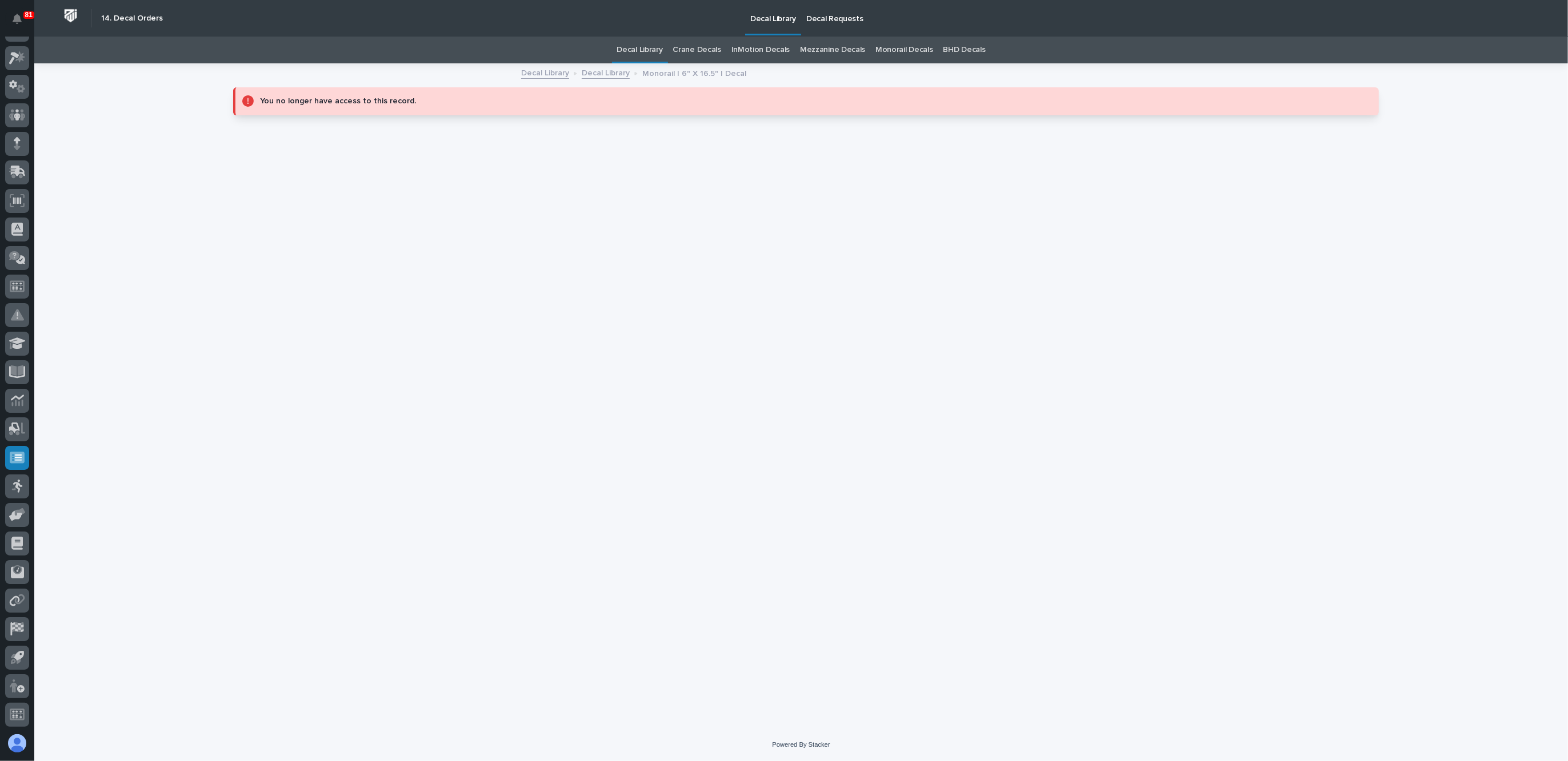
click at [650, 47] on link "Decal Library" at bounding box center [640, 50] width 46 height 27
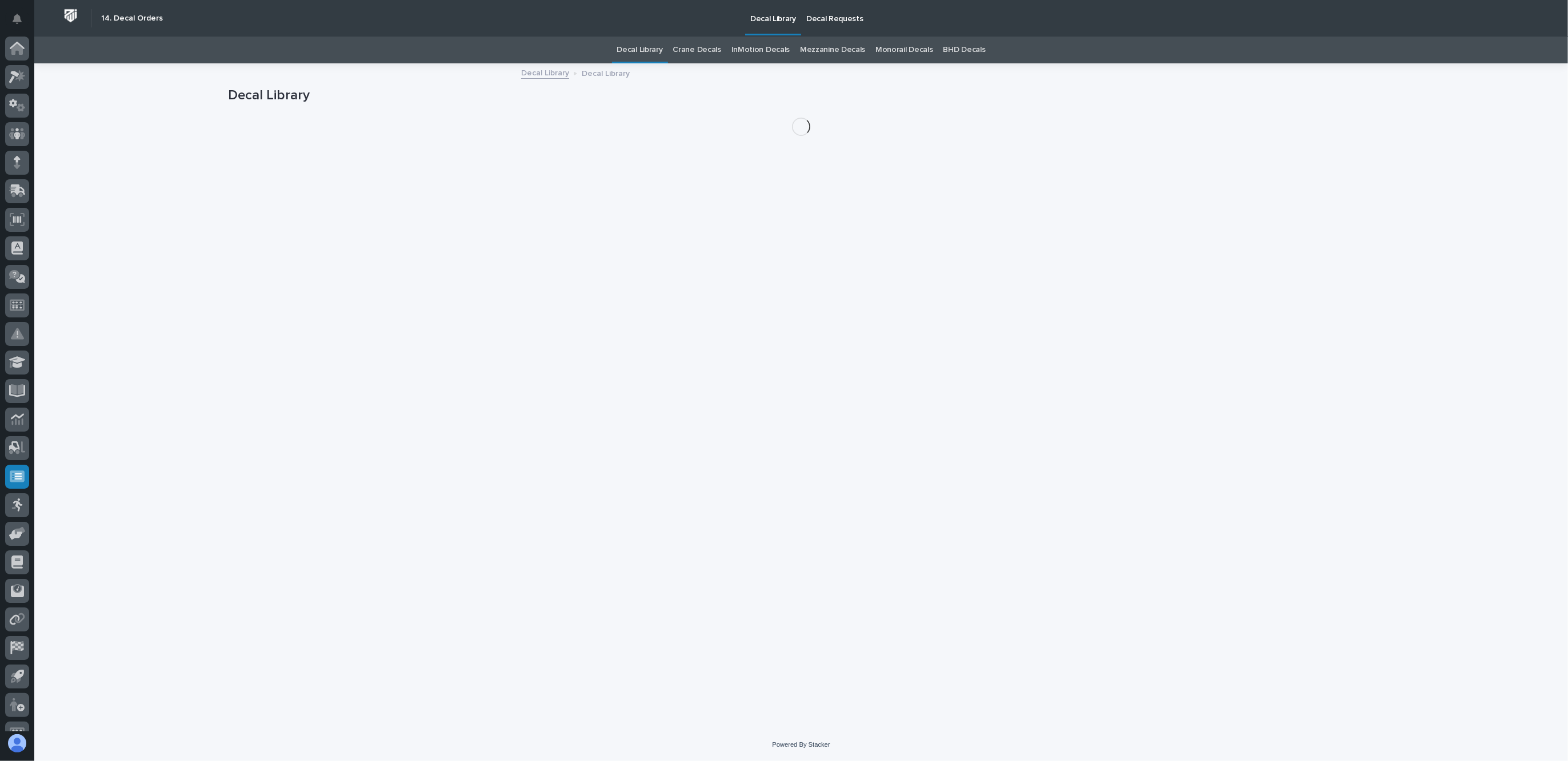
scroll to position [19, 0]
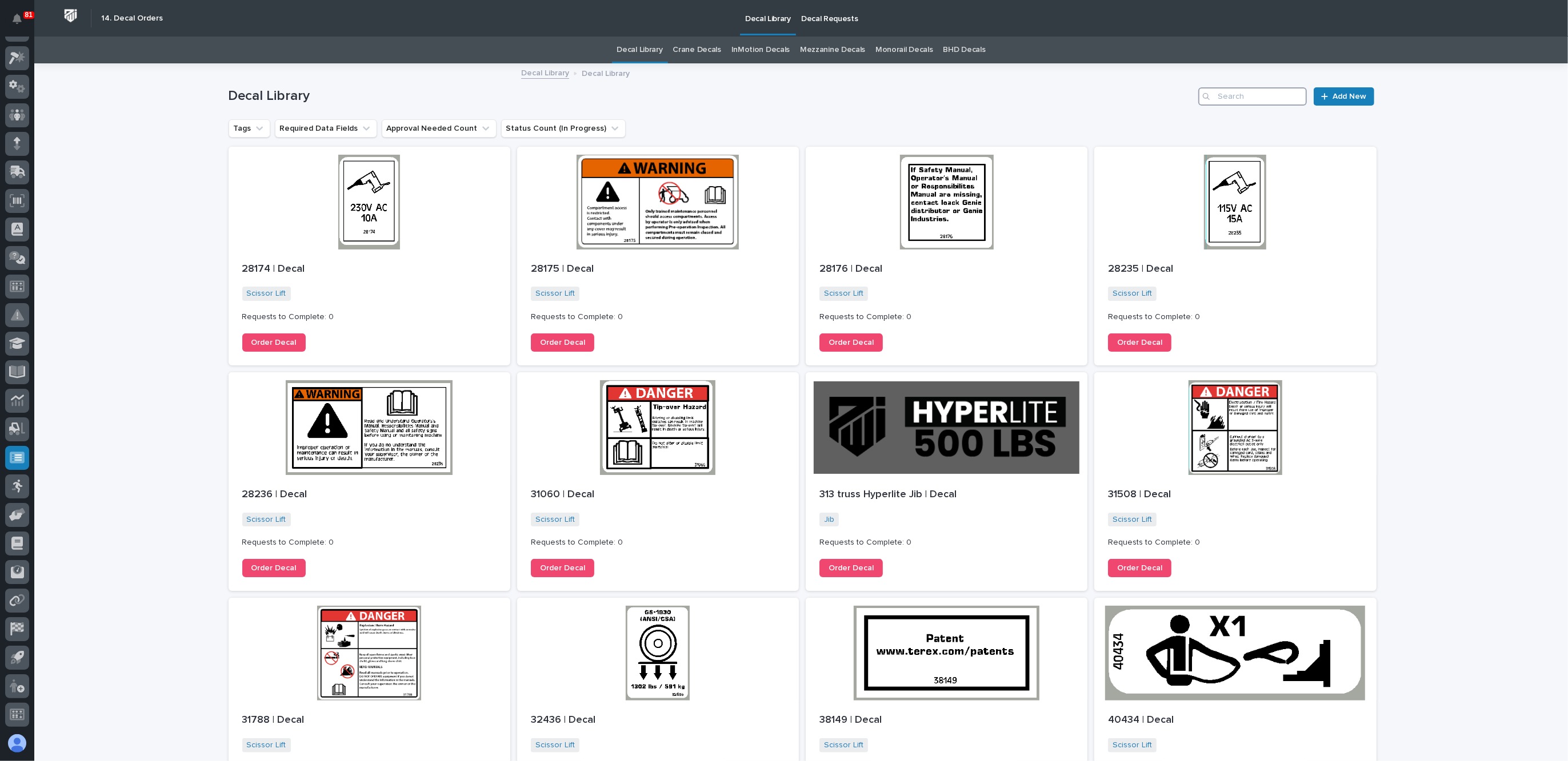
click at [1278, 92] on input "Search" at bounding box center [1253, 96] width 108 height 18
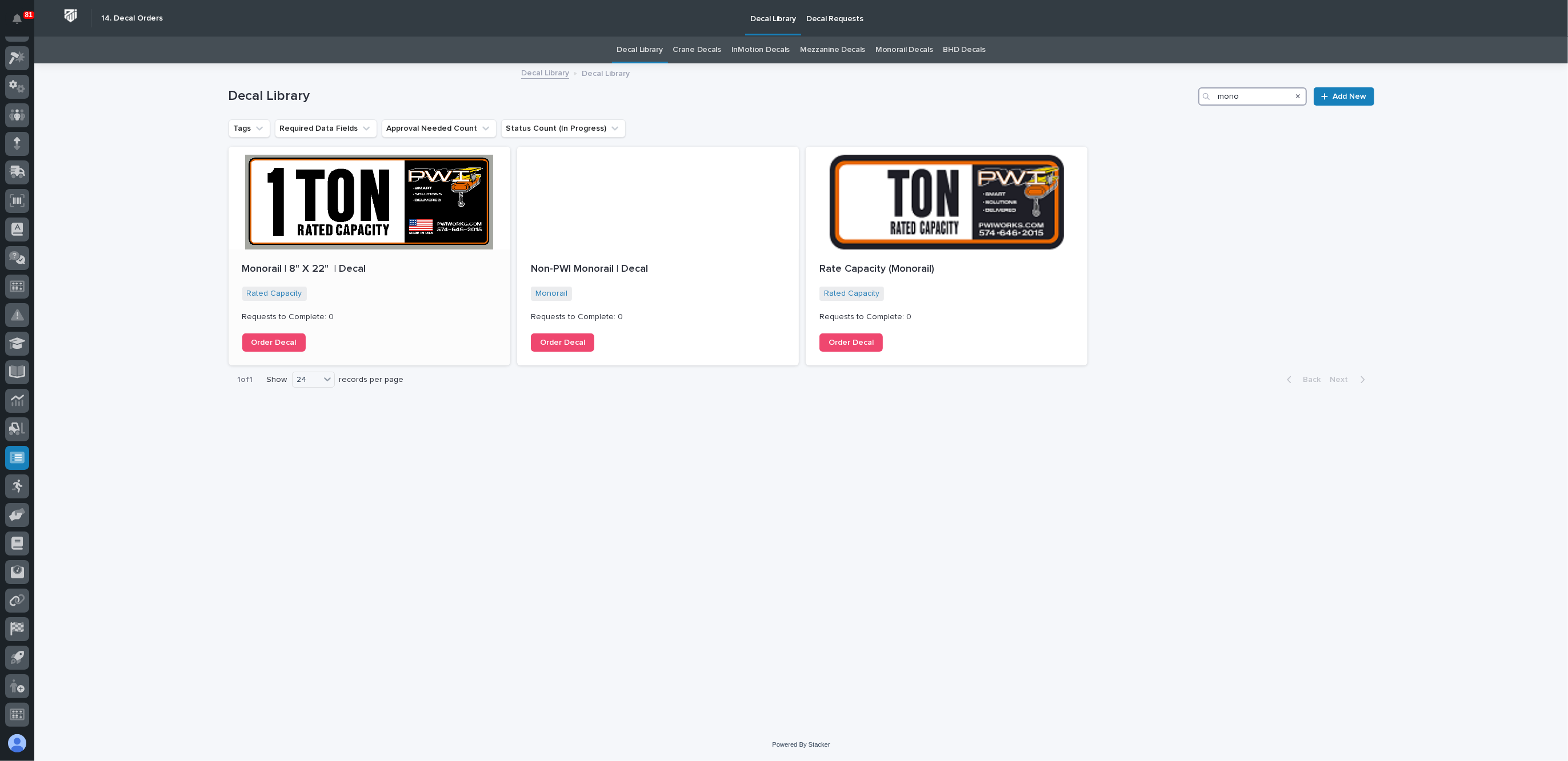
type input "mono"
click at [392, 298] on div "Rated Capacity + 0" at bounding box center [369, 294] width 255 height 14
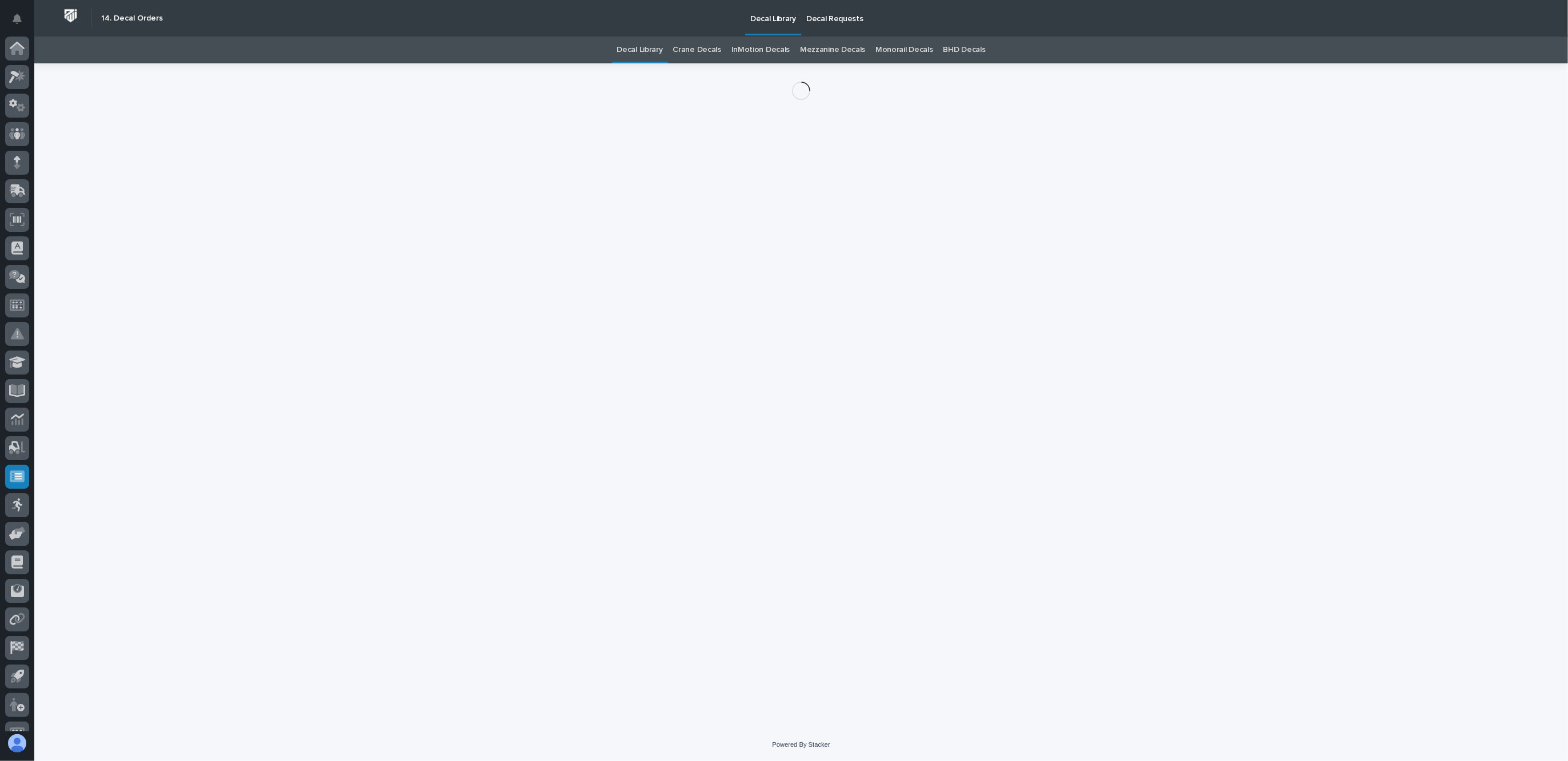
scroll to position [19, 0]
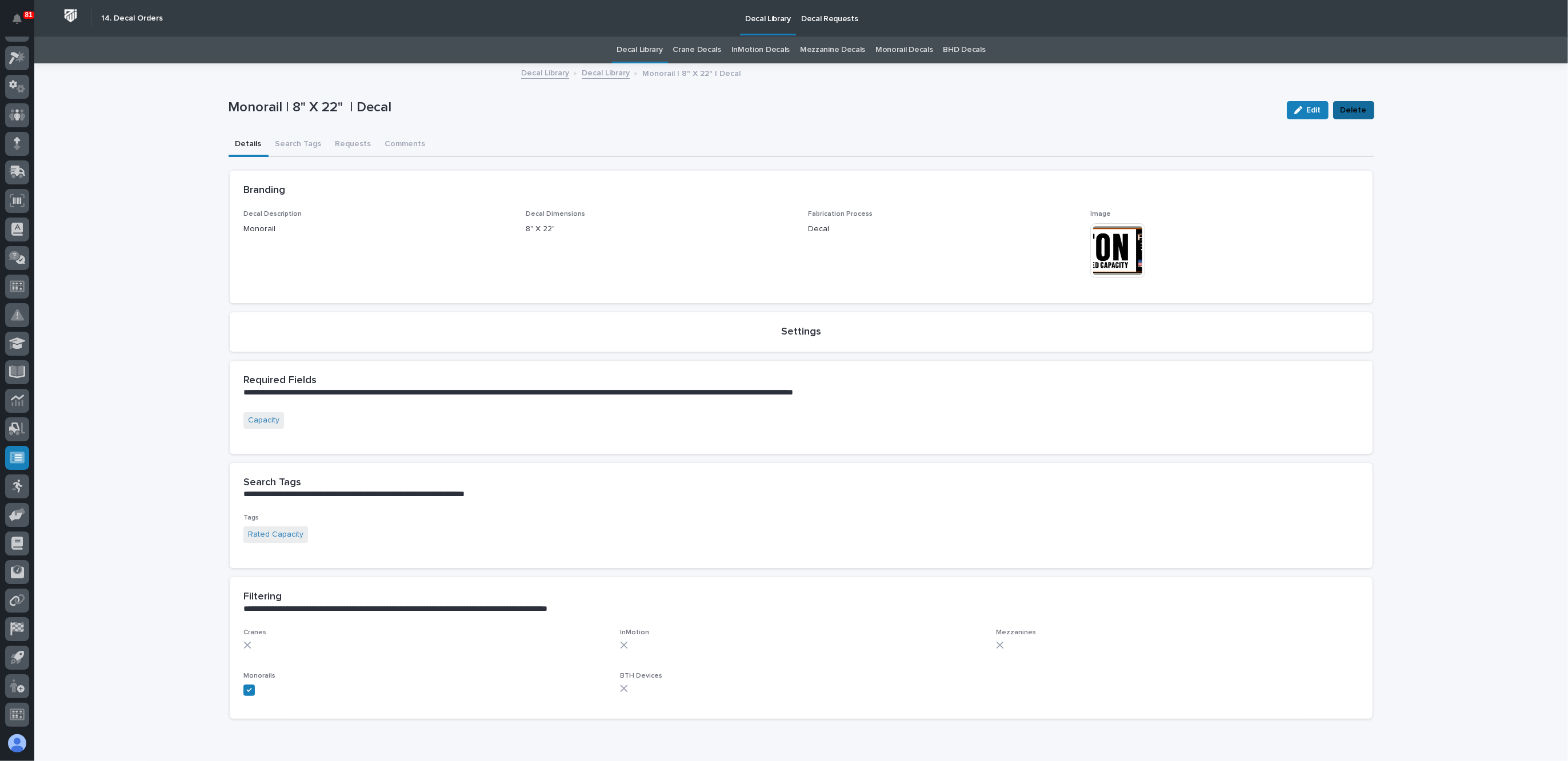
click at [1348, 113] on span "Delete" at bounding box center [1354, 110] width 26 height 13
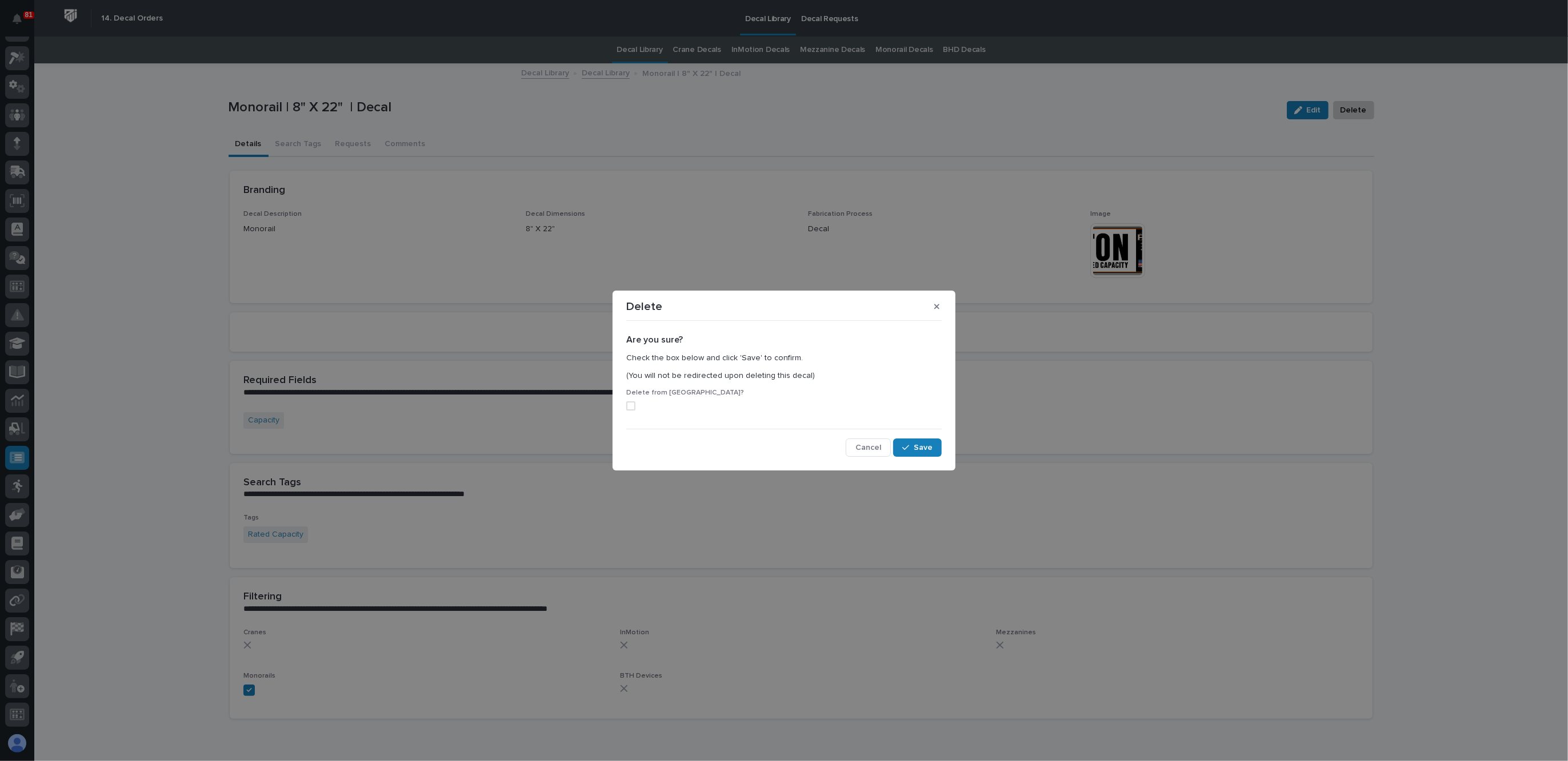
drag, startPoint x: 625, startPoint y: 403, endPoint x: 635, endPoint y: 402, distance: 10.0
click at [624, 403] on div "Are you sure? Check the box below and click 'Save' to confirm. (You will not be…" at bounding box center [784, 390] width 321 height 137
click at [629, 406] on span at bounding box center [631, 406] width 9 height 9
click at [917, 450] on span "Save" at bounding box center [924, 447] width 19 height 10
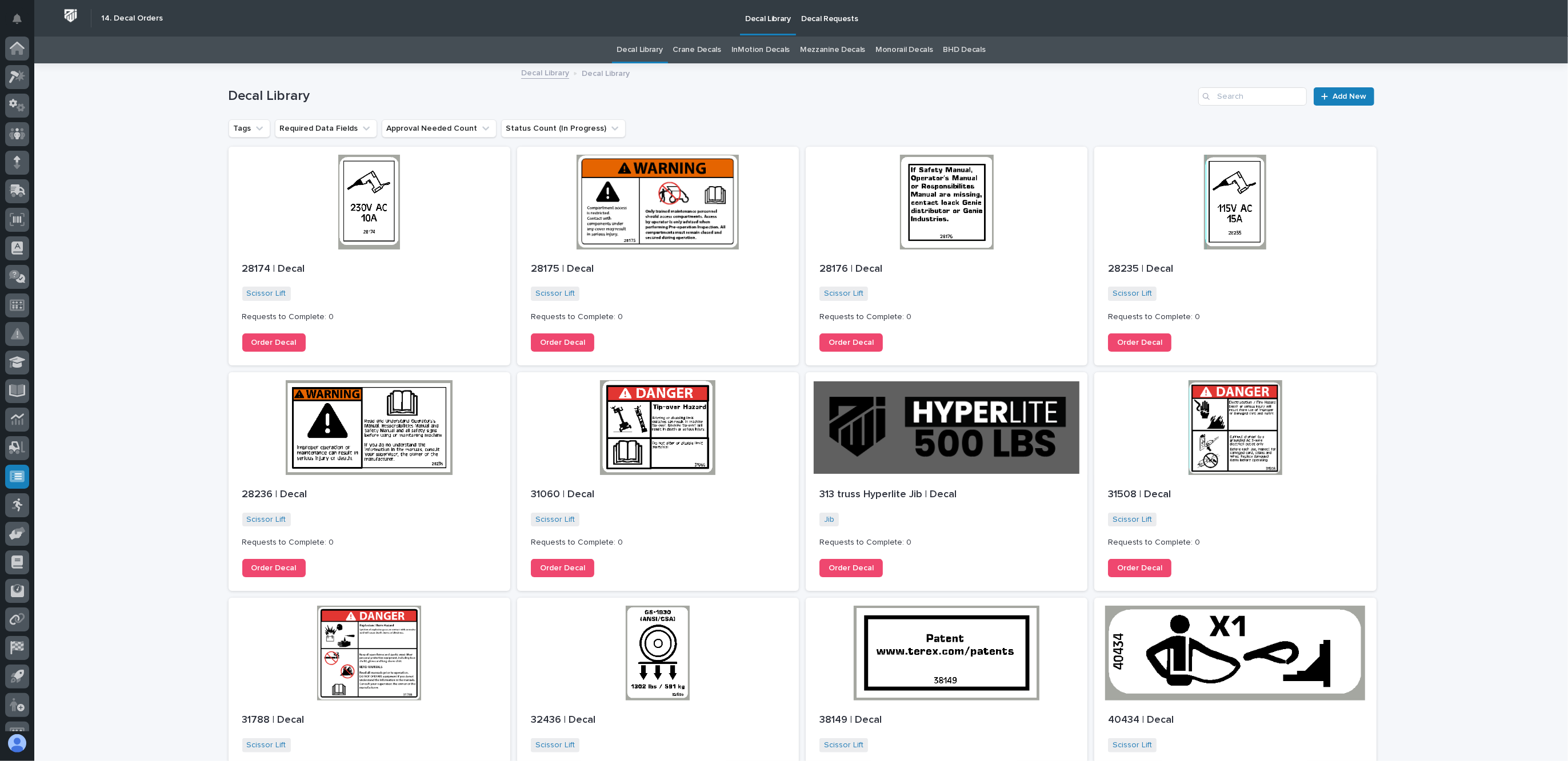
scroll to position [19, 0]
click at [1353, 96] on span "Add New" at bounding box center [1350, 96] width 34 height 8
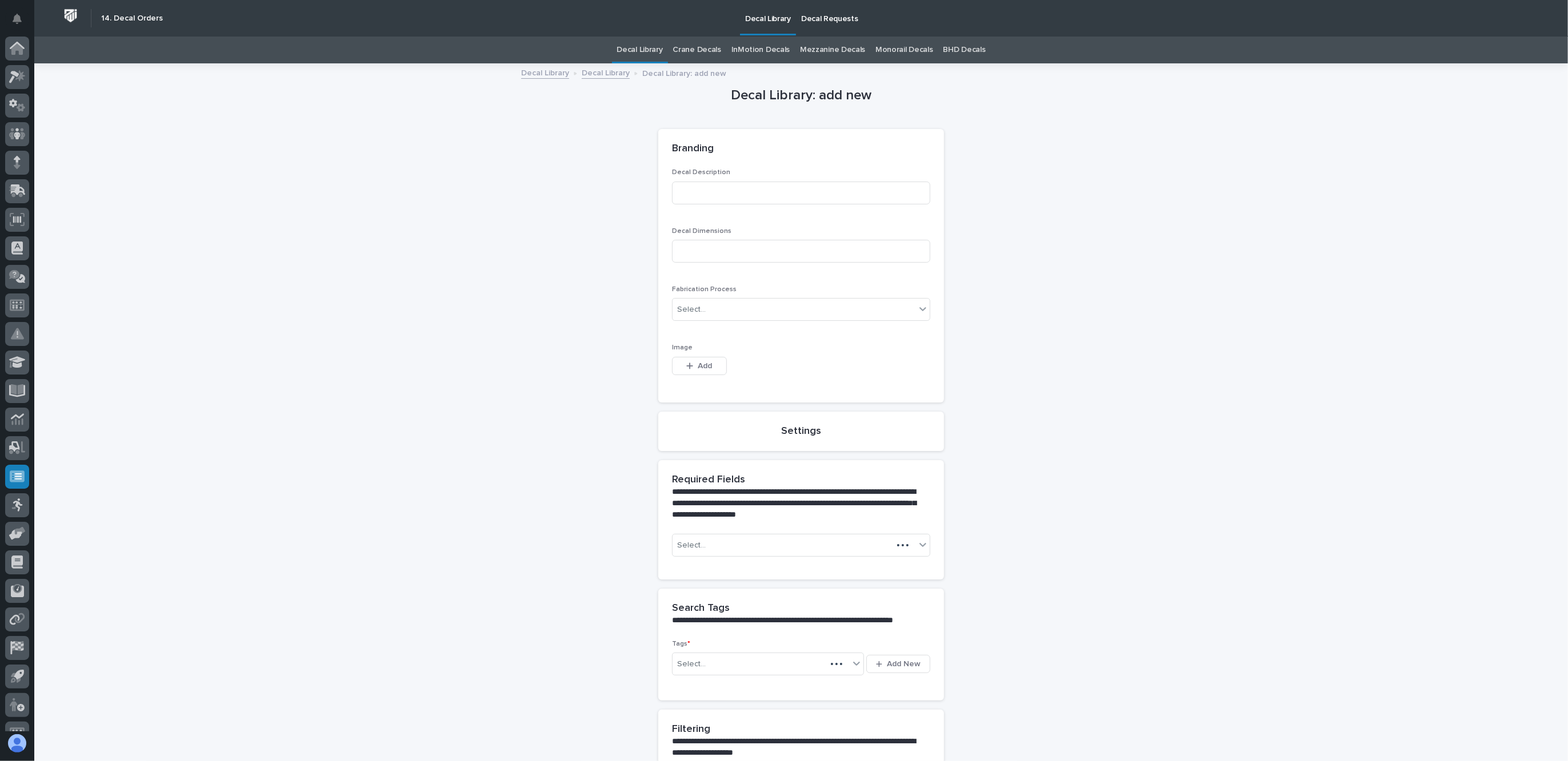
scroll to position [19, 0]
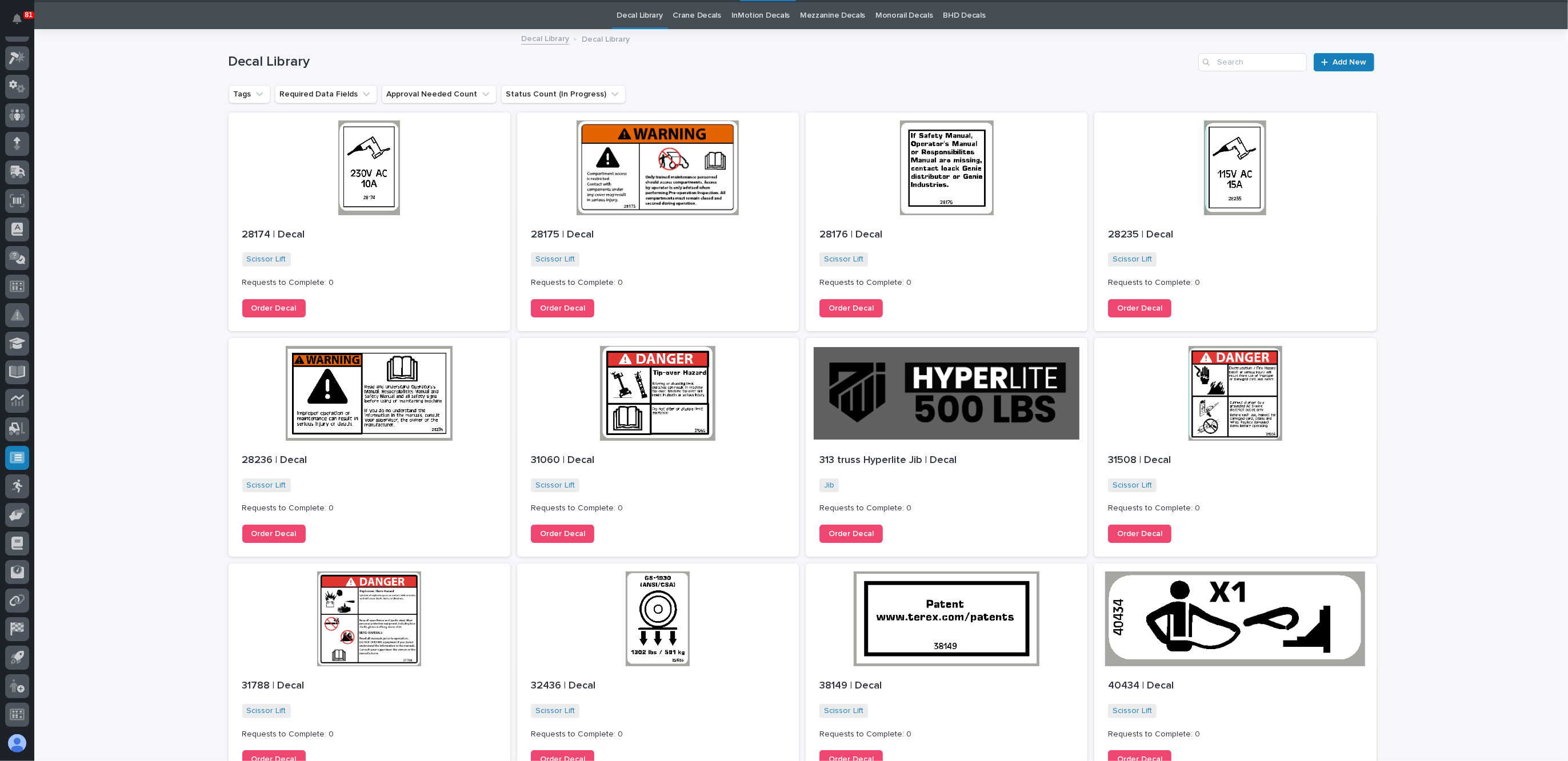
scroll to position [36, 0]
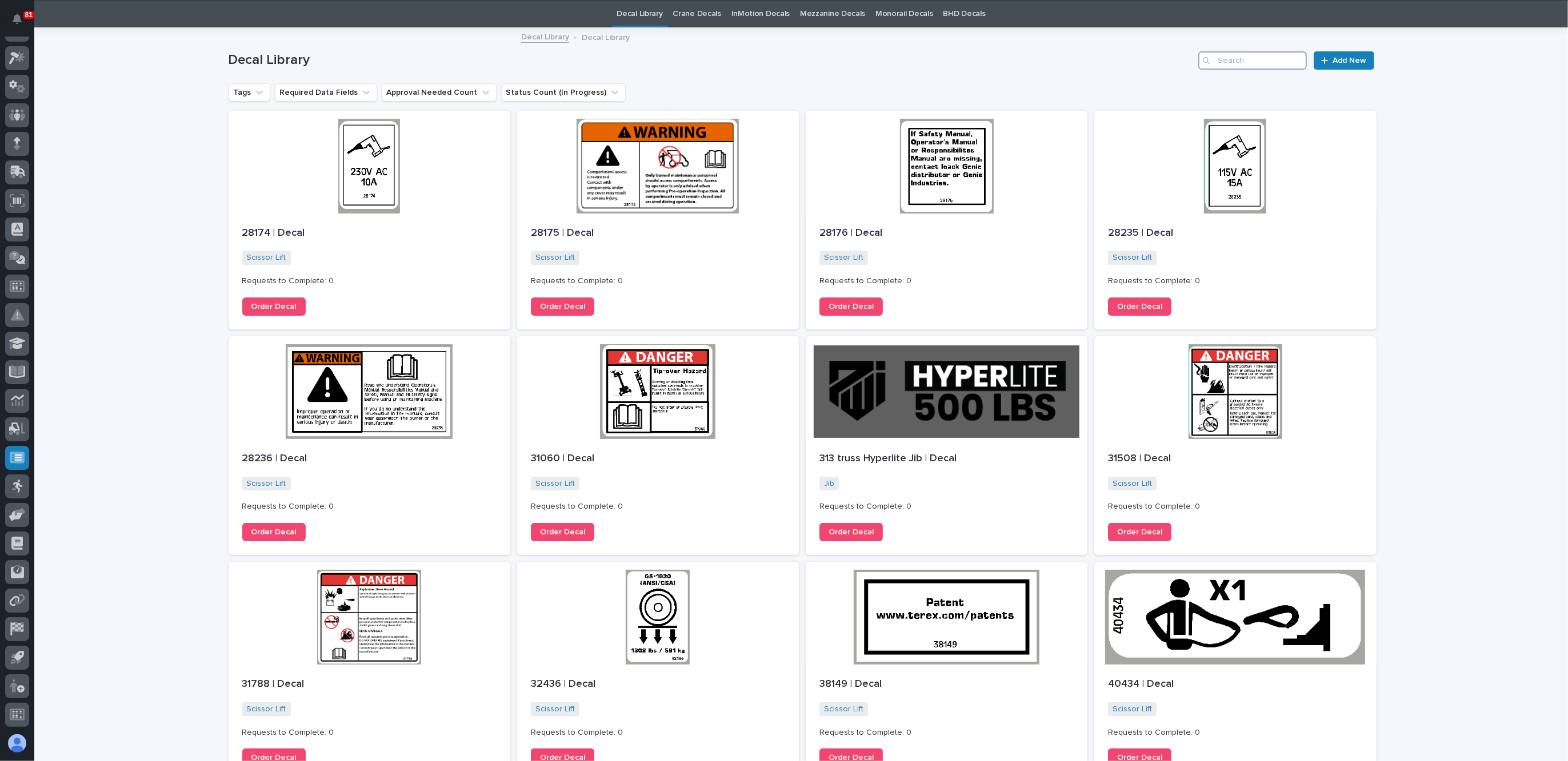
click at [1243, 58] on input "Search" at bounding box center [1253, 60] width 108 height 18
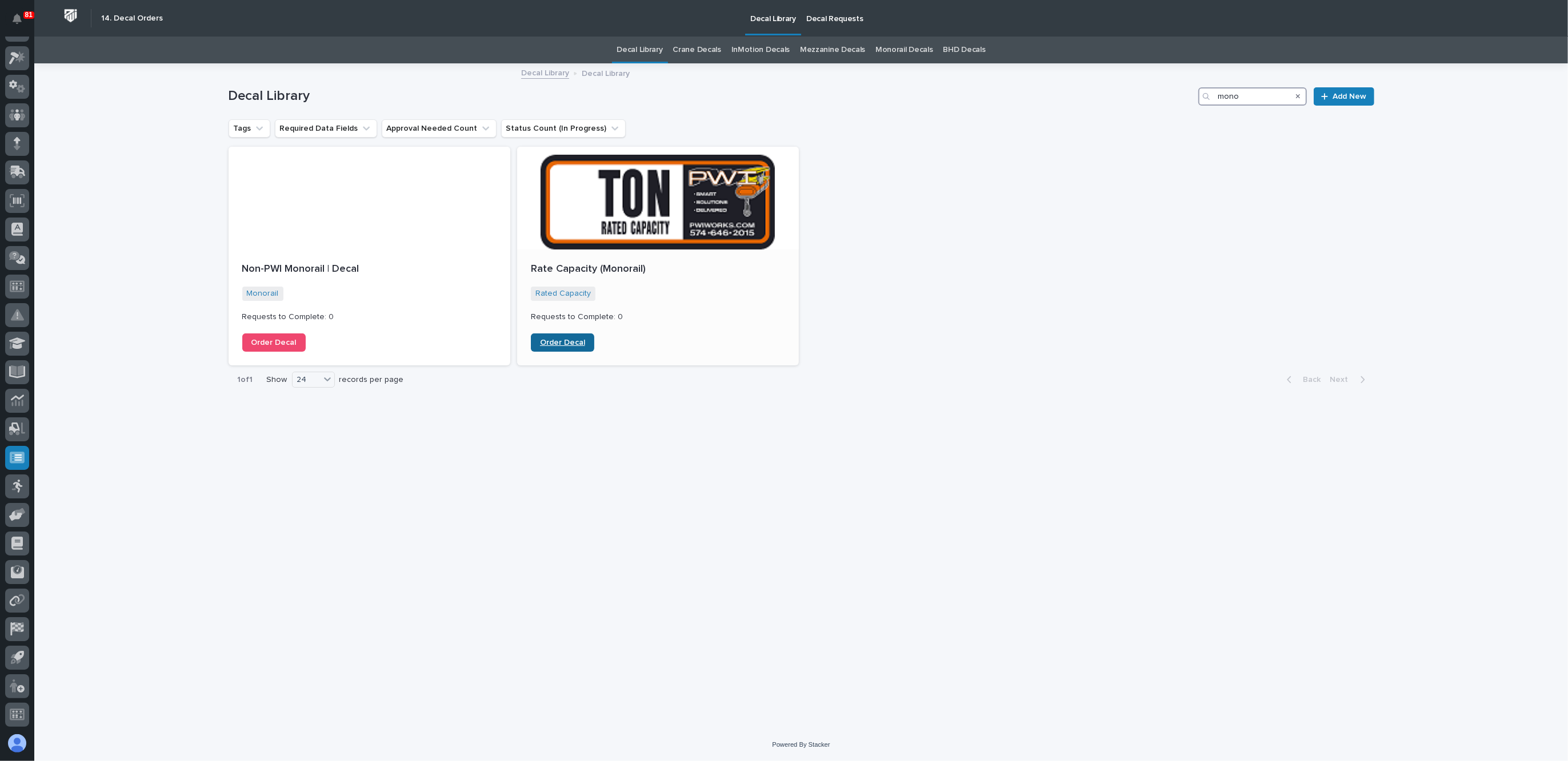
type input "mono"
click at [559, 345] on span "Order Decal" at bounding box center [562, 343] width 45 height 8
click at [651, 250] on div "Rate Capacity (Monorail) Rated Capacity + 0 Requests to Complete: 0 Order Decal" at bounding box center [658, 307] width 281 height 116
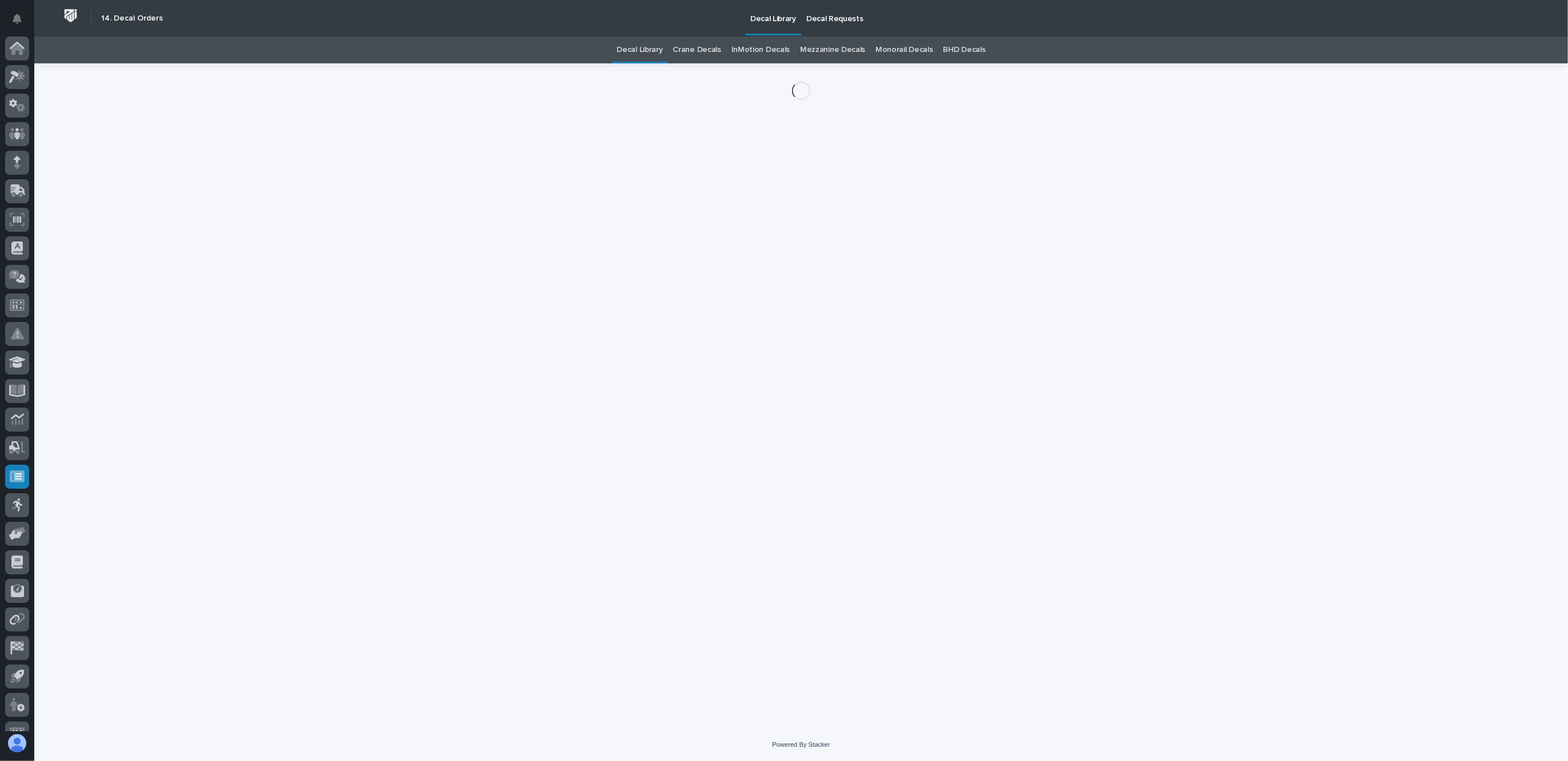
scroll to position [19, 0]
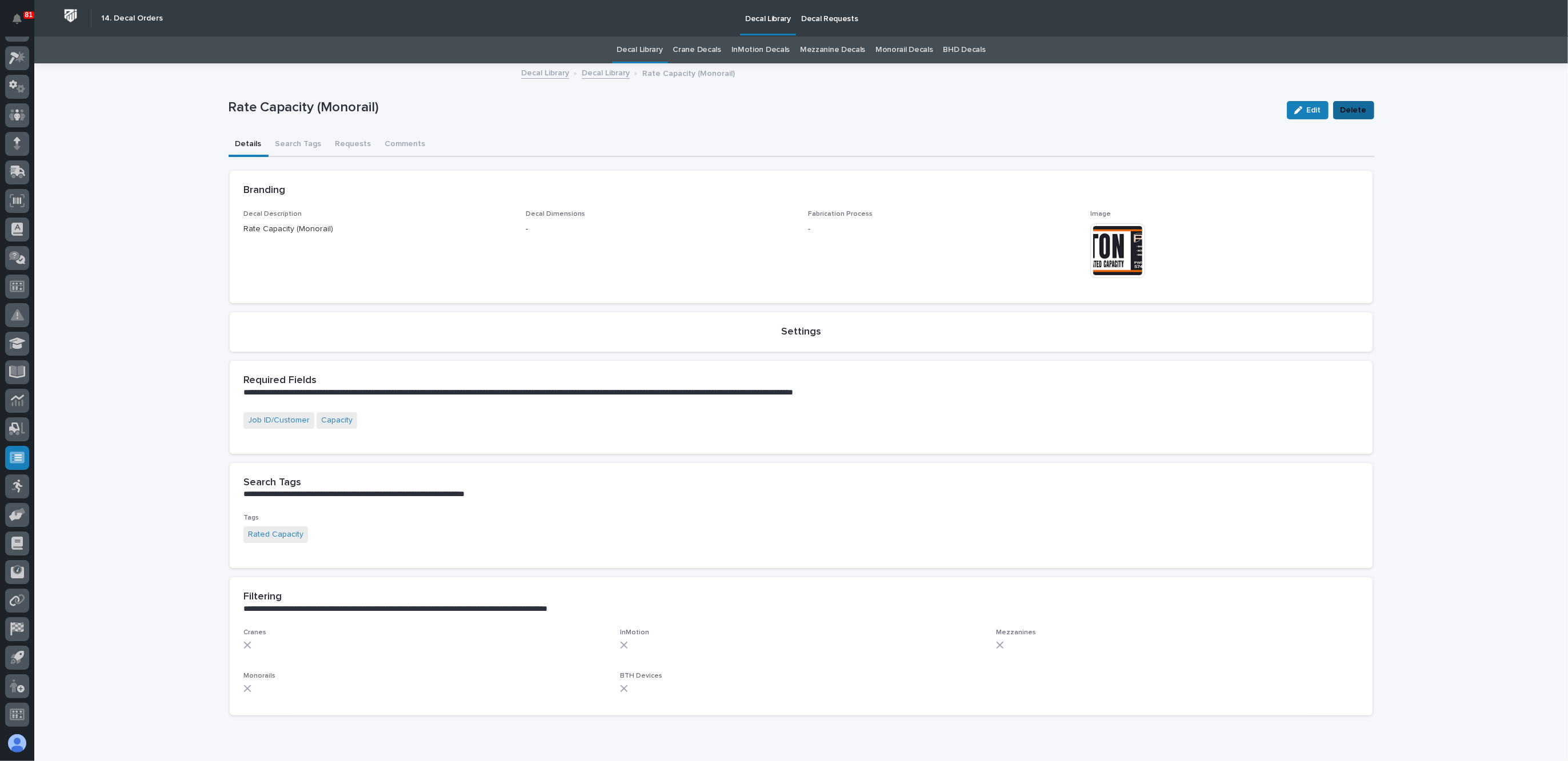
click at [1346, 108] on span "Delete" at bounding box center [1354, 110] width 26 height 13
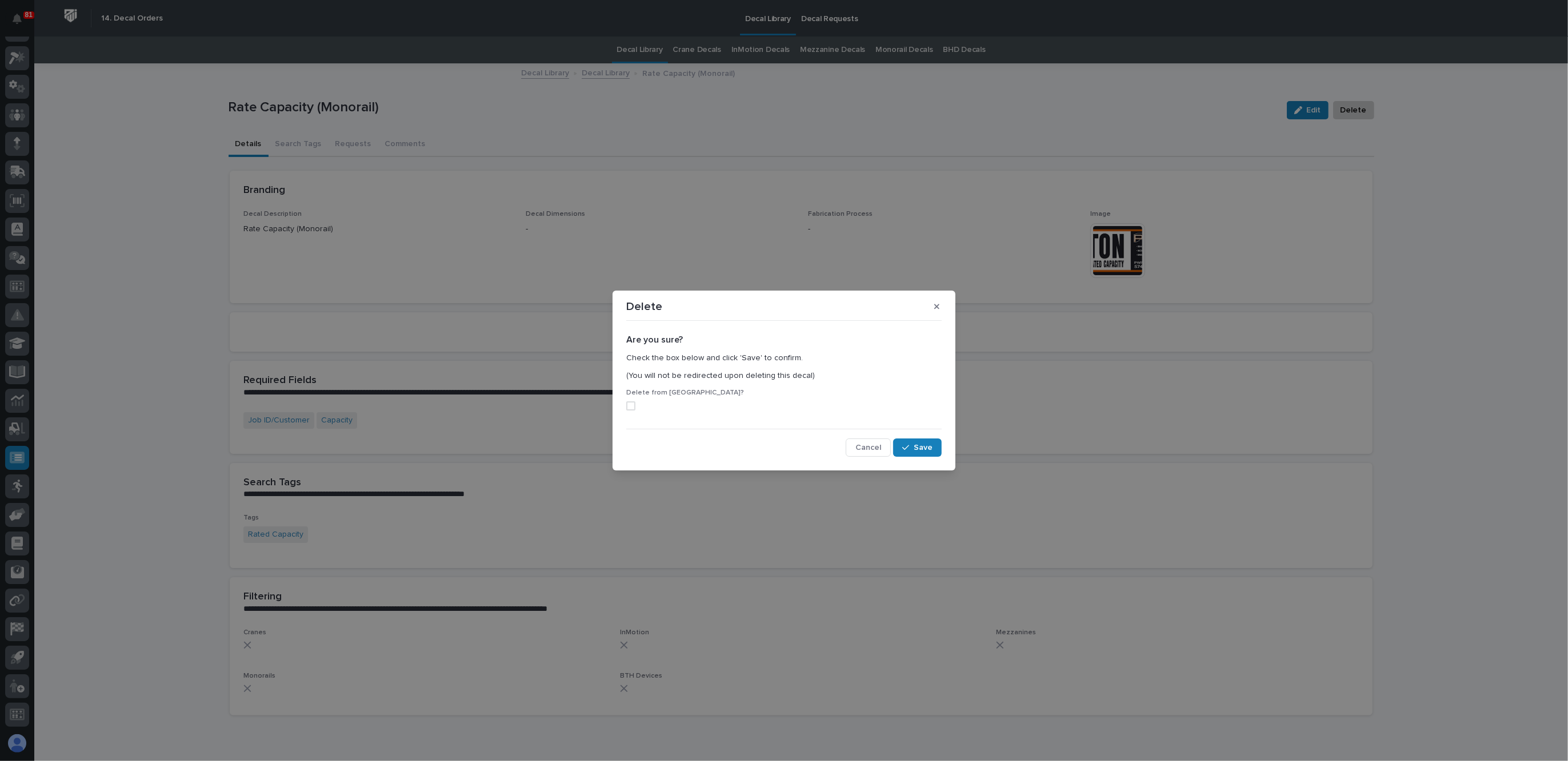
click at [628, 403] on span at bounding box center [631, 406] width 9 height 9
click at [913, 446] on div "button" at bounding box center [908, 448] width 11 height 8
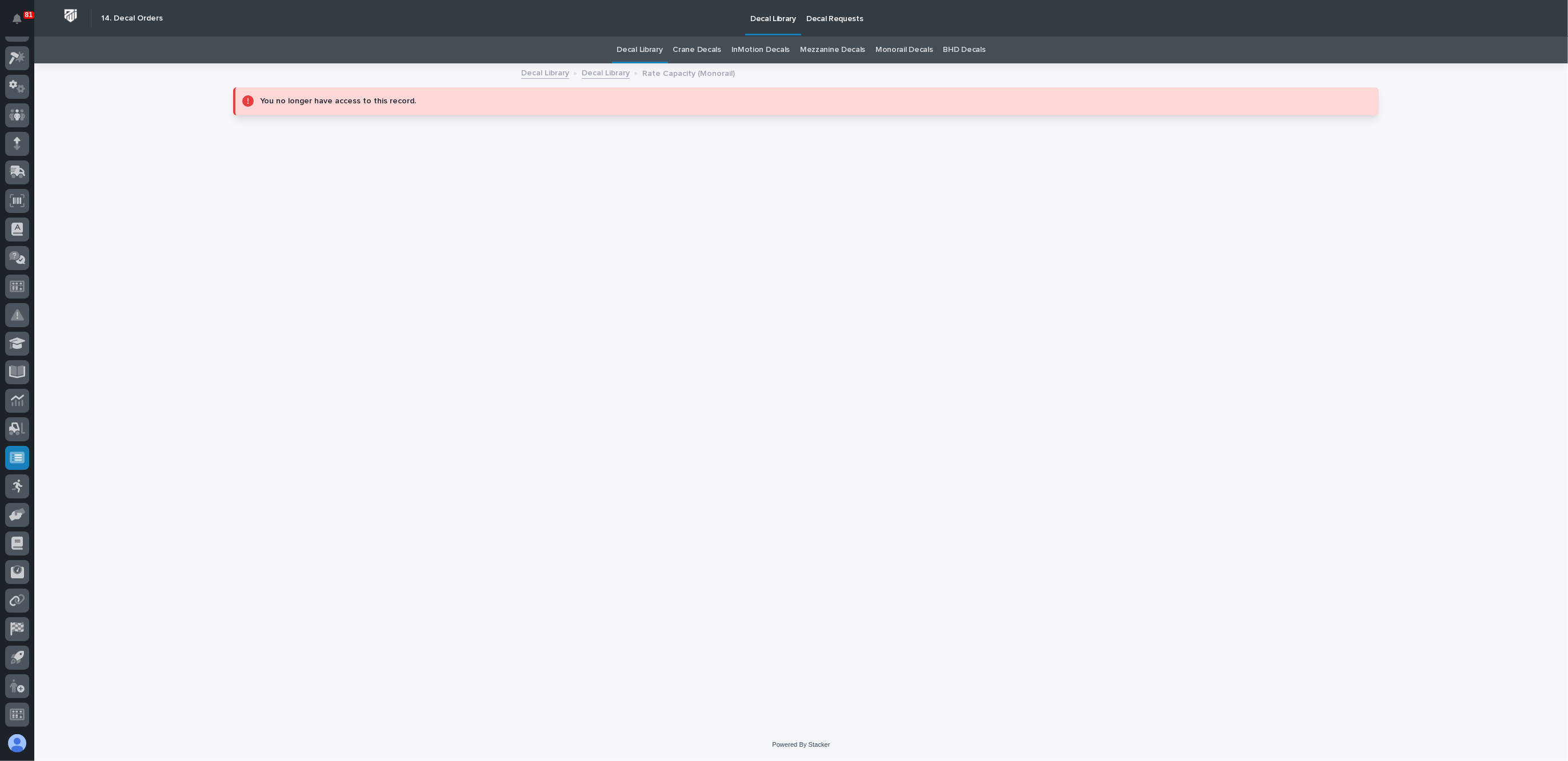
click at [607, 71] on link "Decal Library" at bounding box center [606, 72] width 48 height 13
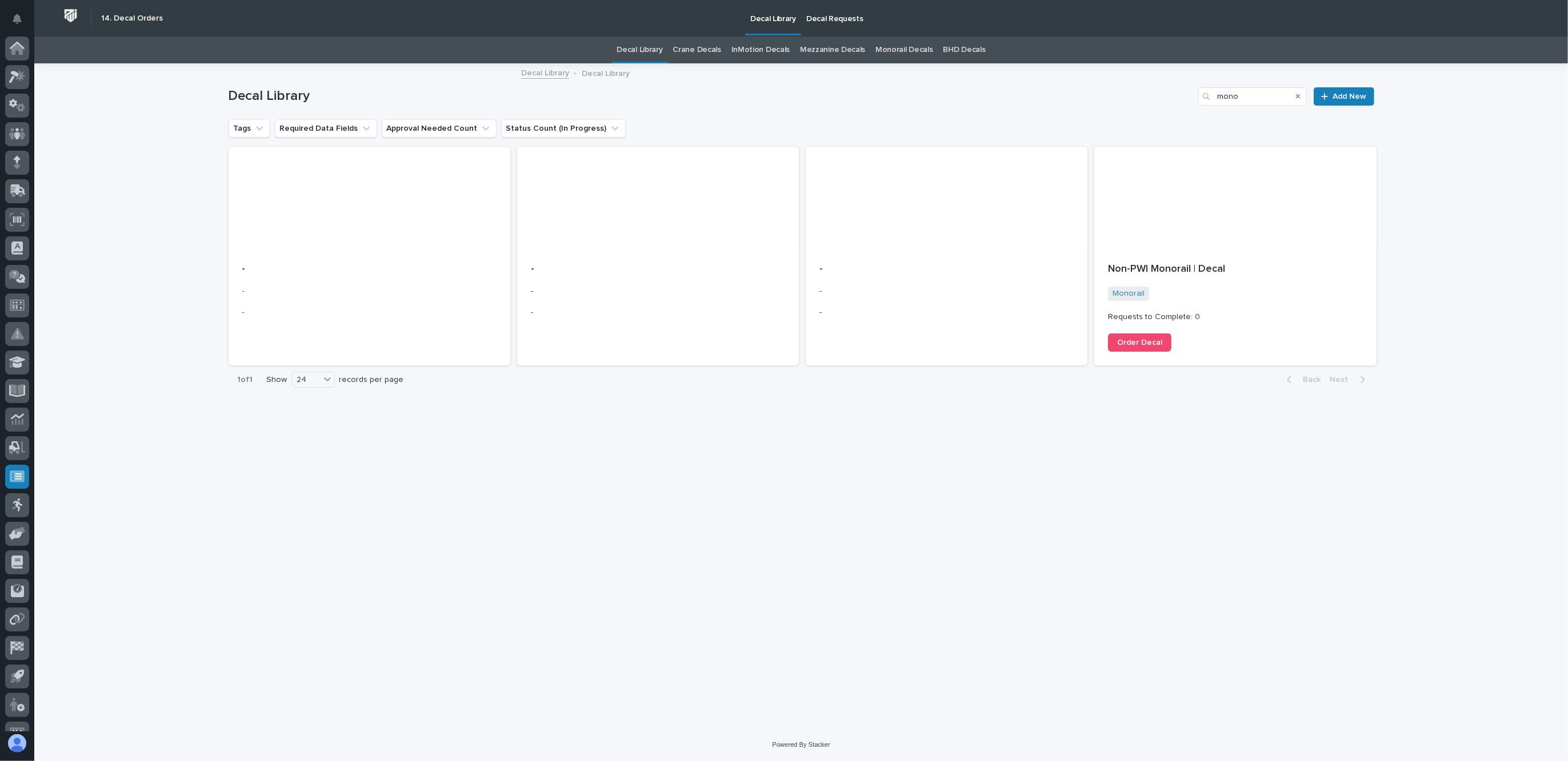
scroll to position [19, 0]
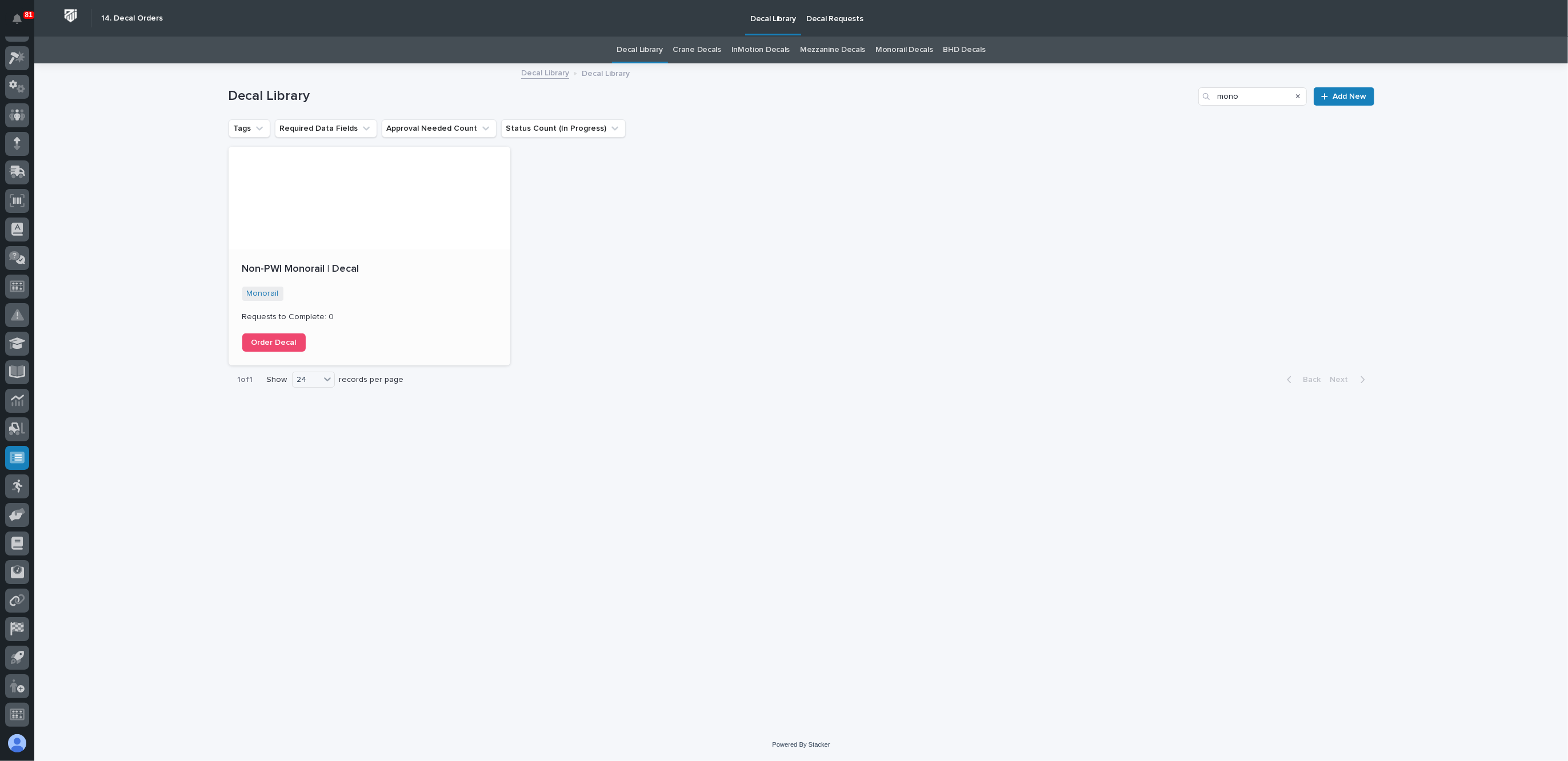
click at [415, 257] on div "Non-PWI Monorail | Decal Monorail + 0 Requests to Complete: 0 Order Decal" at bounding box center [369, 307] width 281 height 116
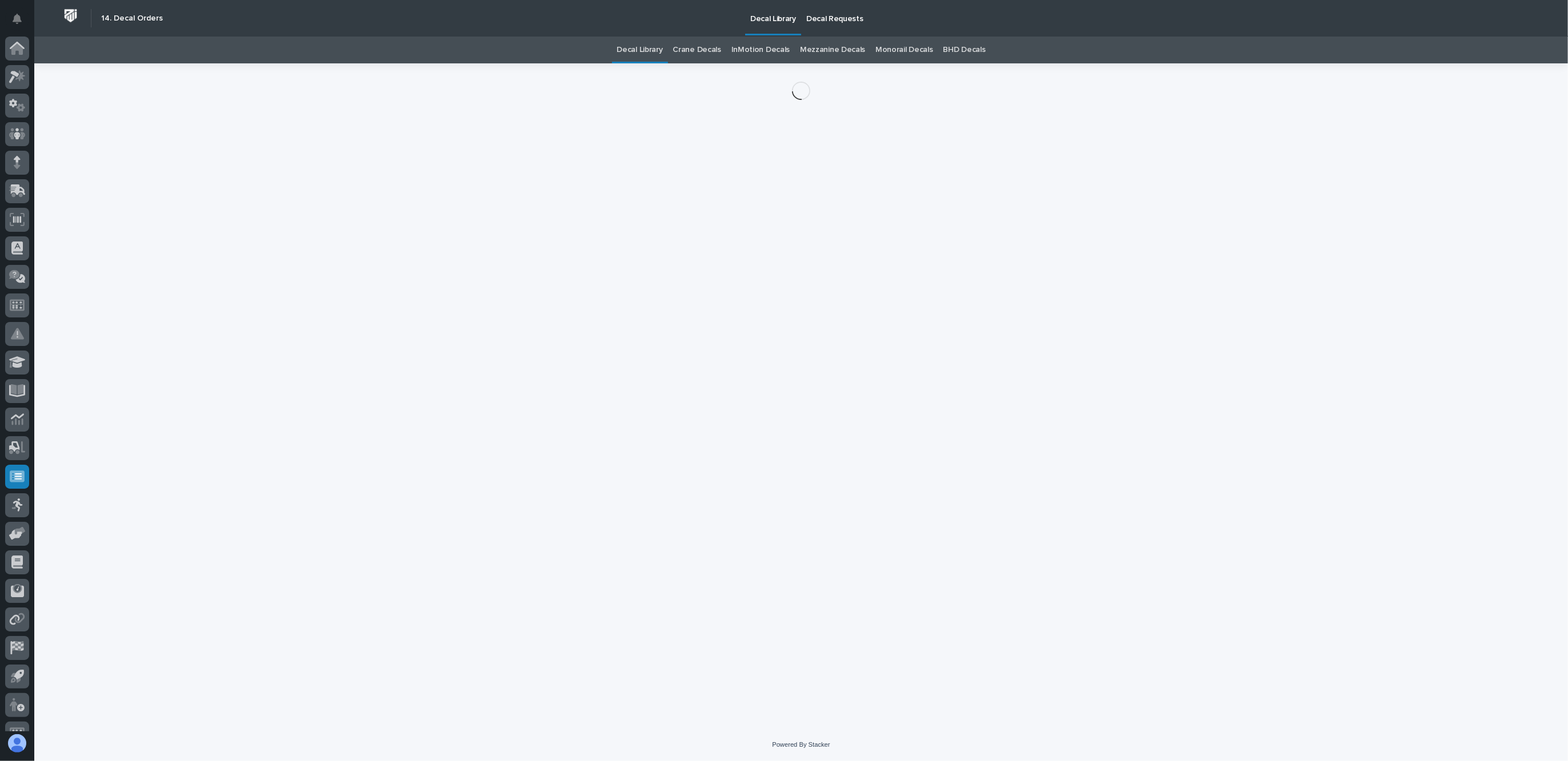
scroll to position [19, 0]
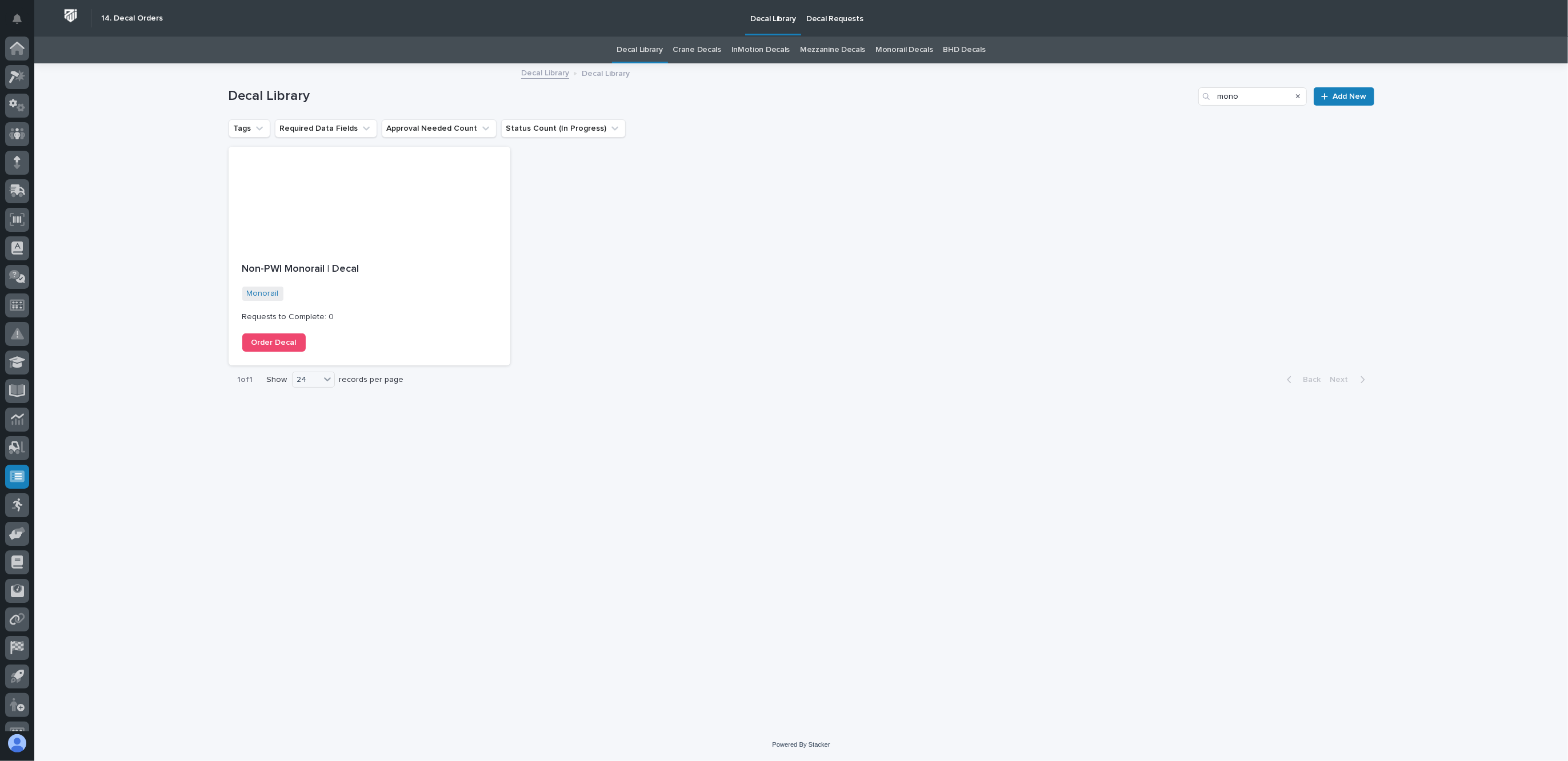
scroll to position [19, 0]
click at [1357, 99] on span "Add New" at bounding box center [1350, 96] width 34 height 8
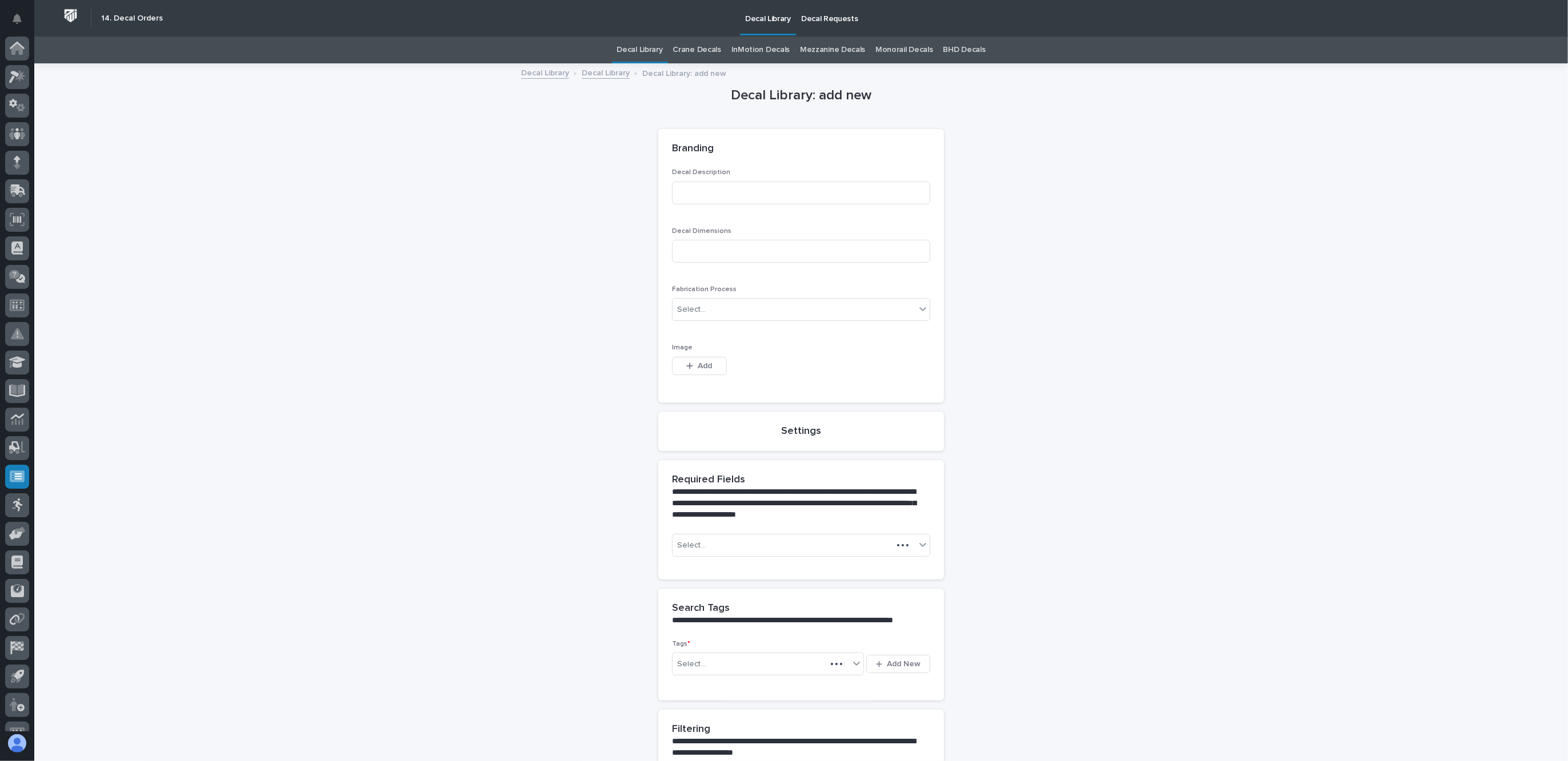
scroll to position [19, 0]
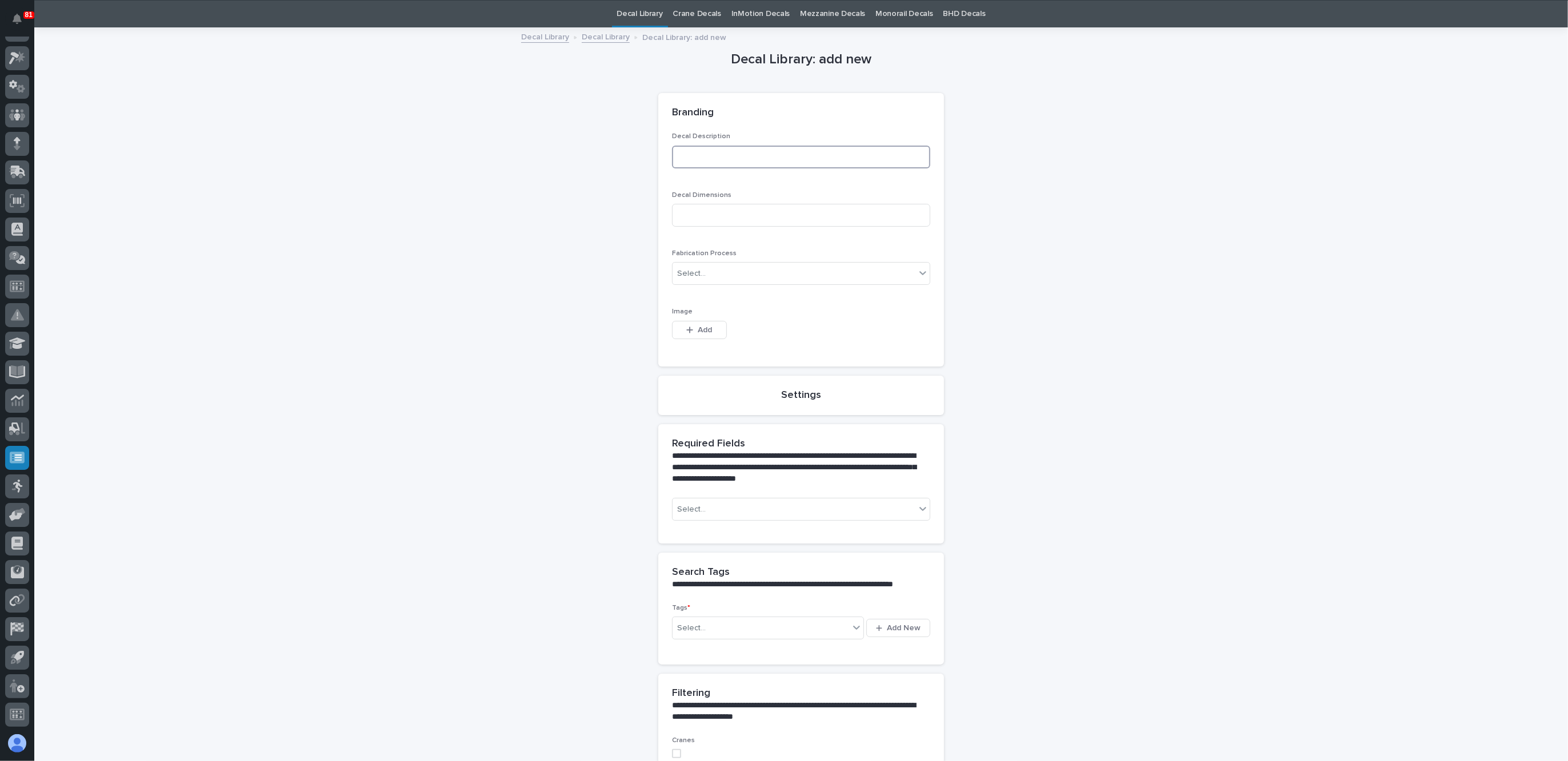
click at [677, 160] on input at bounding box center [801, 156] width 259 height 23
type input "M"
type input "PWI Mono"
click at [696, 207] on input at bounding box center [801, 215] width 259 height 23
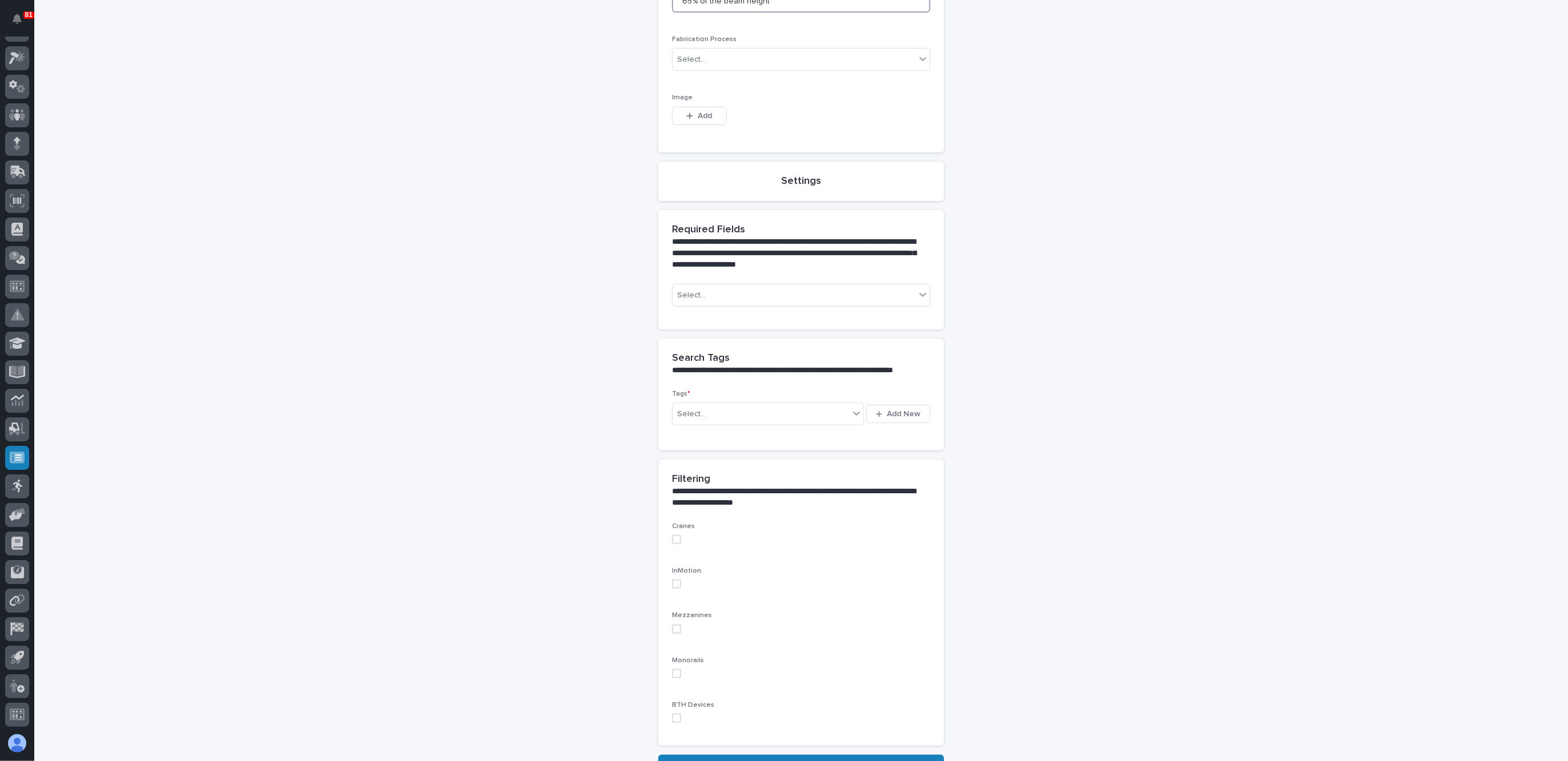
scroll to position [179, 0]
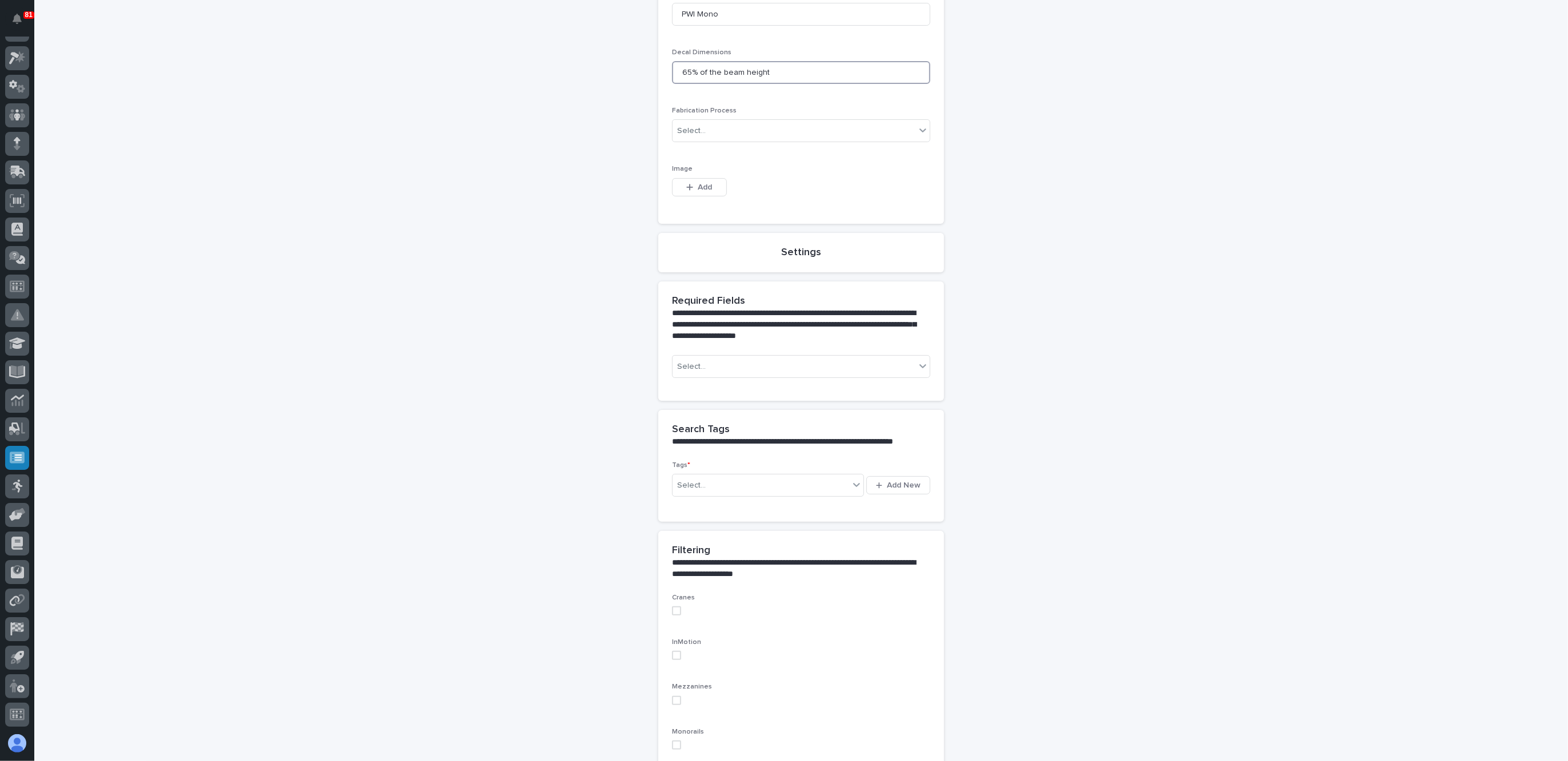
type input "65% of the beam height"
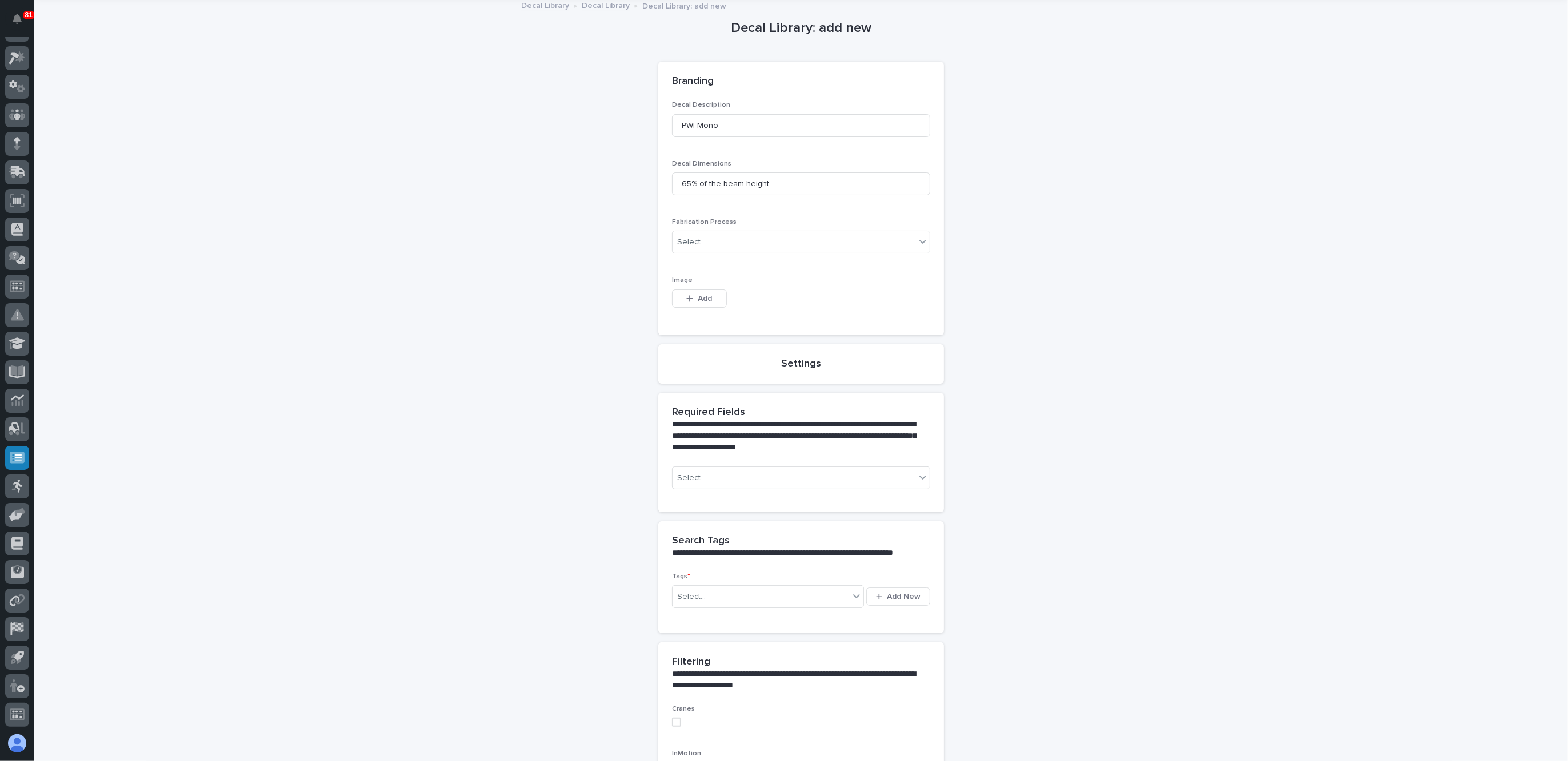
scroll to position [36, 0]
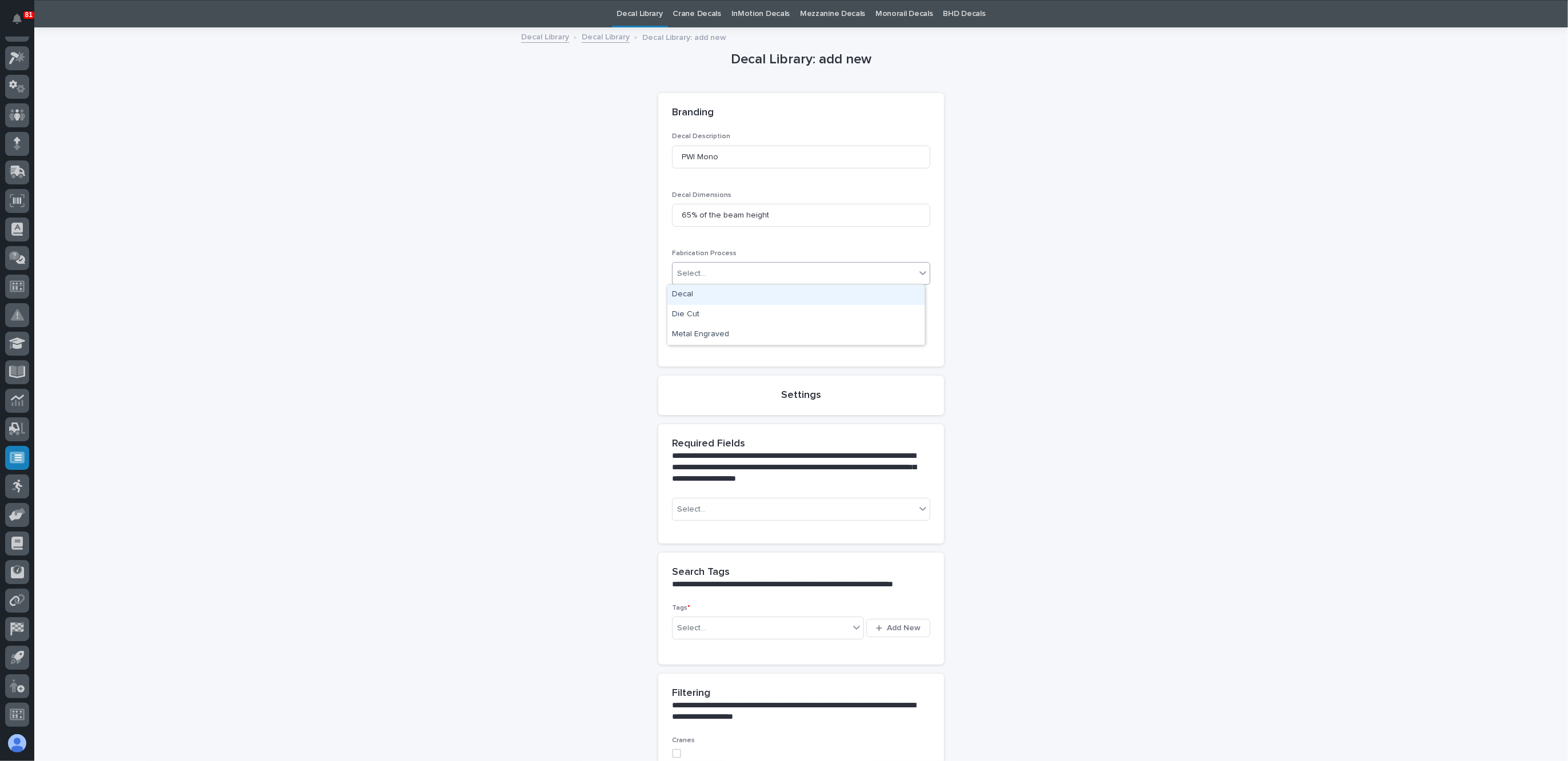
click at [744, 276] on div "Select..." at bounding box center [794, 274] width 243 height 19
click at [733, 318] on div "Die Cut" at bounding box center [795, 315] width 257 height 20
click at [842, 325] on div "This file cannot be opened Download File Add" at bounding box center [801, 332] width 259 height 23
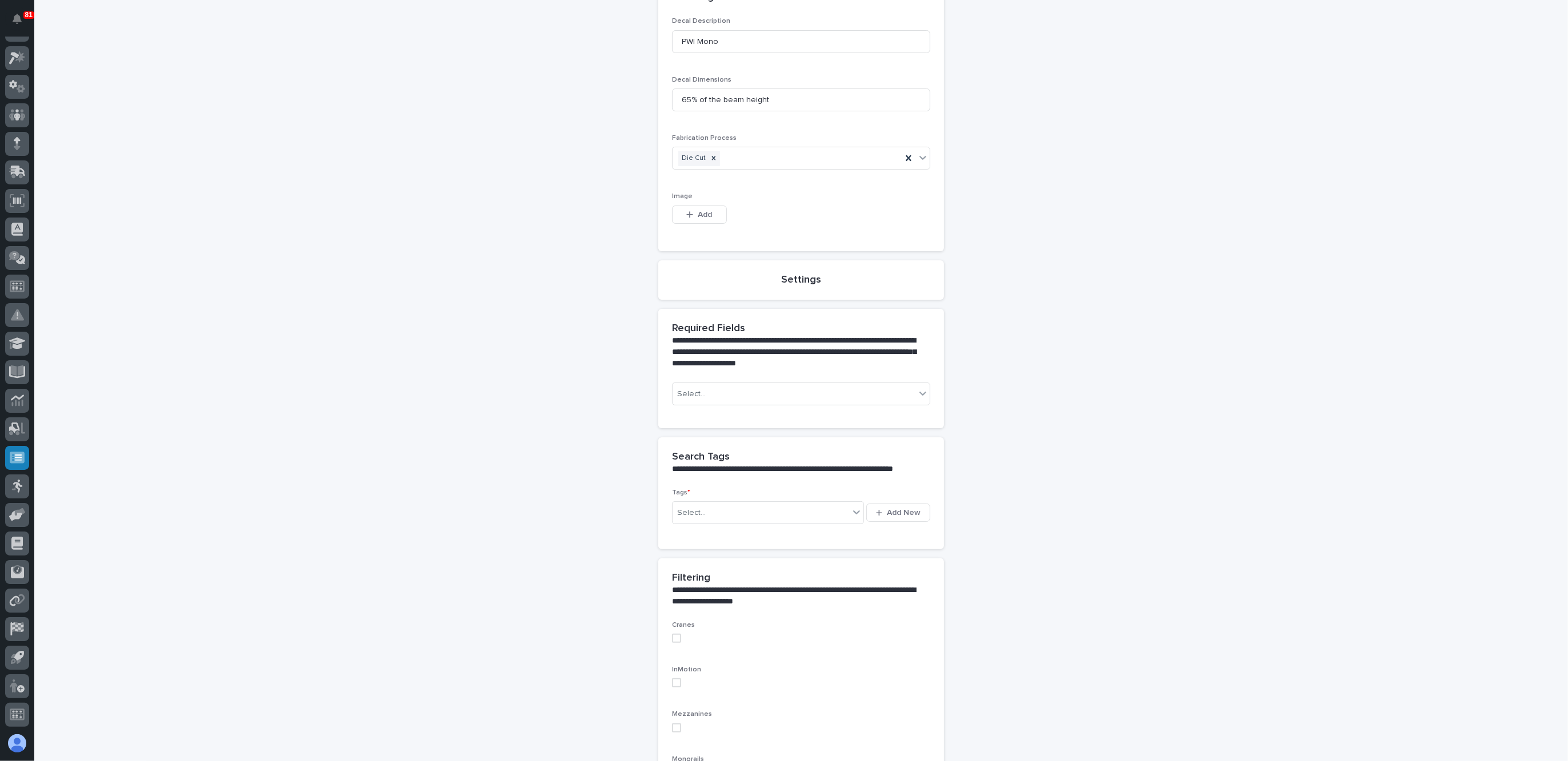
scroll to position [179, 0]
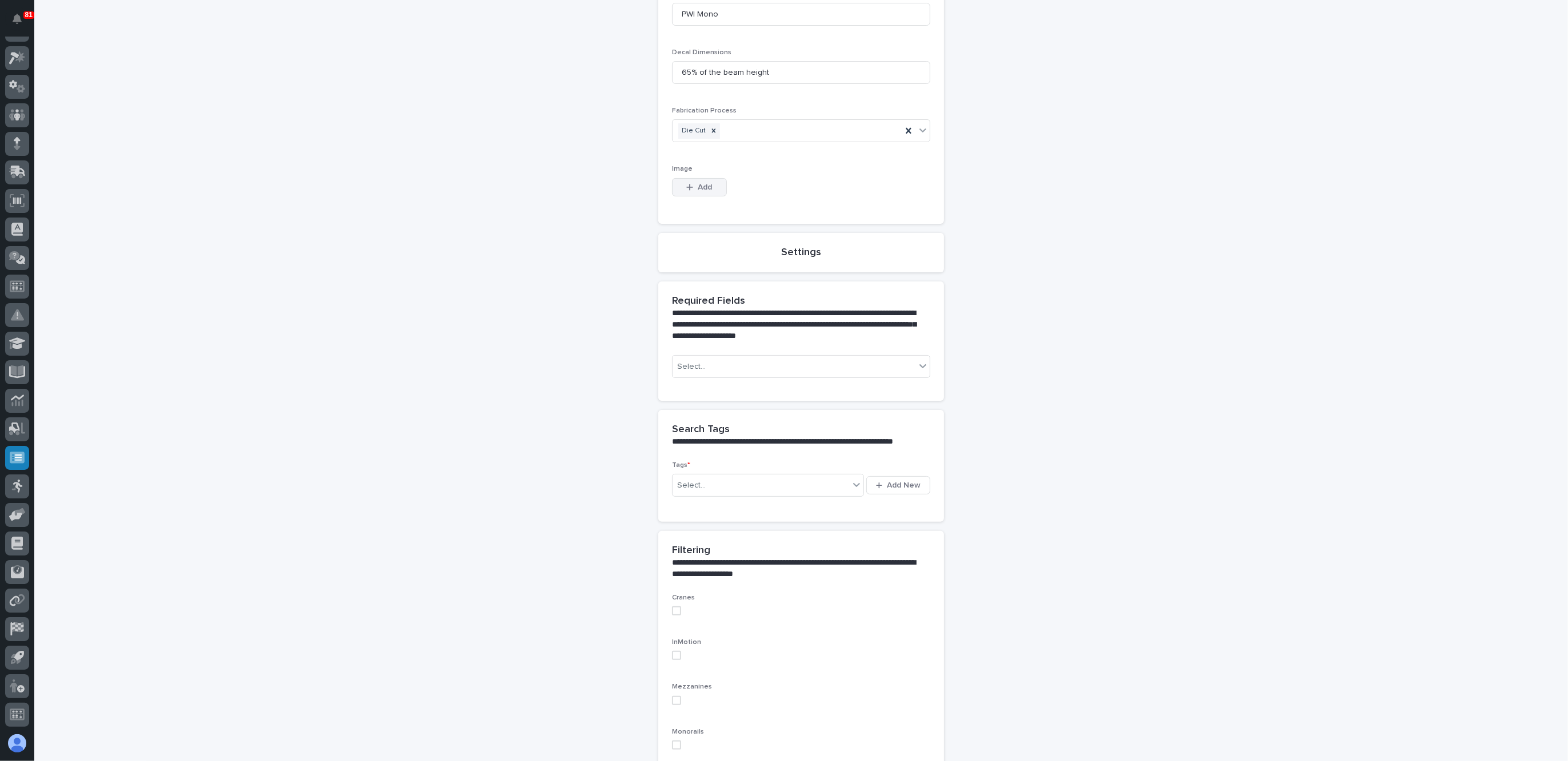
click at [698, 187] on span "Add" at bounding box center [705, 187] width 14 height 10
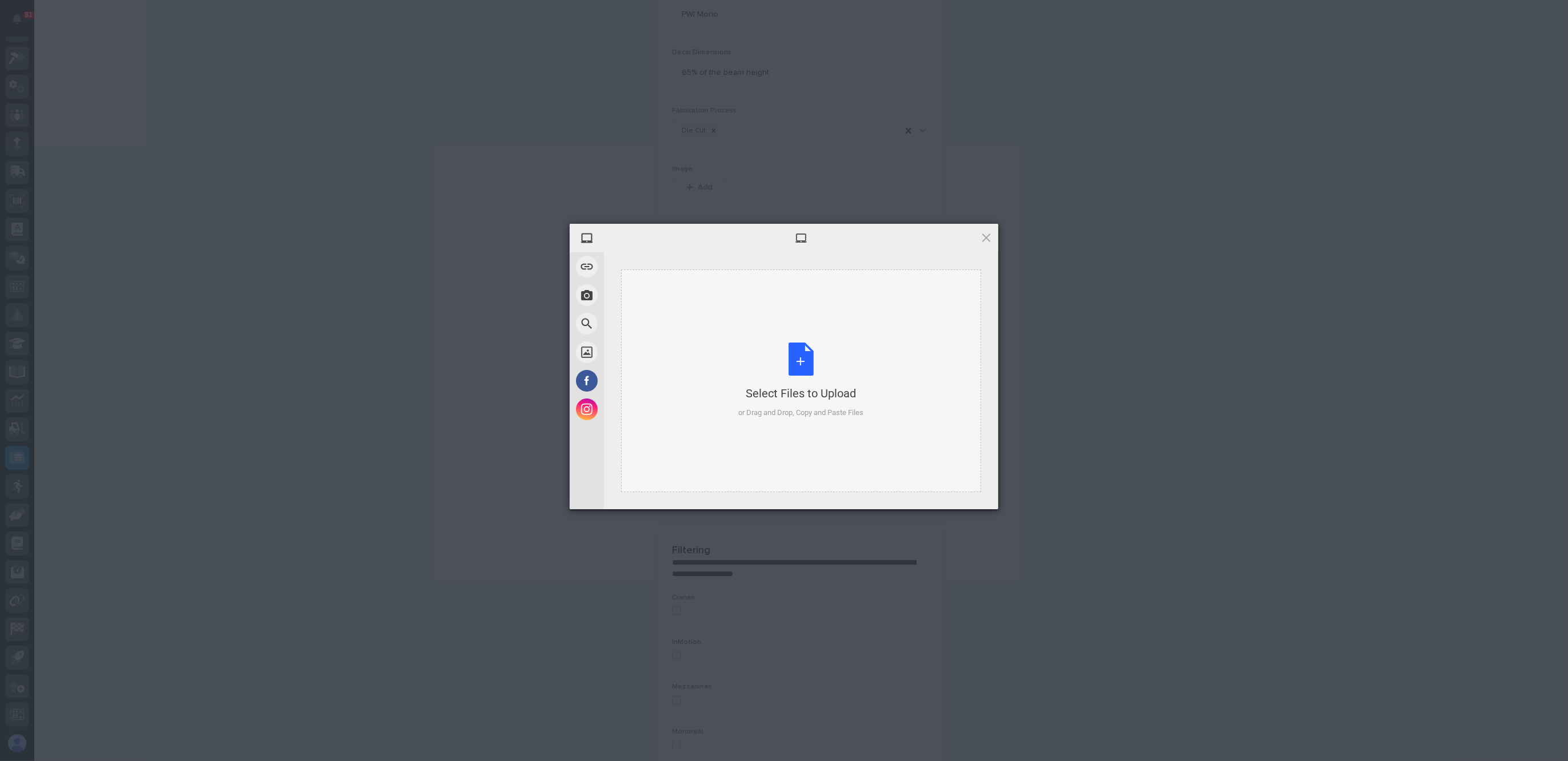
click at [804, 403] on div "Select Files to Upload or Drag and Drop, Copy and Paste Files" at bounding box center [802, 381] width 125 height 76
click at [962, 496] on span "Upload 1" at bounding box center [964, 494] width 22 height 9
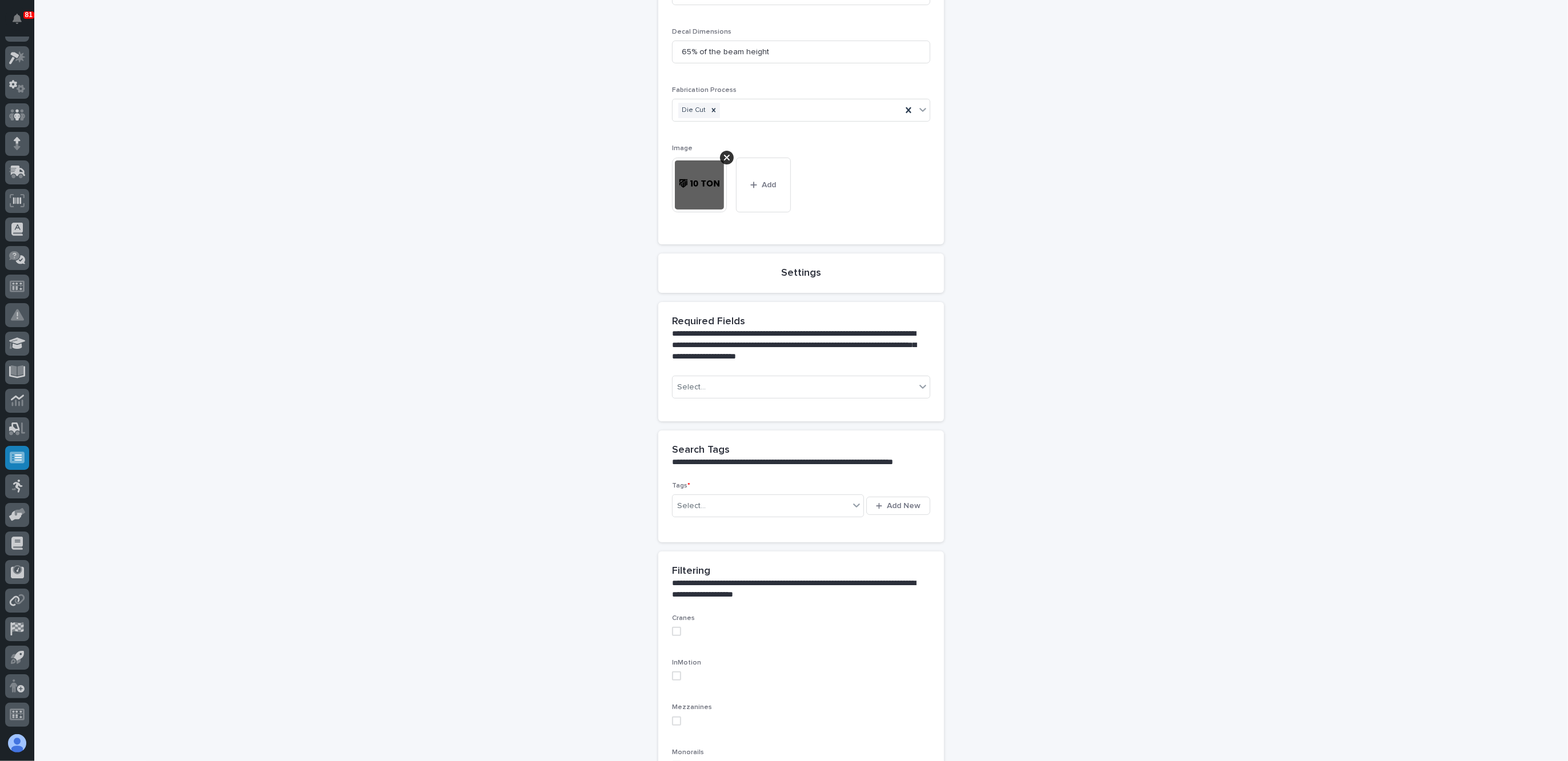
scroll to position [271, 0]
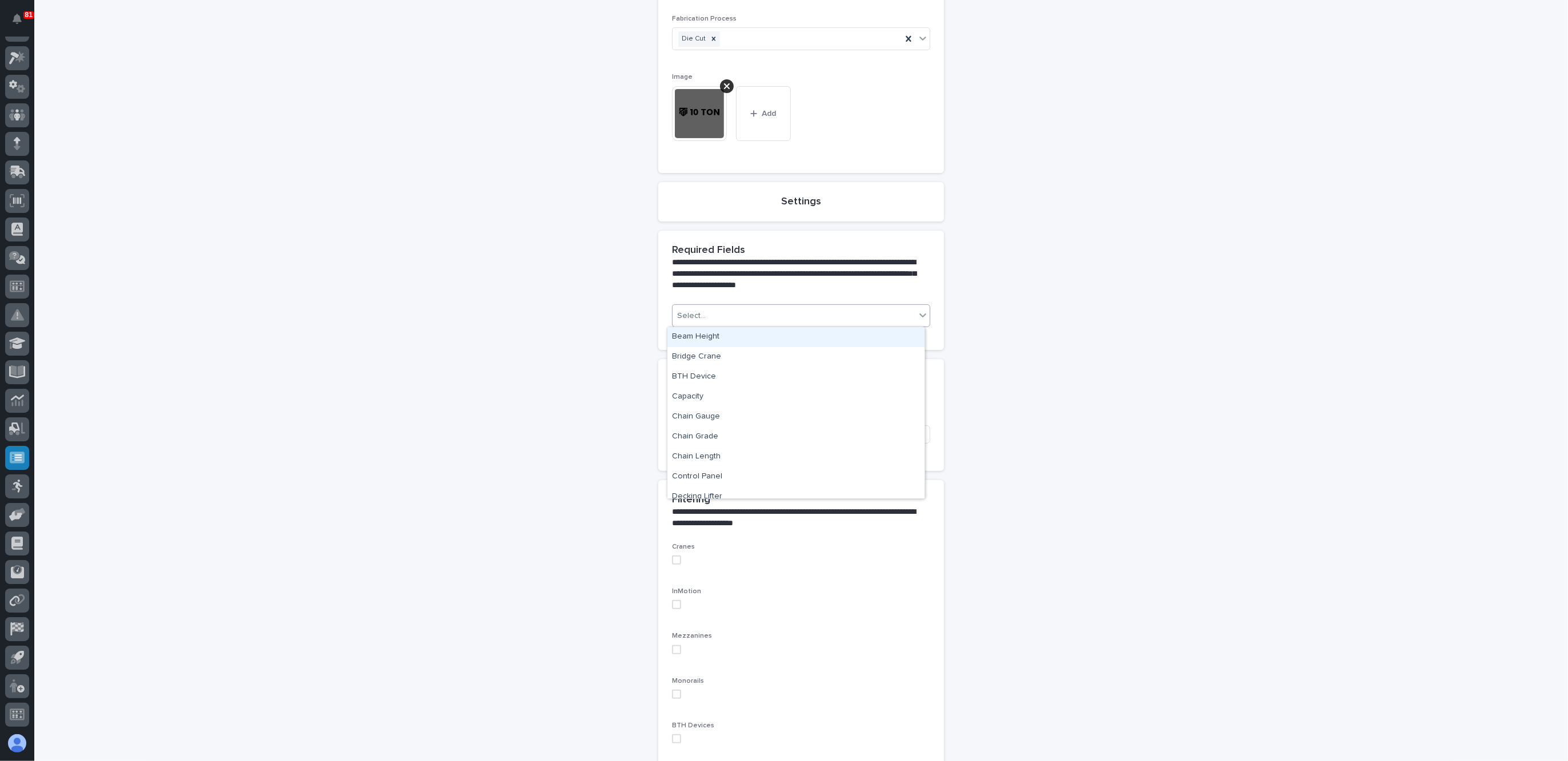
click at [820, 310] on div "Select..." at bounding box center [794, 316] width 243 height 19
click at [795, 337] on div "Beam Height" at bounding box center [795, 337] width 257 height 20
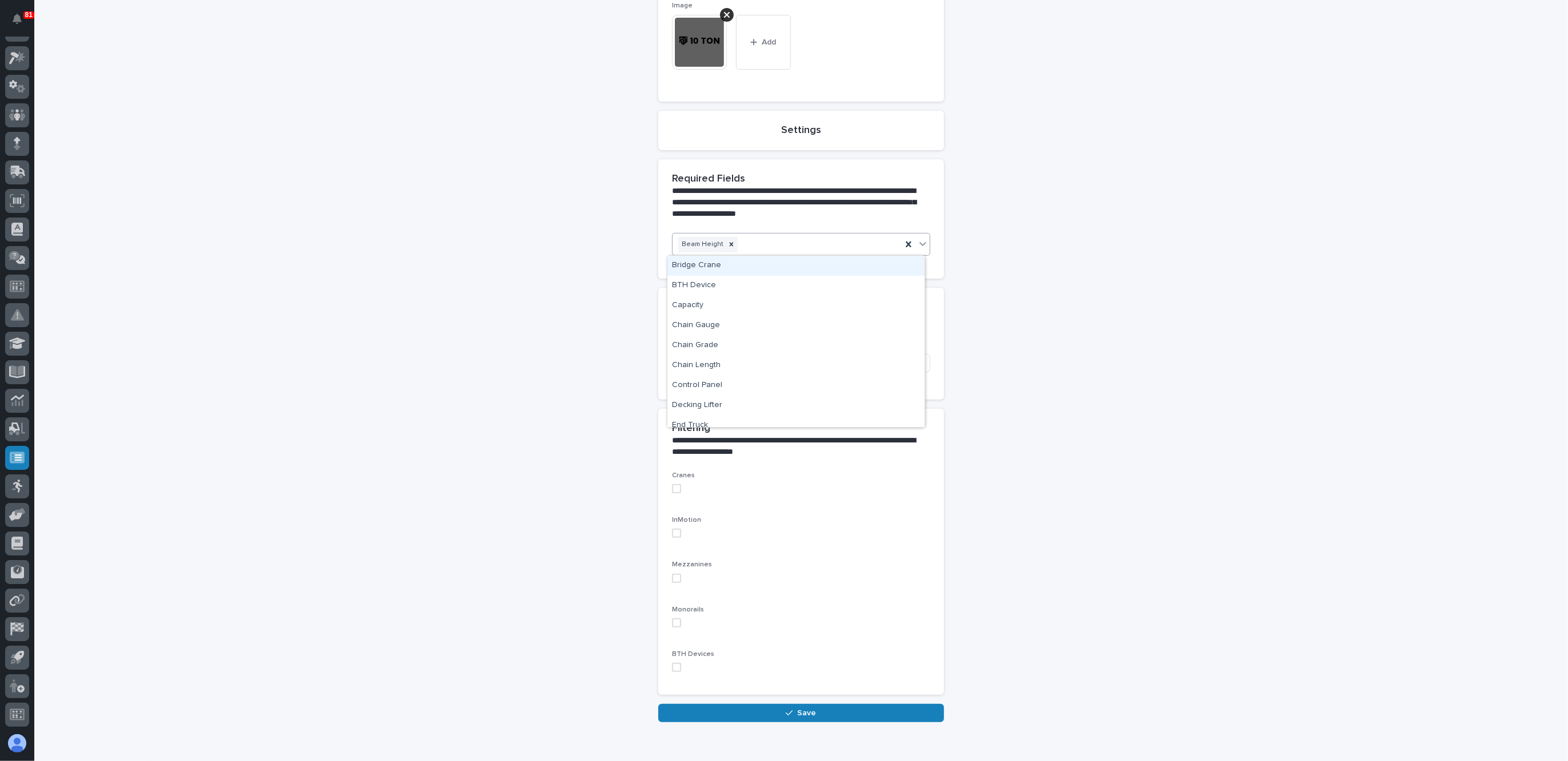
click at [857, 246] on div "Beam Height" at bounding box center [788, 244] width 229 height 20
click at [839, 247] on div "Beam Height Capacity" at bounding box center [788, 244] width 229 height 20
click at [1083, 345] on div "**********" at bounding box center [801, 223] width 1146 height 1000
click at [773, 364] on div "Select..." at bounding box center [761, 364] width 176 height 19
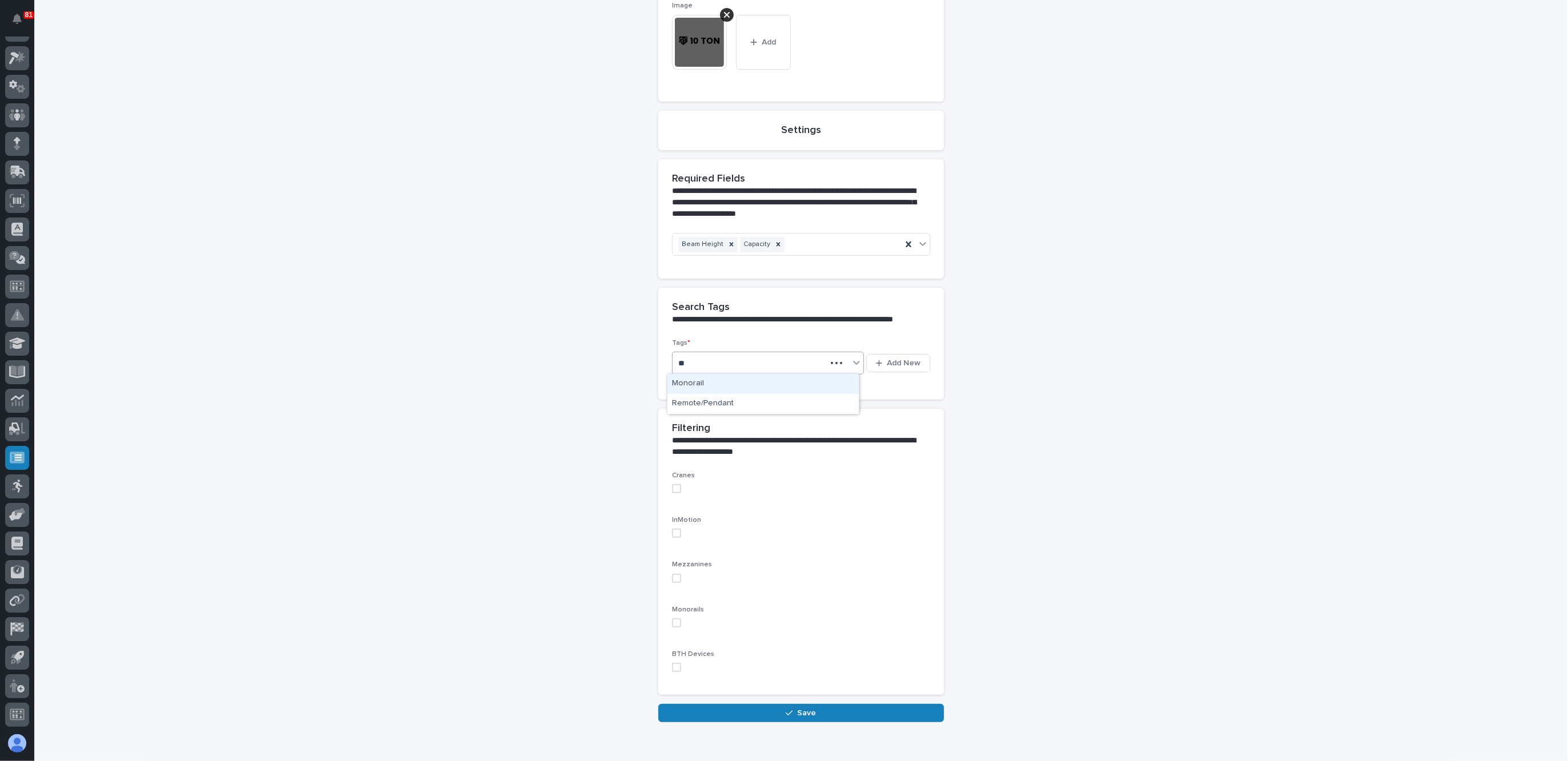
type input "***"
click at [737, 386] on div "Monorail" at bounding box center [763, 383] width 191 height 20
click at [797, 362] on div "Monorail" at bounding box center [754, 363] width 163 height 20
type input "*"
click at [554, 440] on div "**********" at bounding box center [801, 223] width 1146 height 1000
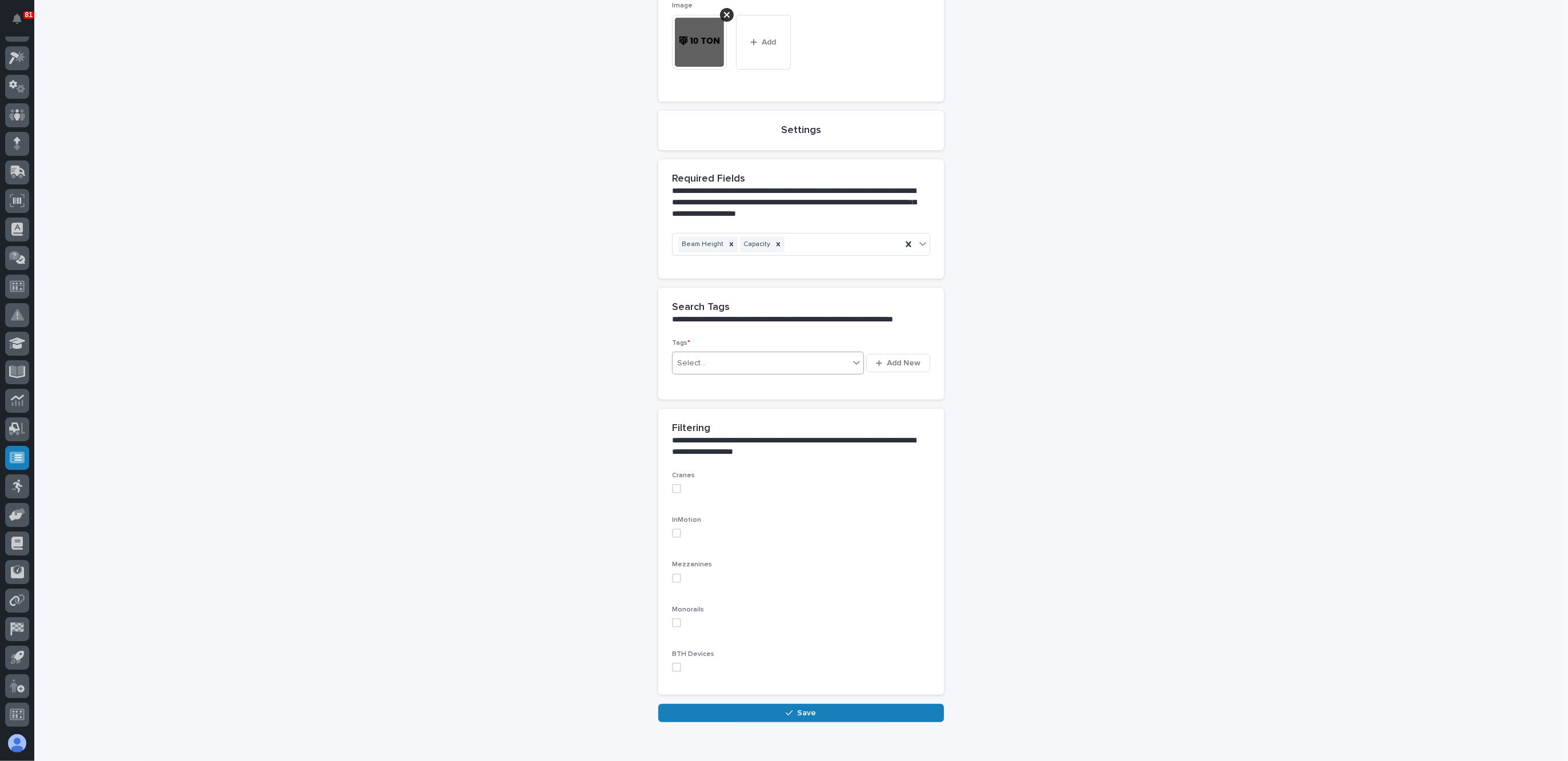
click at [710, 360] on div "Select..." at bounding box center [761, 364] width 176 height 19
type input "***"
click at [717, 388] on div "Monorail" at bounding box center [763, 383] width 191 height 20
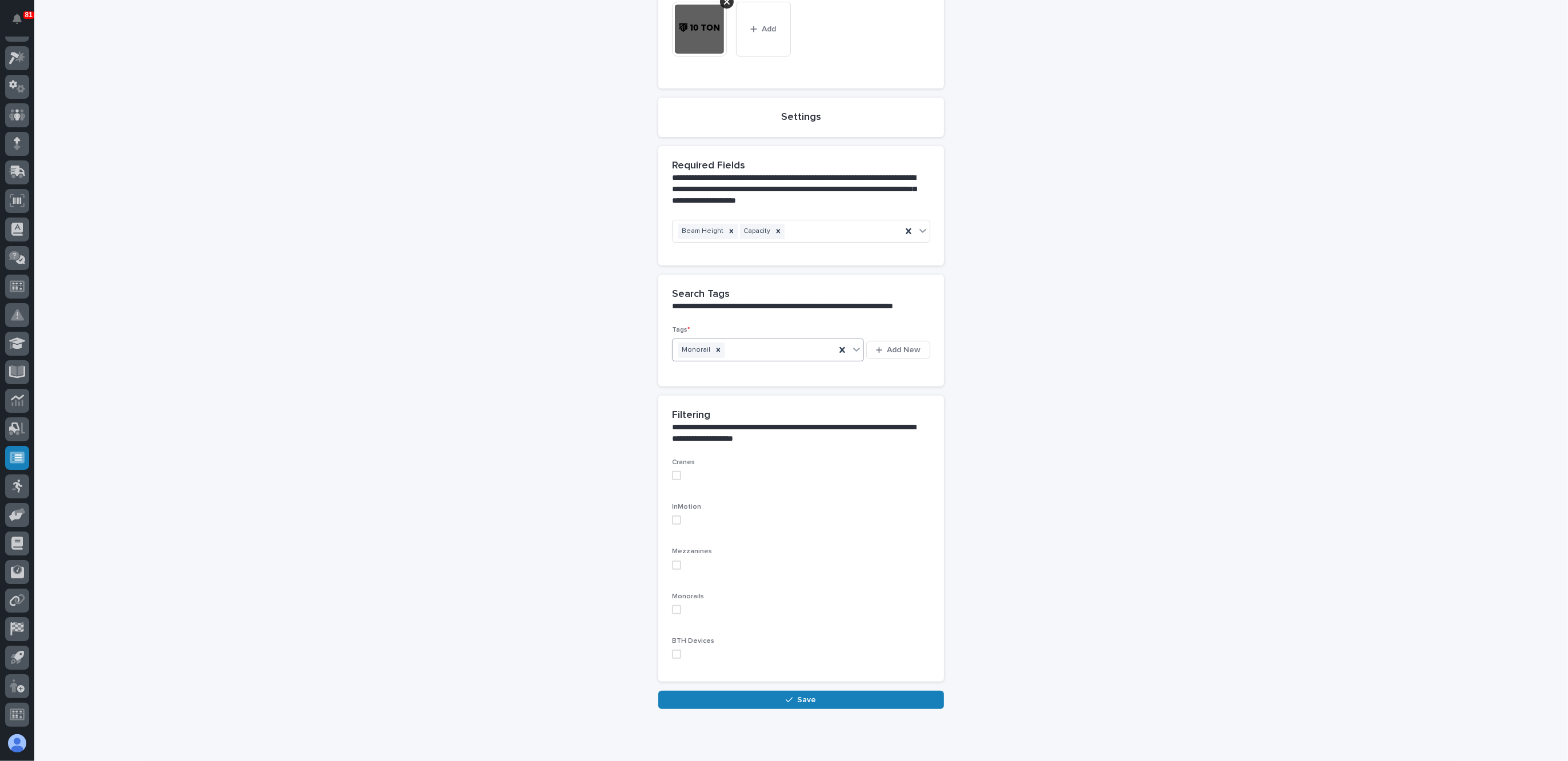
scroll to position [392, 0]
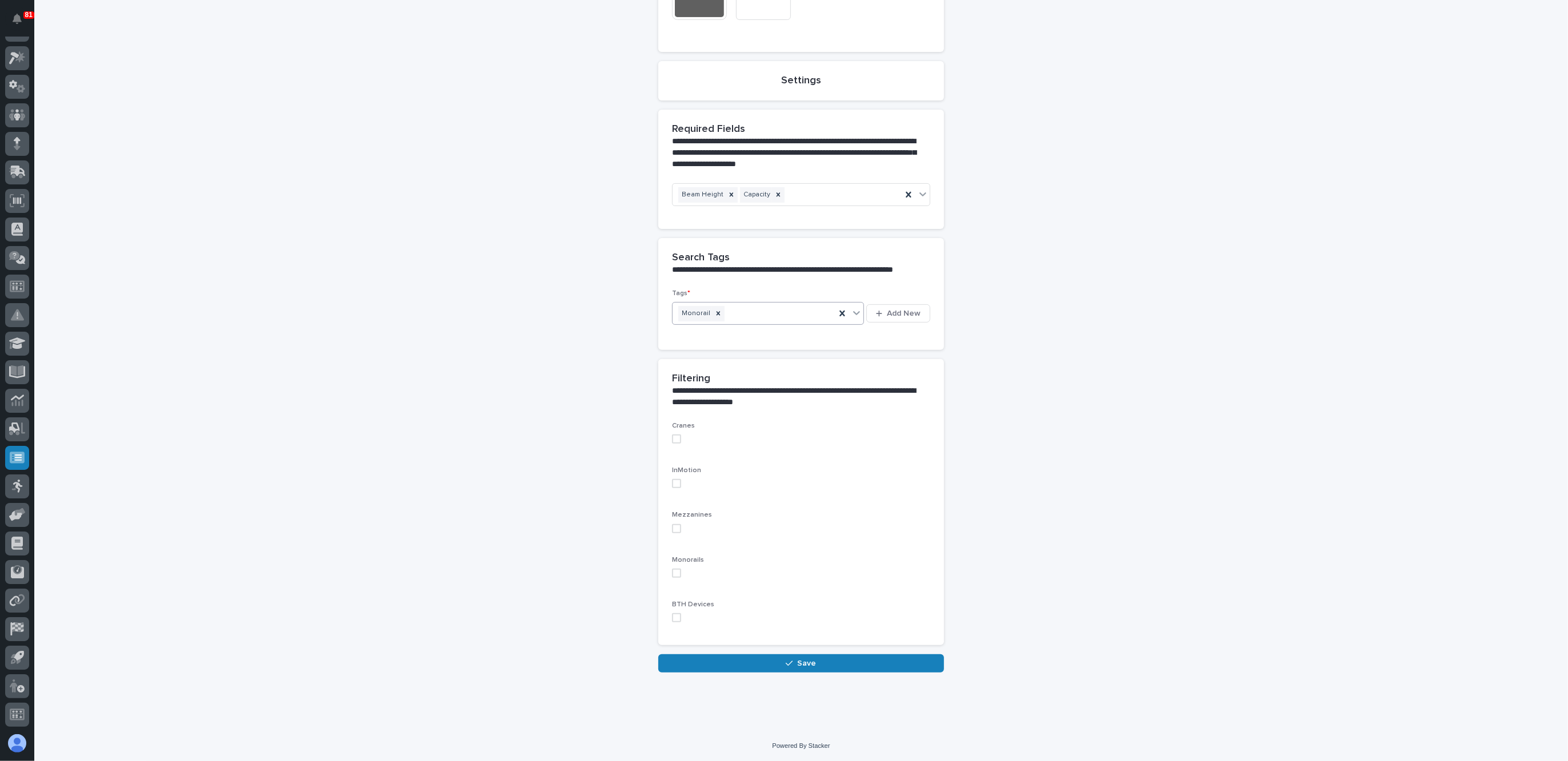
click at [672, 572] on span at bounding box center [677, 574] width 9 height 9
click at [807, 661] on span "Save" at bounding box center [807, 663] width 19 height 10
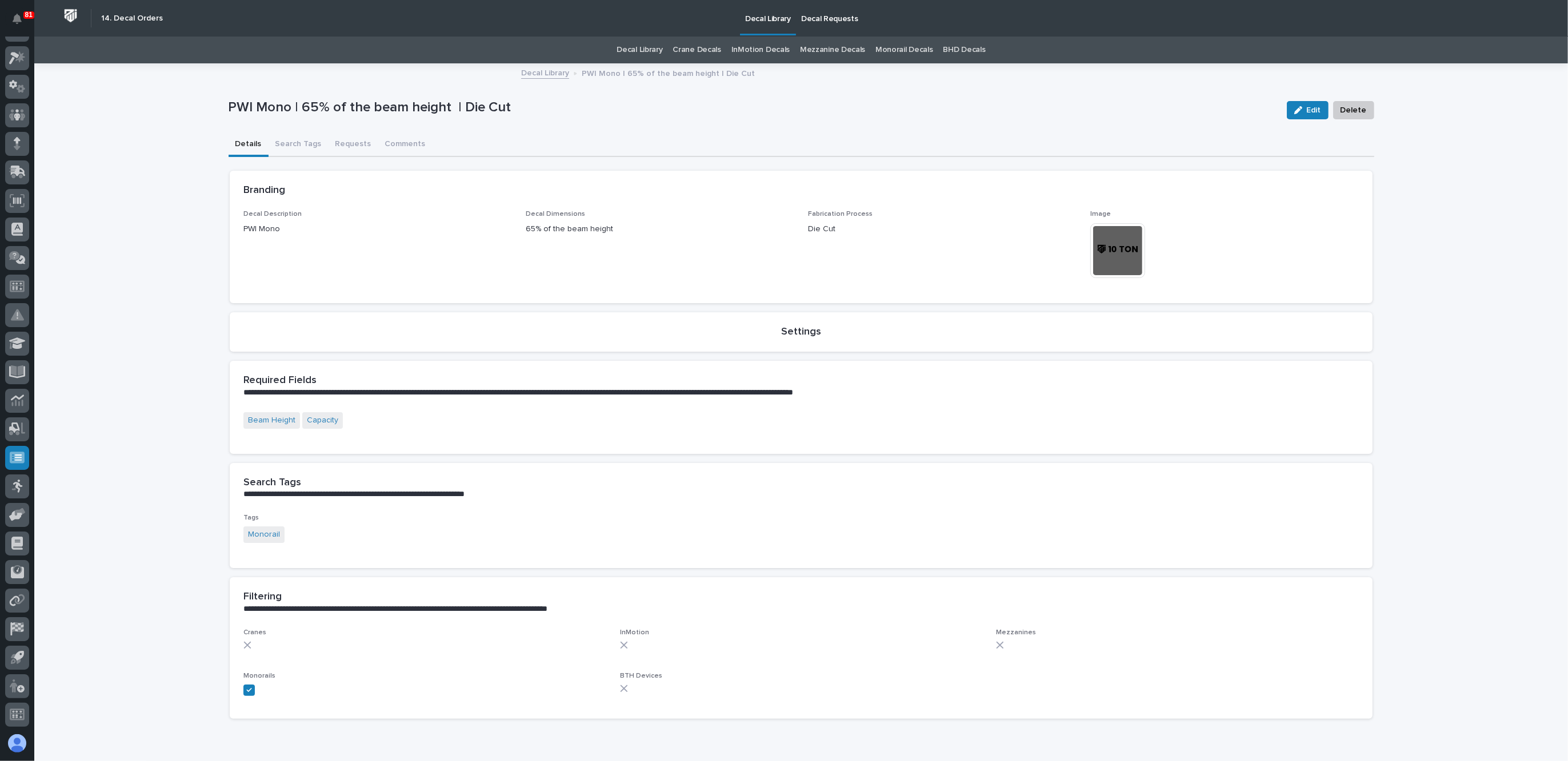
click at [543, 74] on link "Decal Library" at bounding box center [545, 72] width 48 height 13
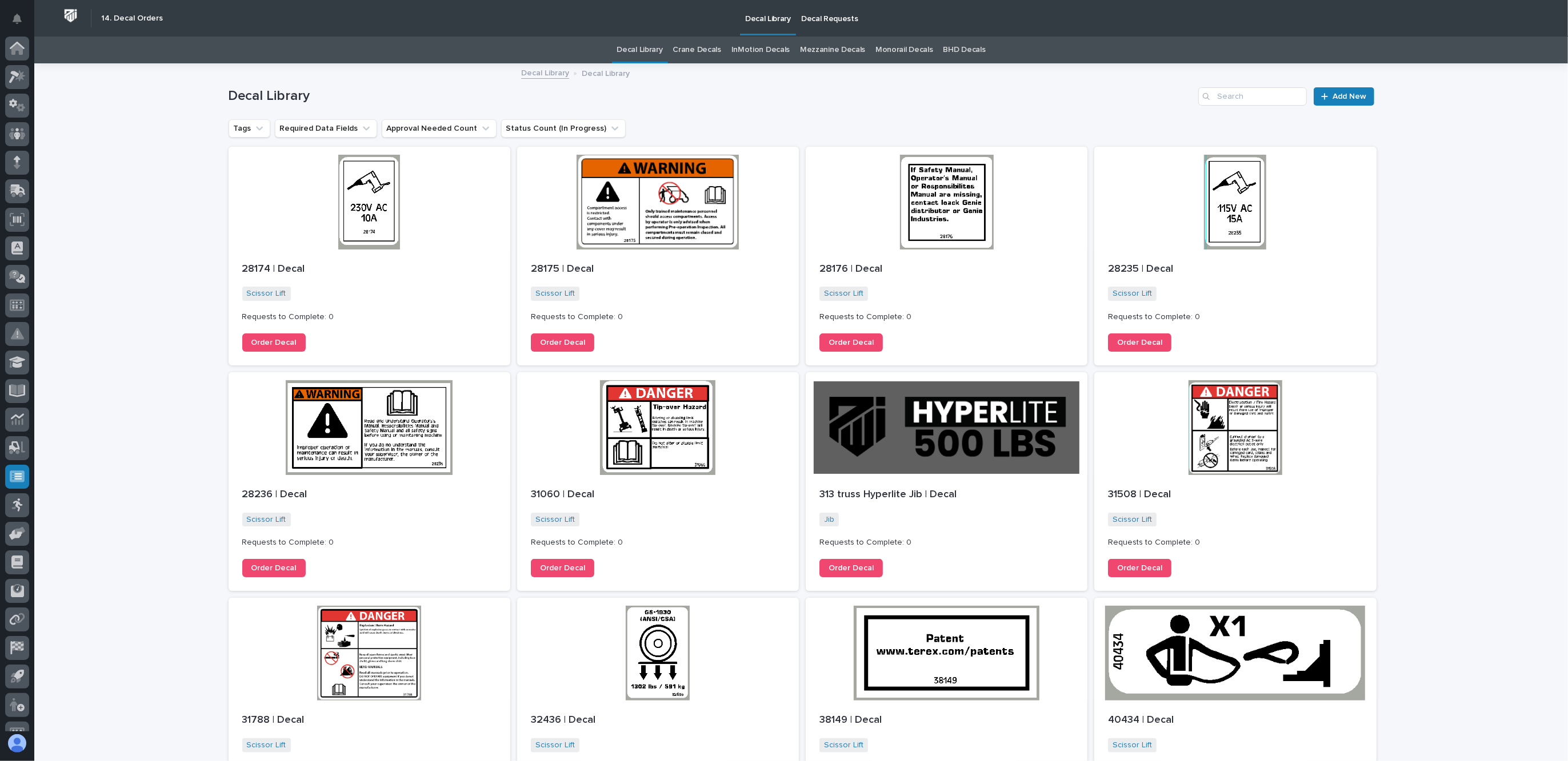
scroll to position [19, 0]
click at [1234, 96] on input "Search" at bounding box center [1253, 96] width 108 height 18
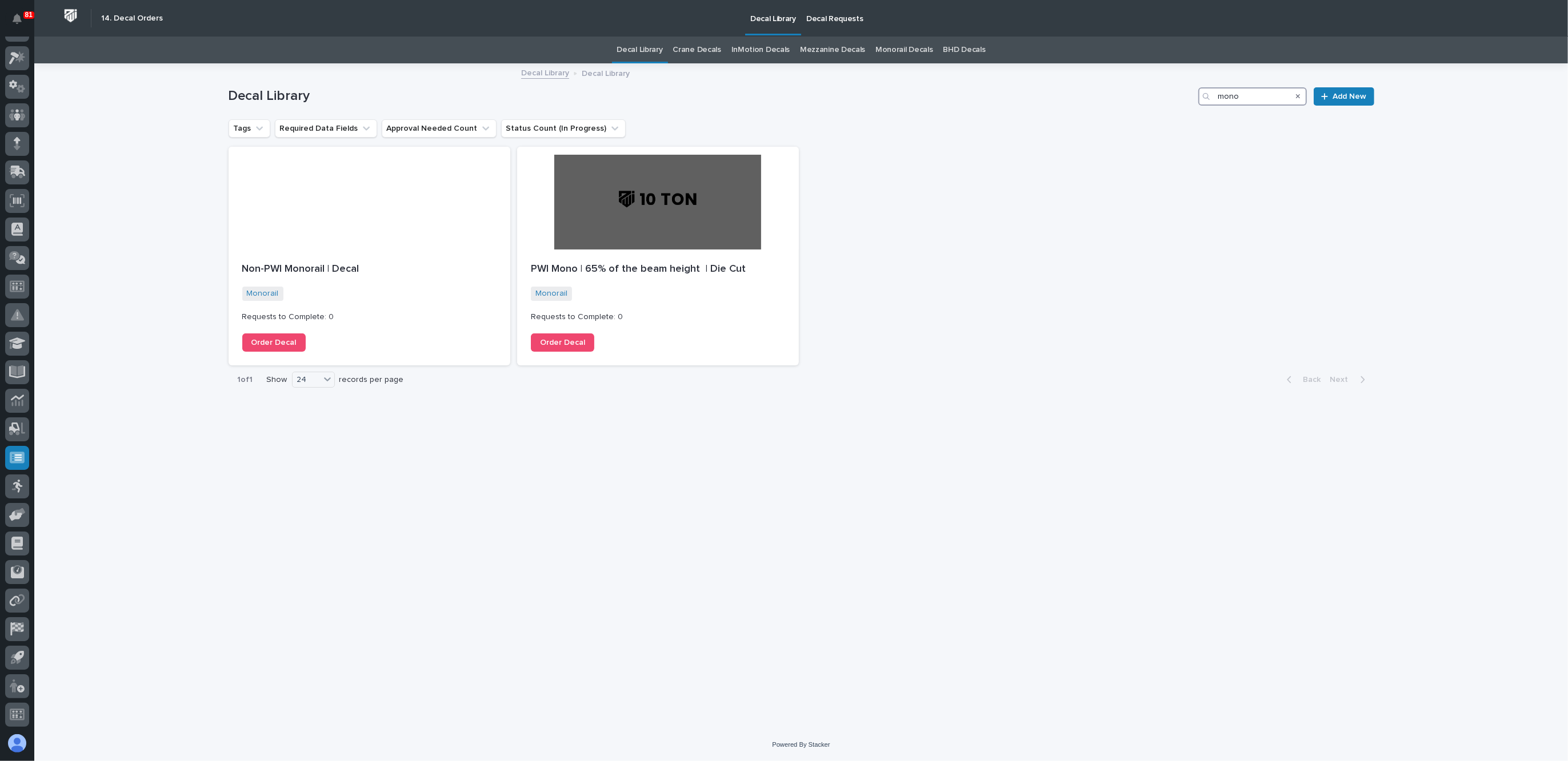
type input "mono"
click at [709, 569] on div "Loading... Saving… Loading... Saving… Decal Library mono Add New Tags Required …" at bounding box center [802, 382] width 1158 height 635
click at [814, 17] on p "Decal Requests" at bounding box center [835, 12] width 57 height 24
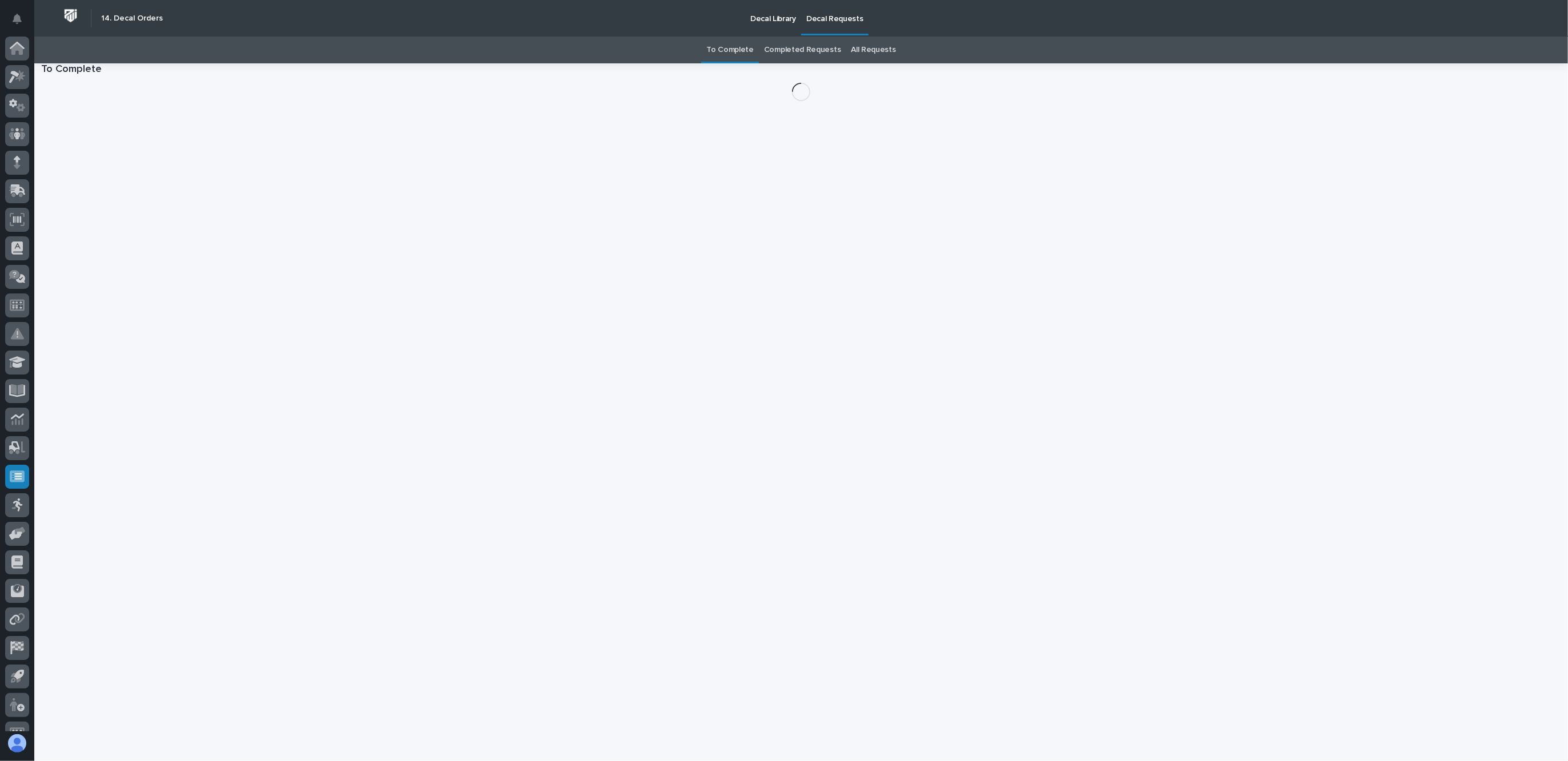
scroll to position [19, 0]
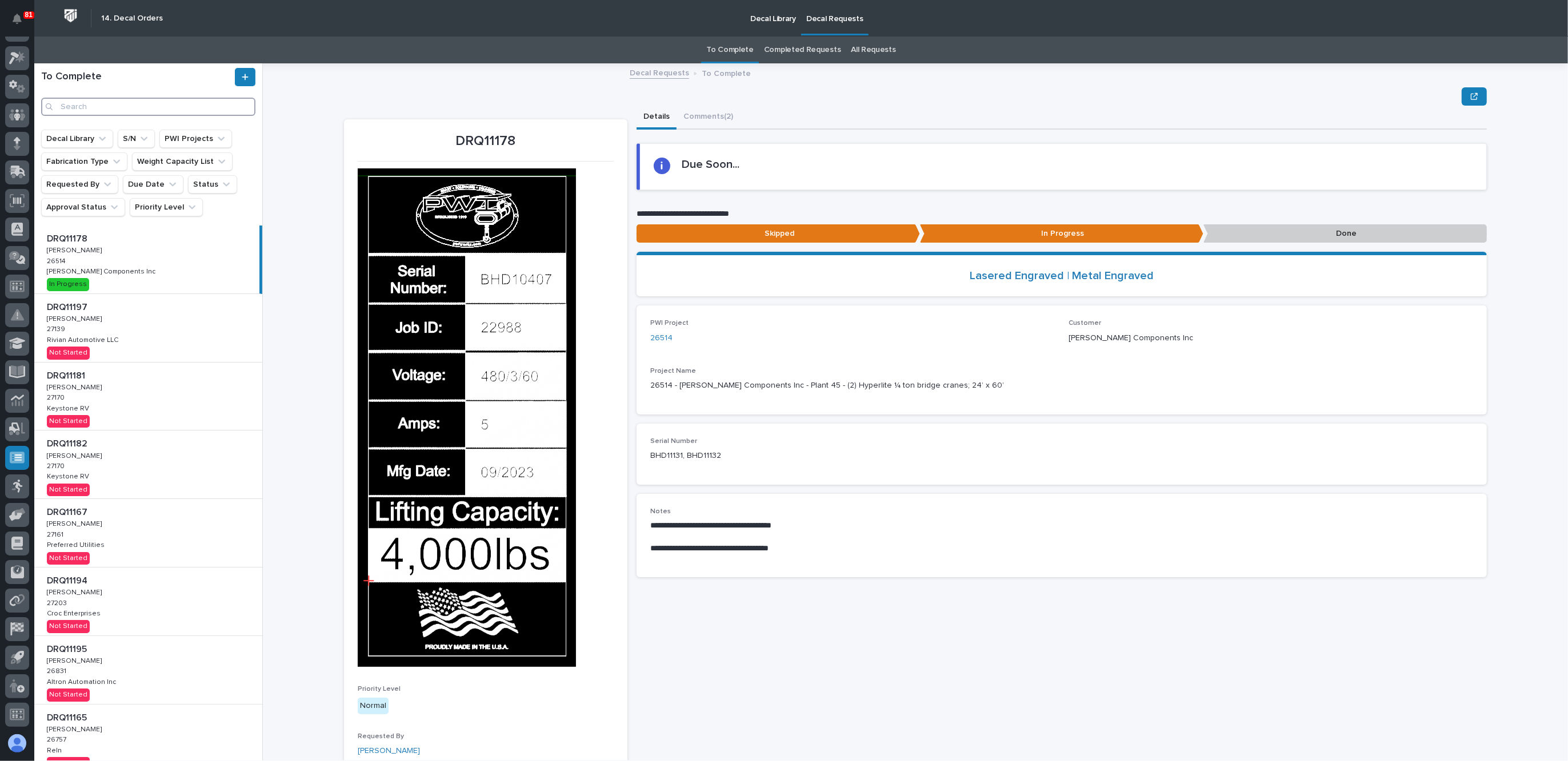
click at [102, 106] on input "Search" at bounding box center [148, 107] width 214 height 18
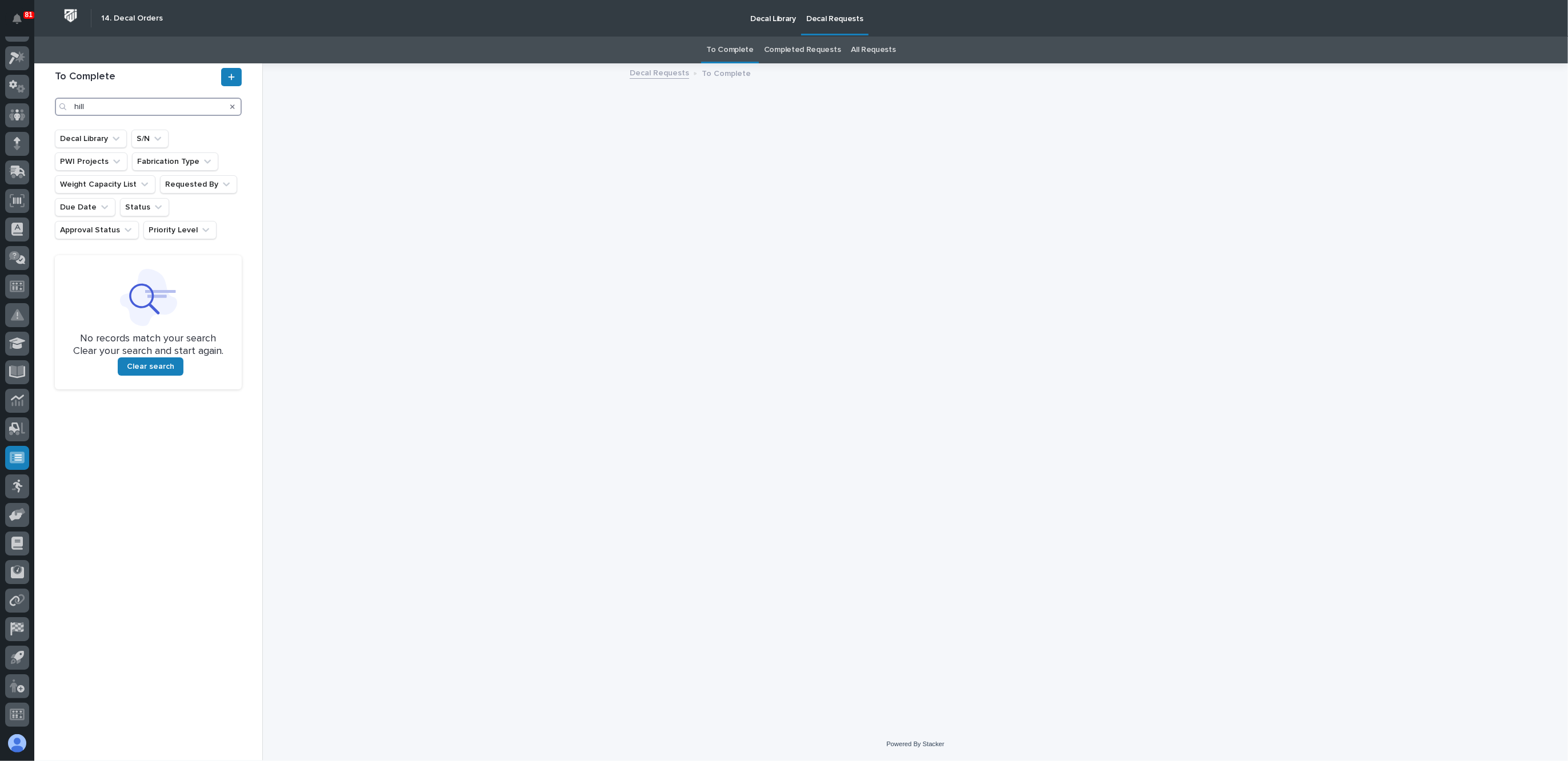
drag, startPoint x: 89, startPoint y: 115, endPoint x: 48, endPoint y: 126, distance: 42.4
click at [48, 126] on div "To Complete hill" at bounding box center [149, 96] width 201 height 66
type input "hill"
click at [233, 103] on button "Search" at bounding box center [232, 107] width 5 height 18
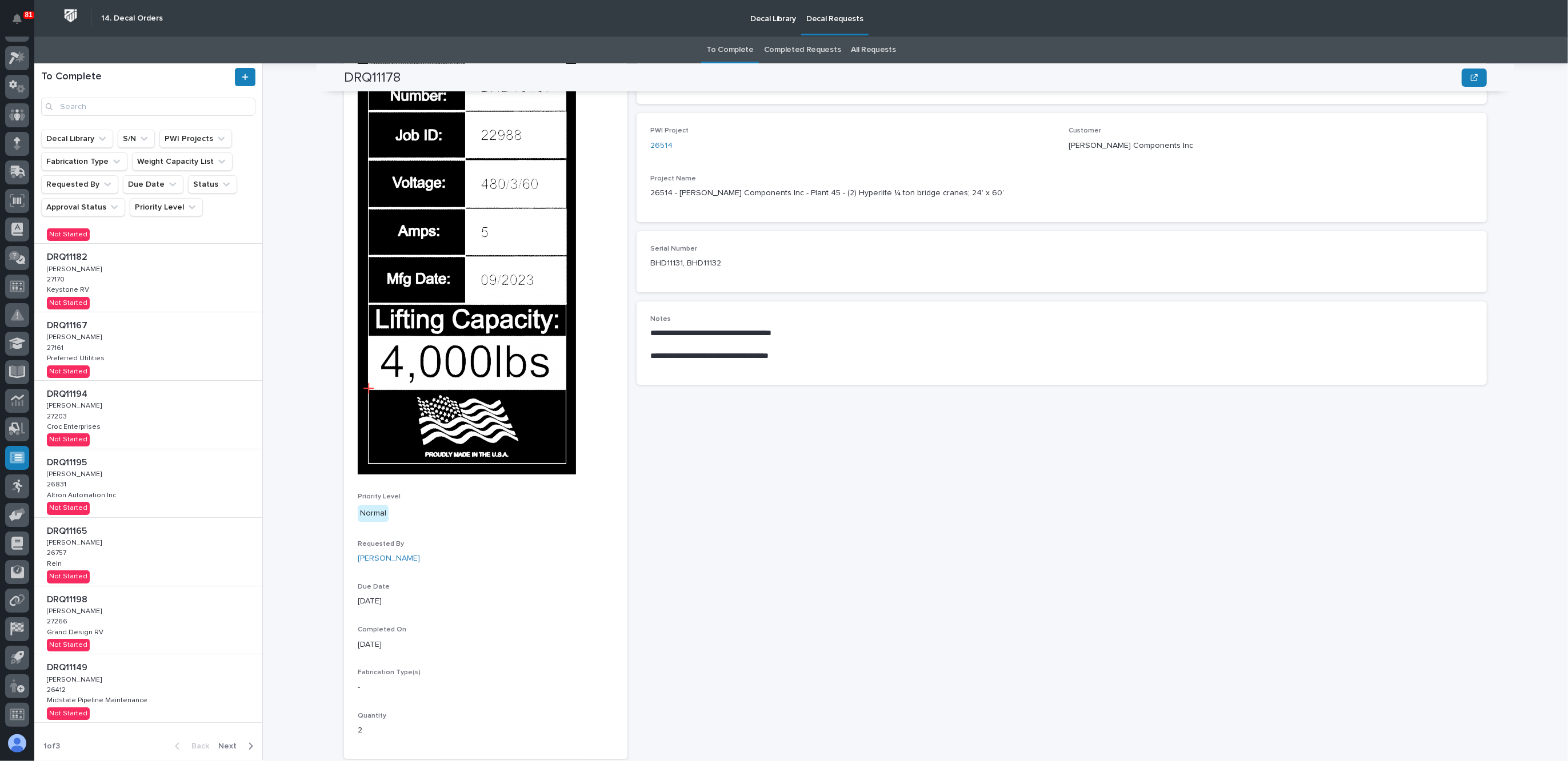
scroll to position [214, 0]
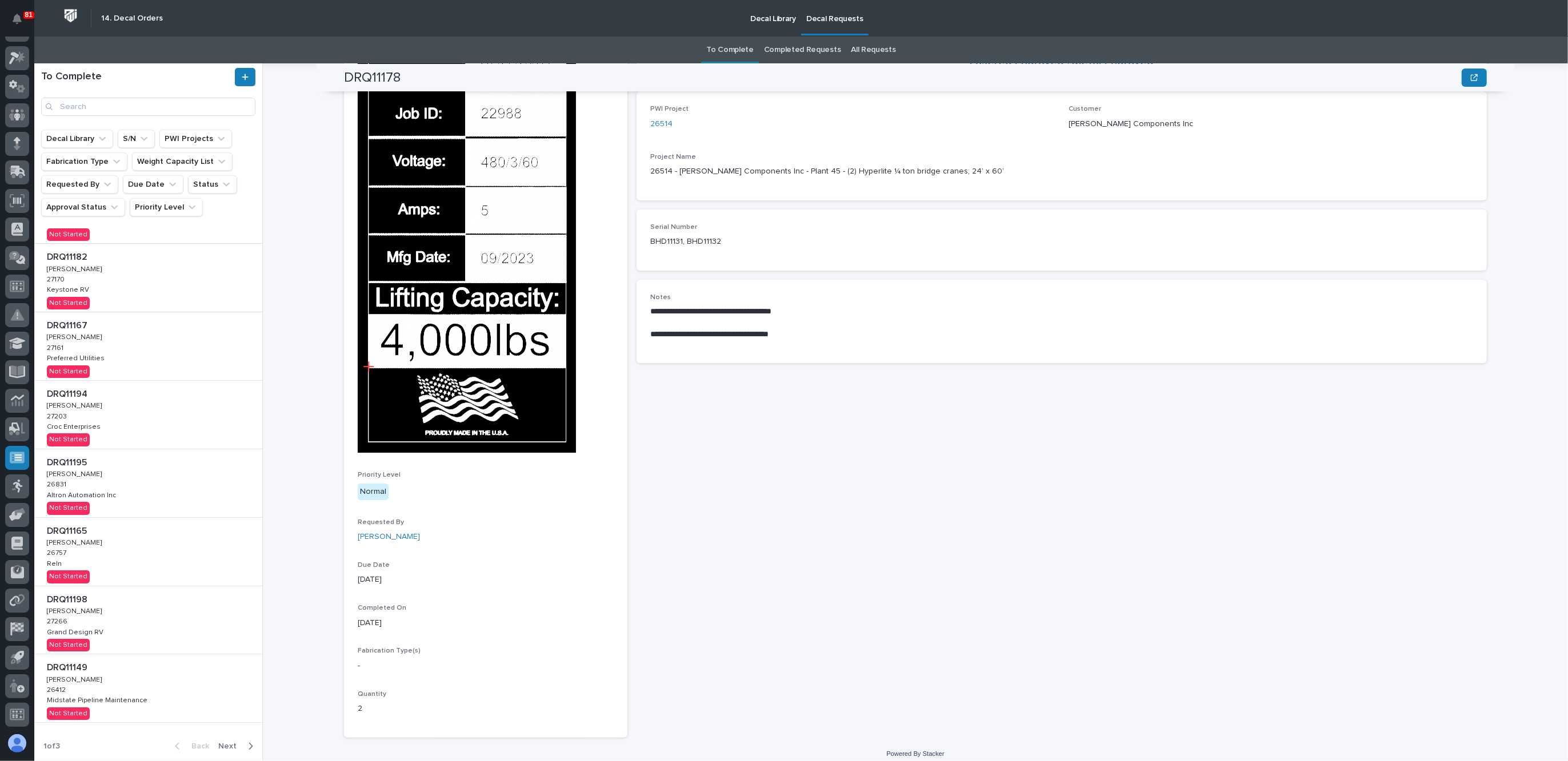
click at [223, 744] on span "Next" at bounding box center [231, 746] width 25 height 10
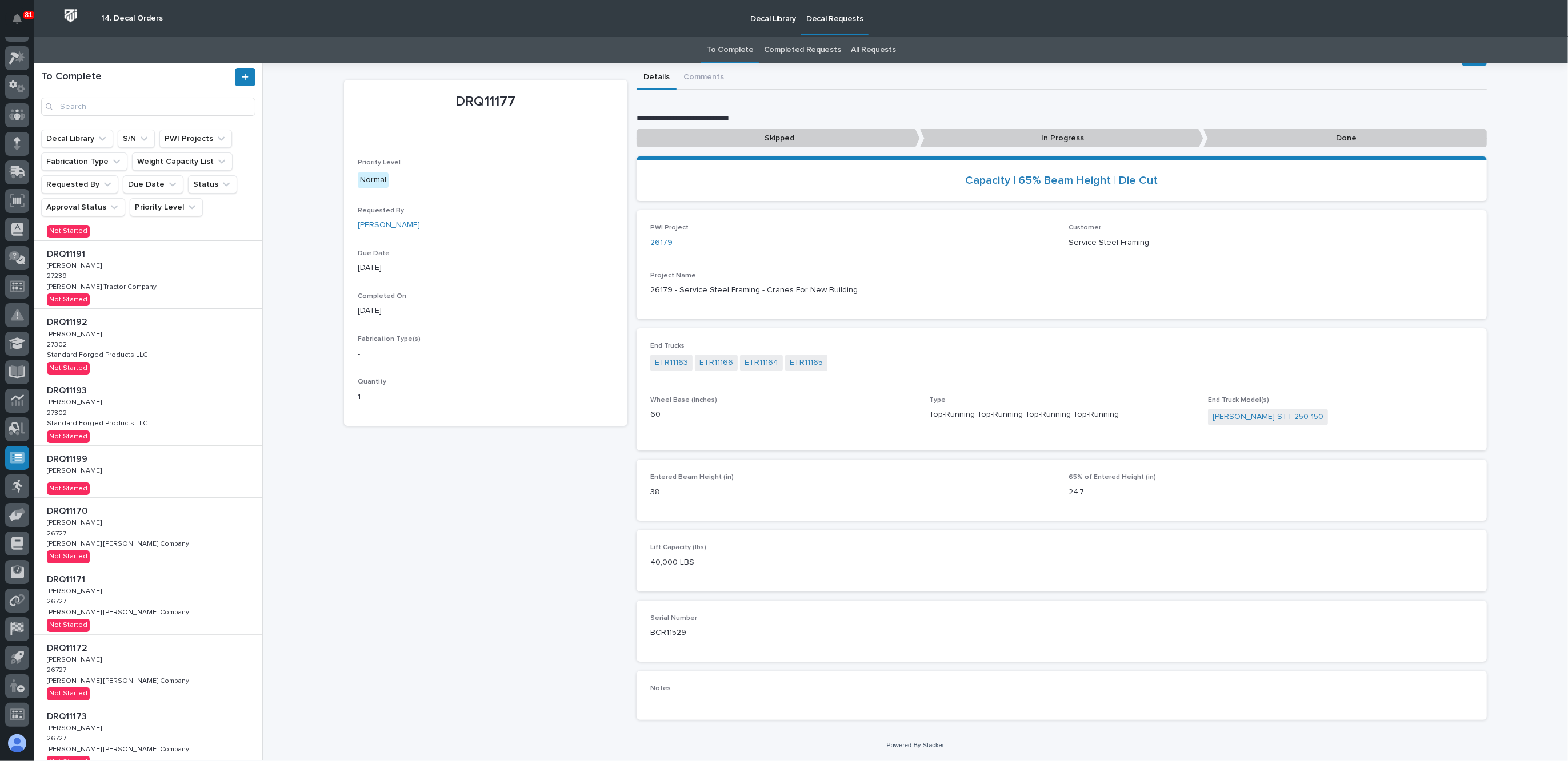
scroll to position [170, 0]
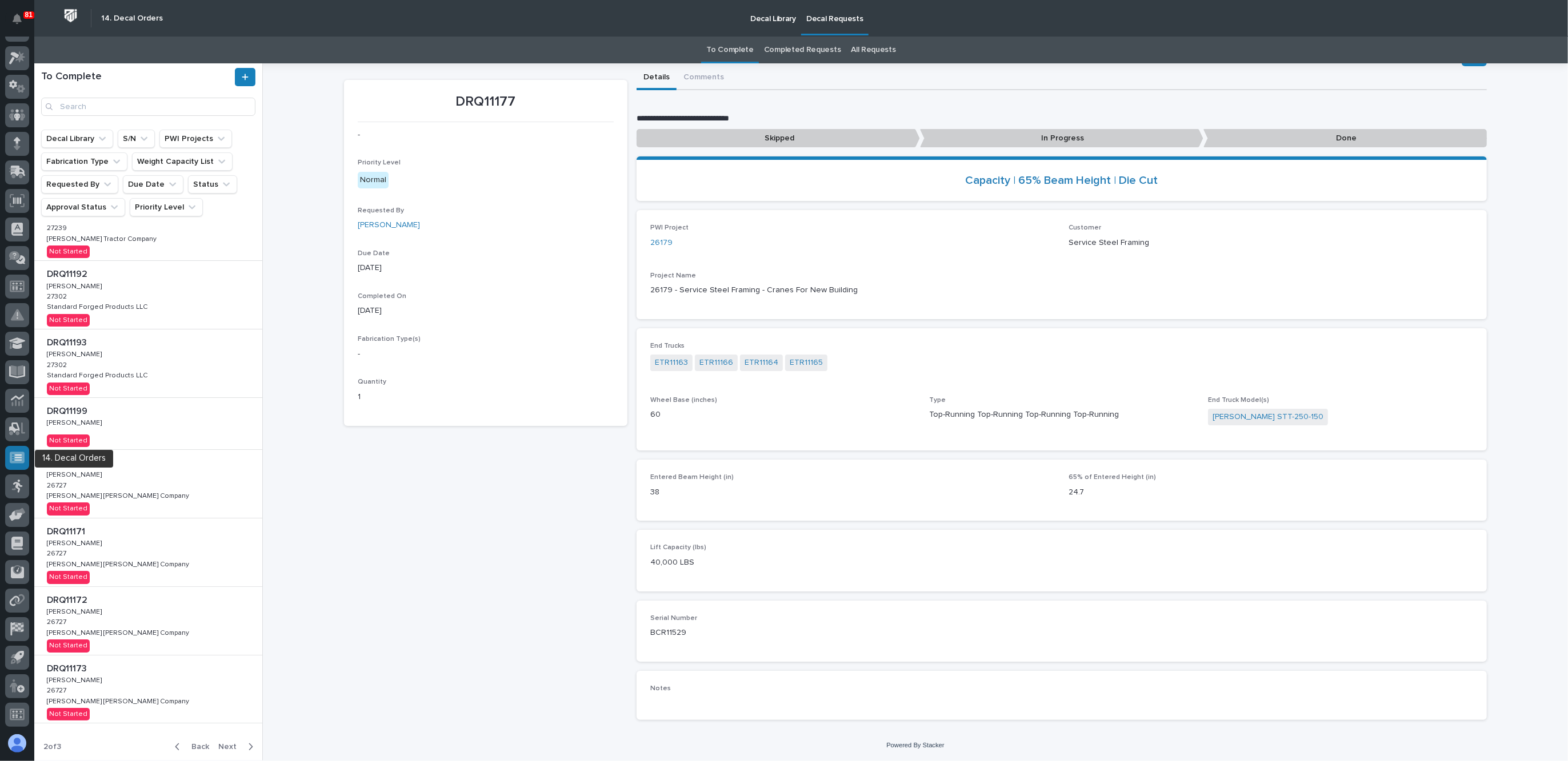
click at [21, 458] on icon at bounding box center [18, 458] width 7 height 6
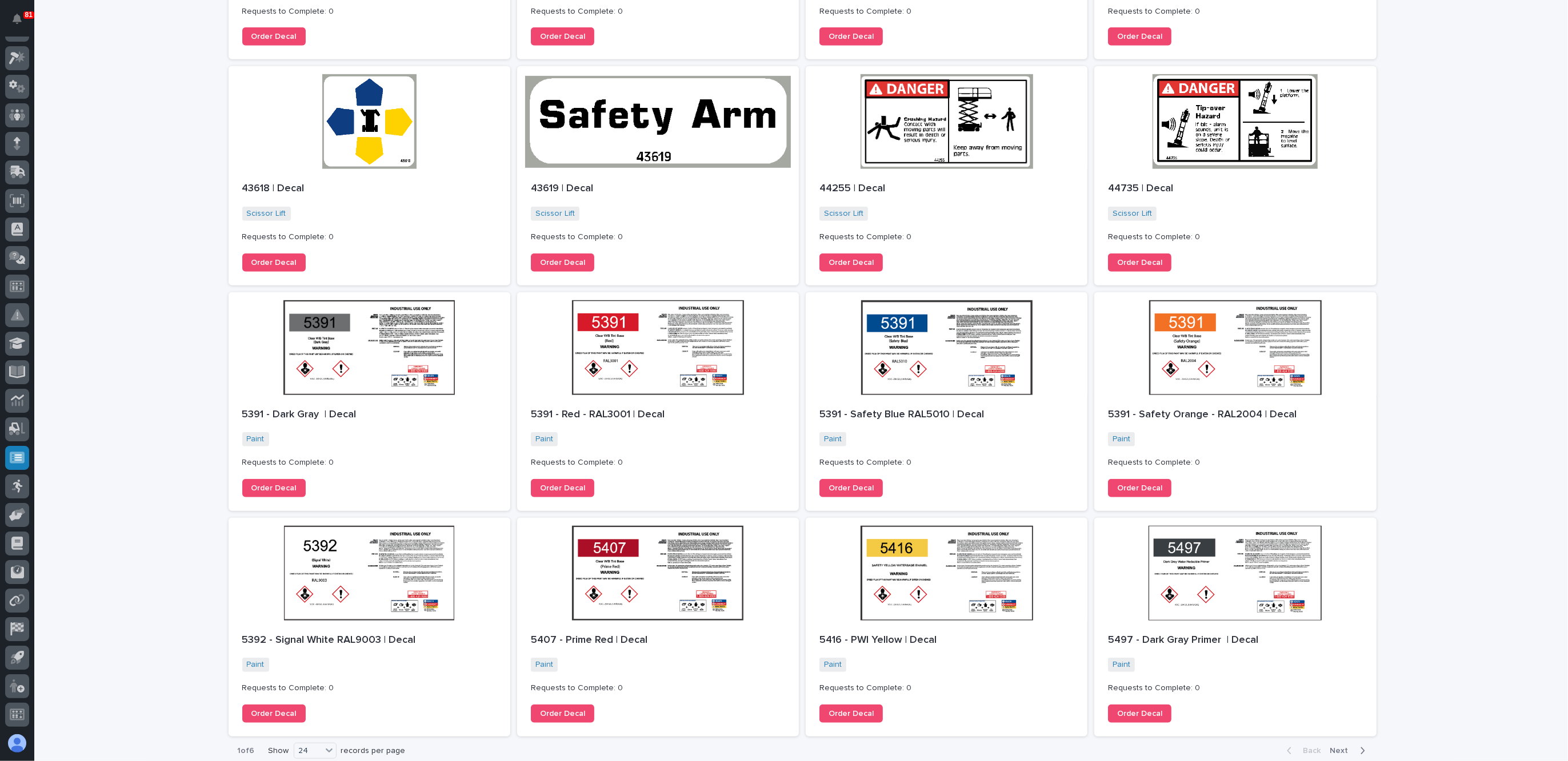
scroll to position [851, 0]
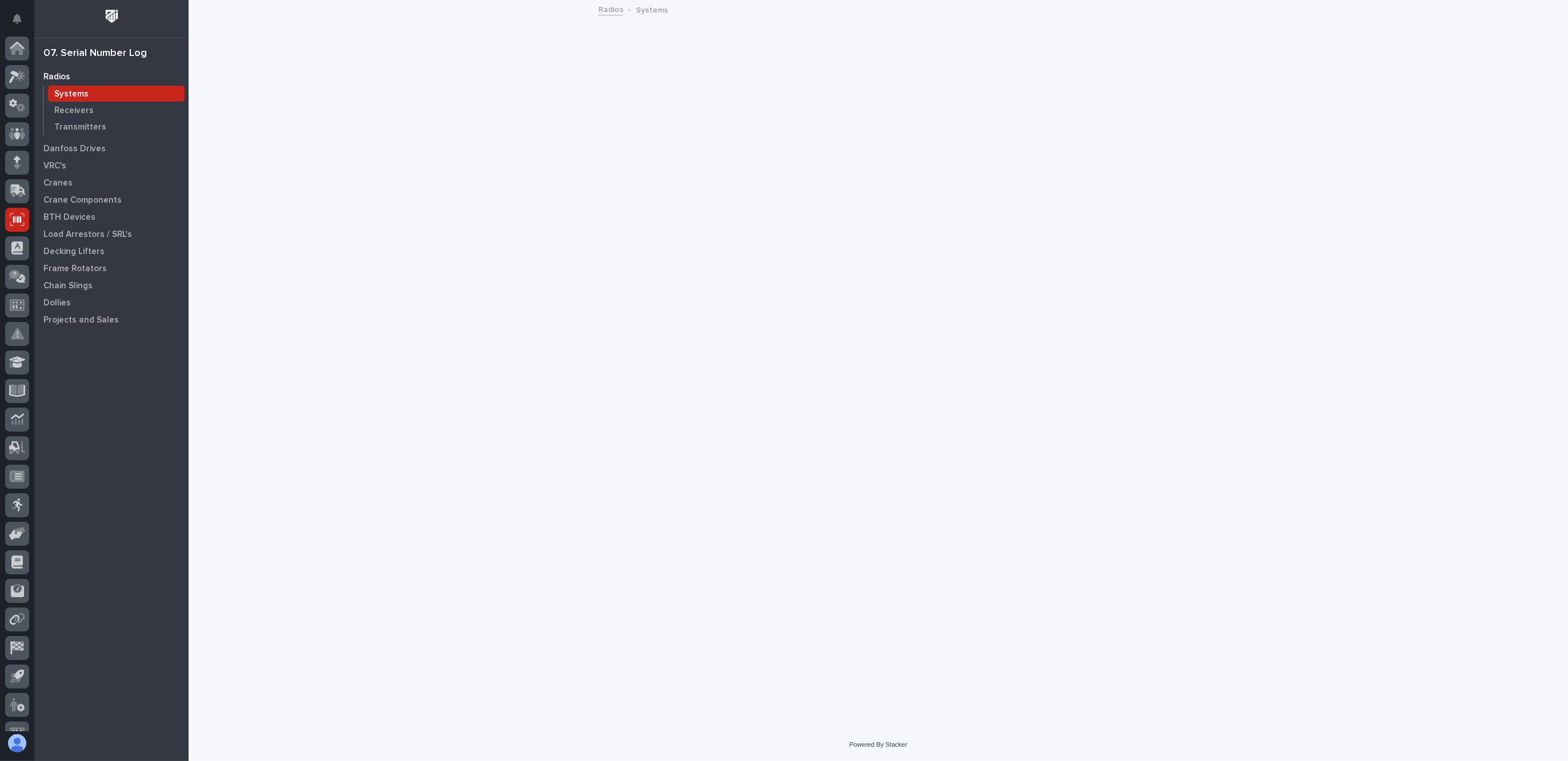
scroll to position [19, 0]
click at [67, 216] on p "BTH Devices" at bounding box center [70, 217] width 52 height 10
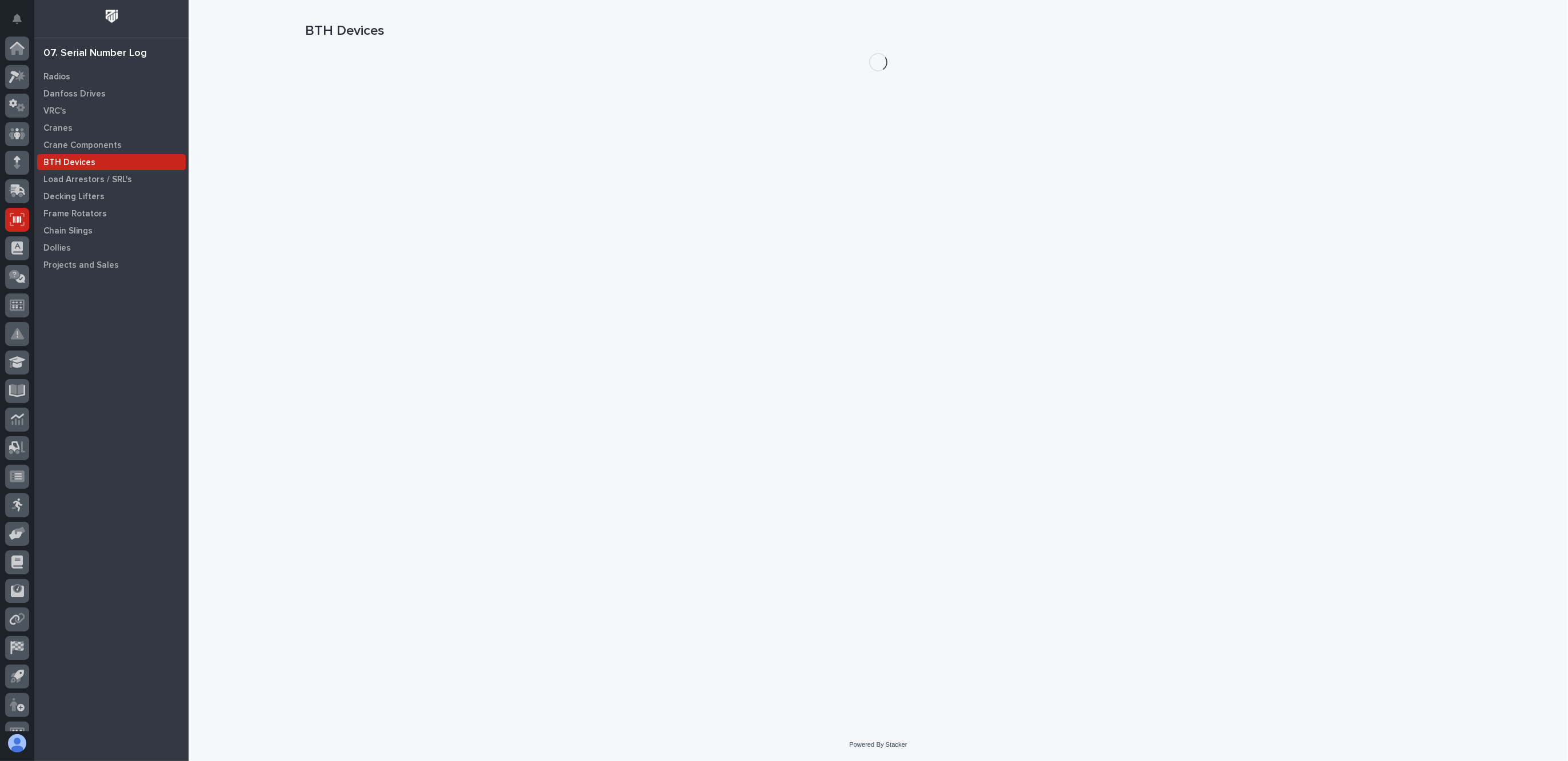
scroll to position [19, 0]
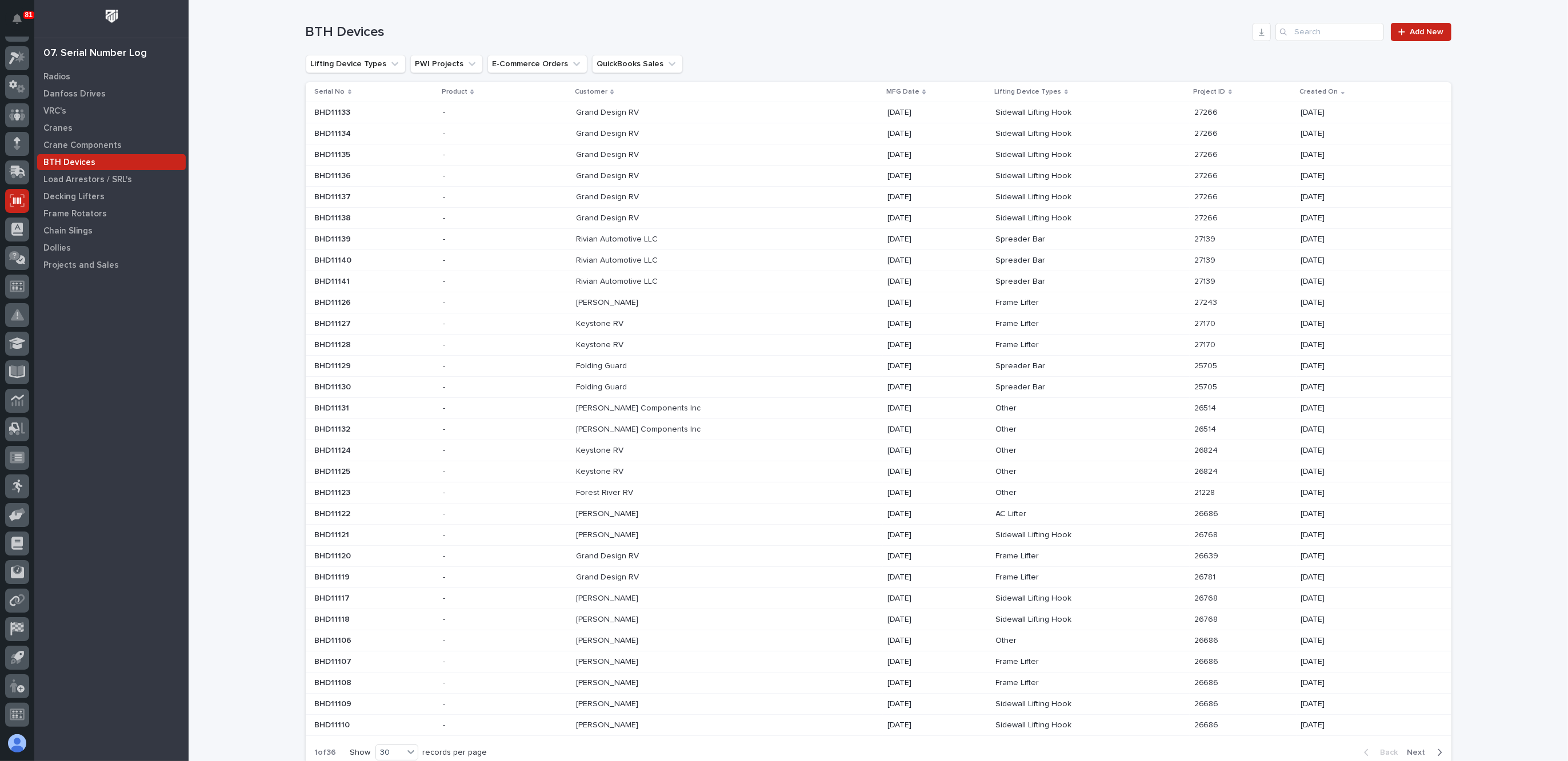
click at [641, 406] on p "[PERSON_NAME] Components Inc" at bounding box center [640, 407] width 127 height 12
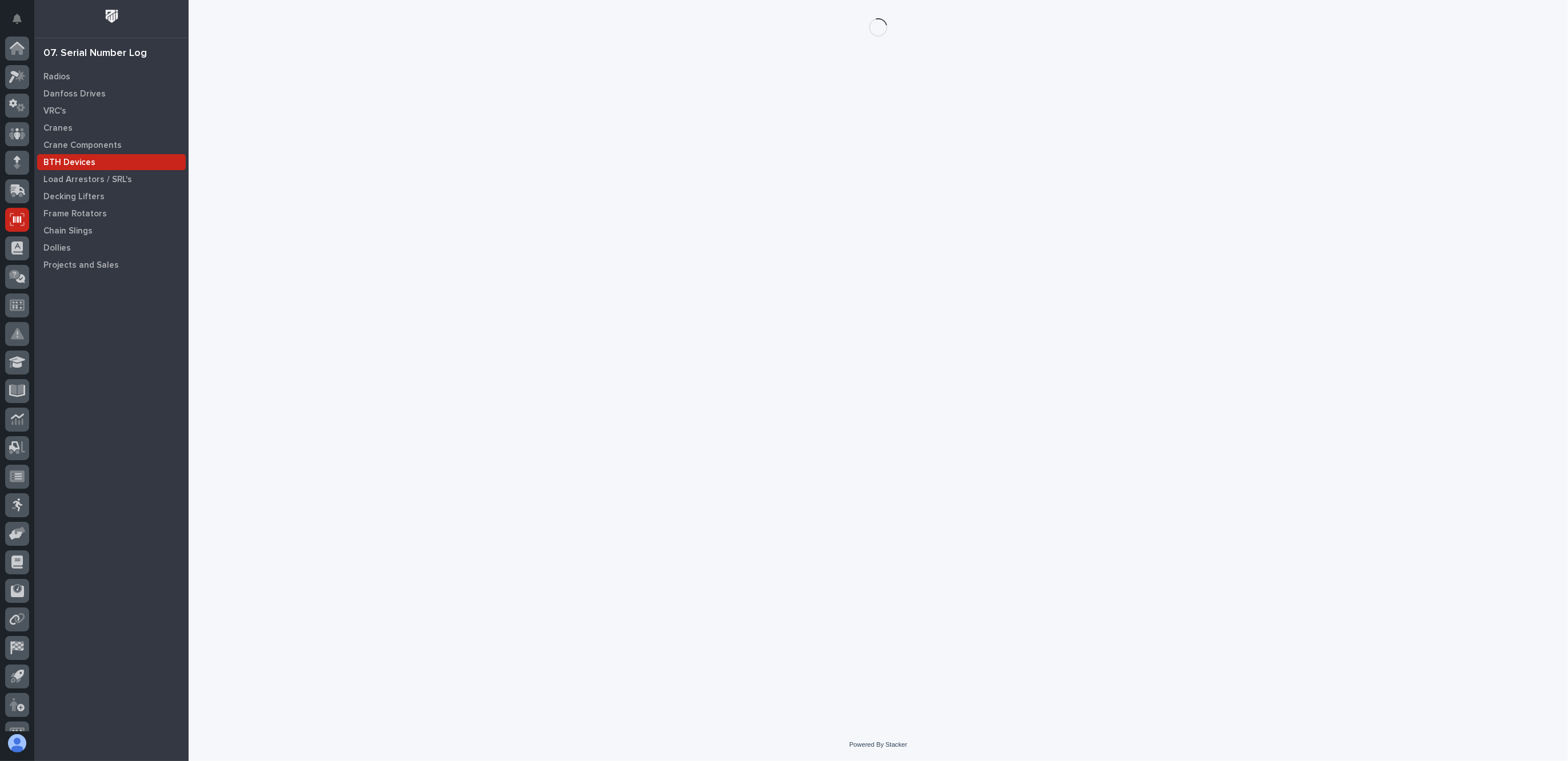
scroll to position [19, 0]
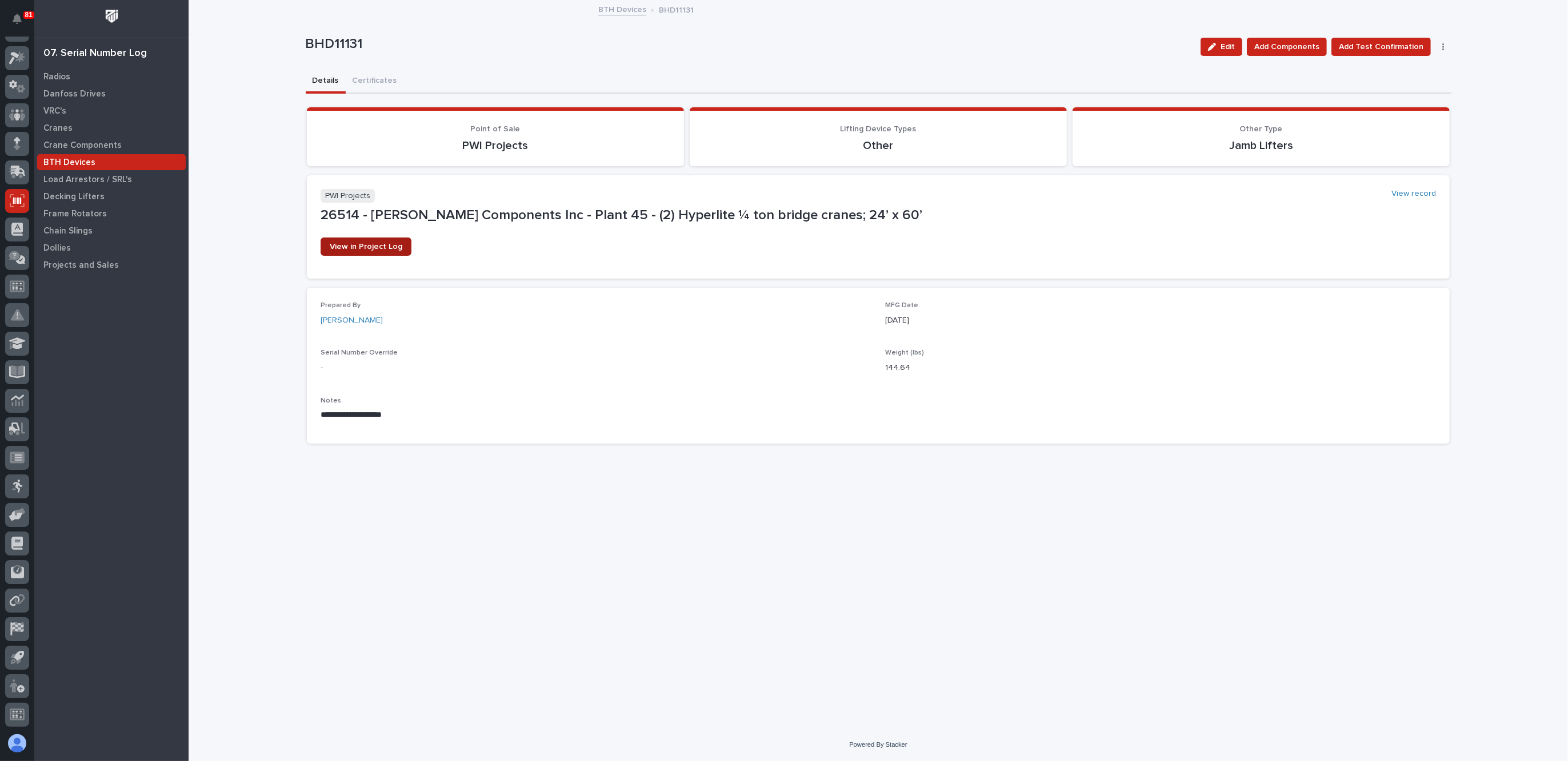
click at [376, 247] on span "View in Project Log" at bounding box center [366, 247] width 73 height 8
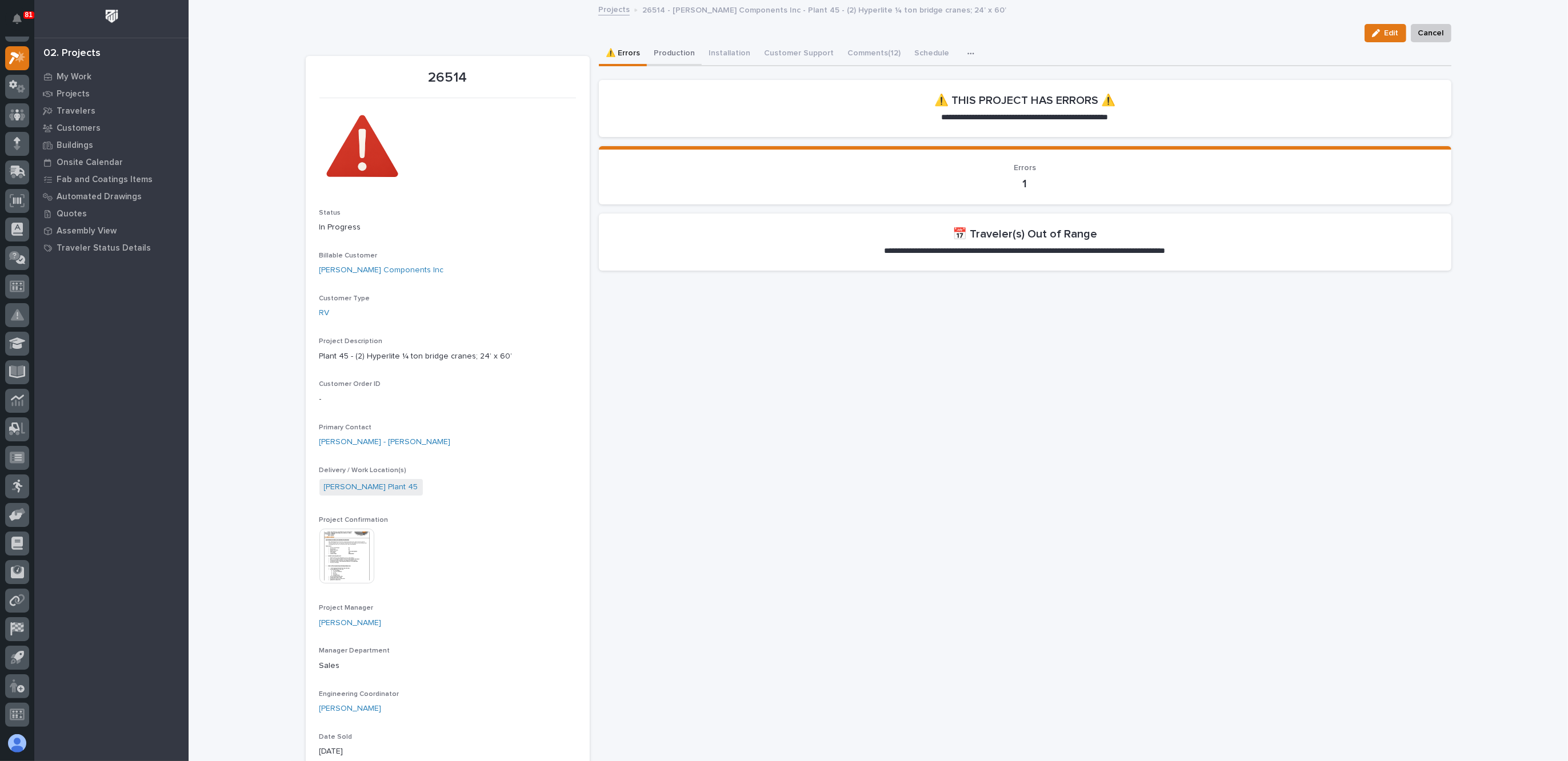
click at [669, 51] on button "Production" at bounding box center [674, 54] width 55 height 24
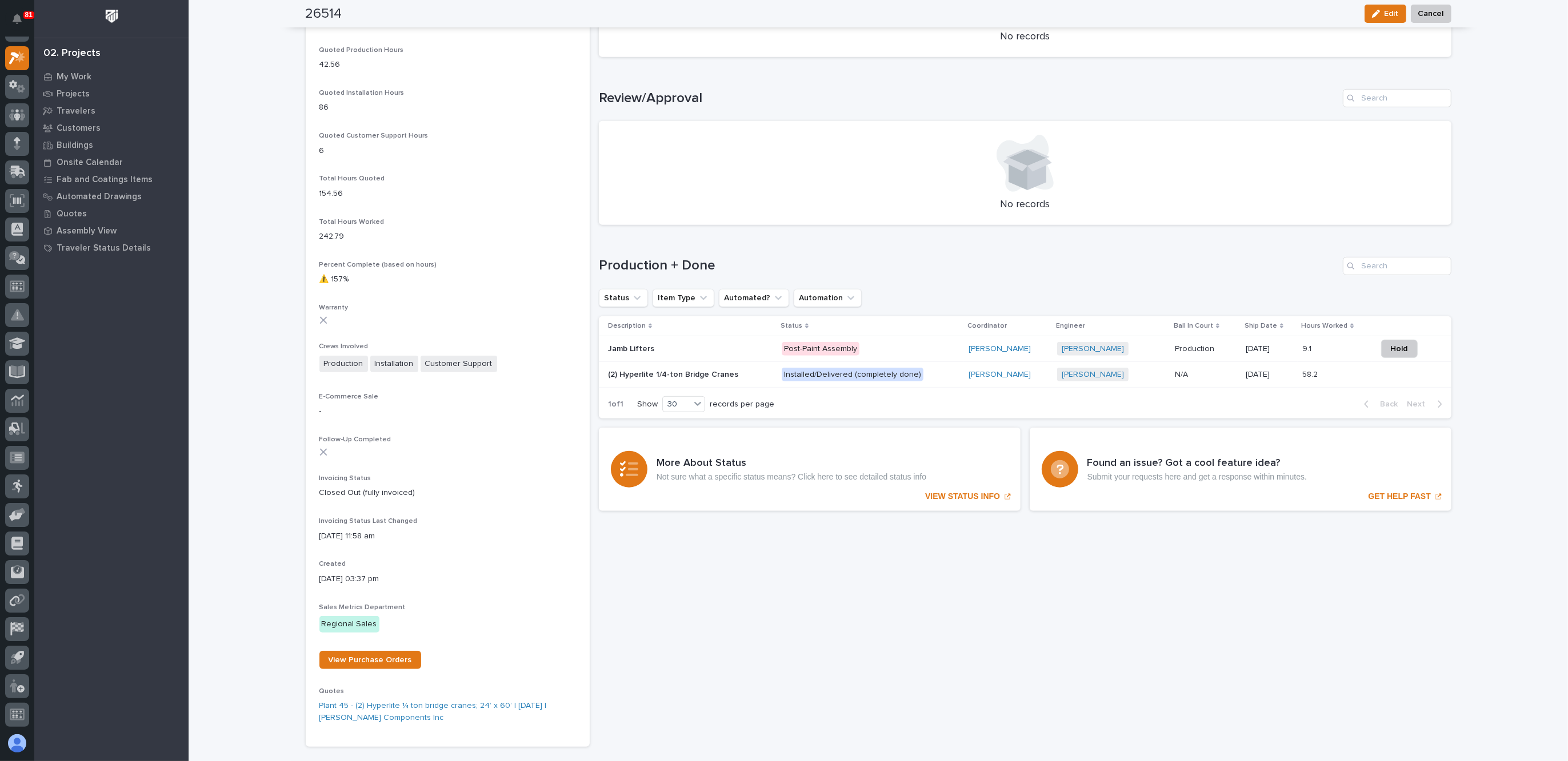
scroll to position [857, 0]
click at [625, 345] on p "Jamb Lifters" at bounding box center [632, 346] width 48 height 12
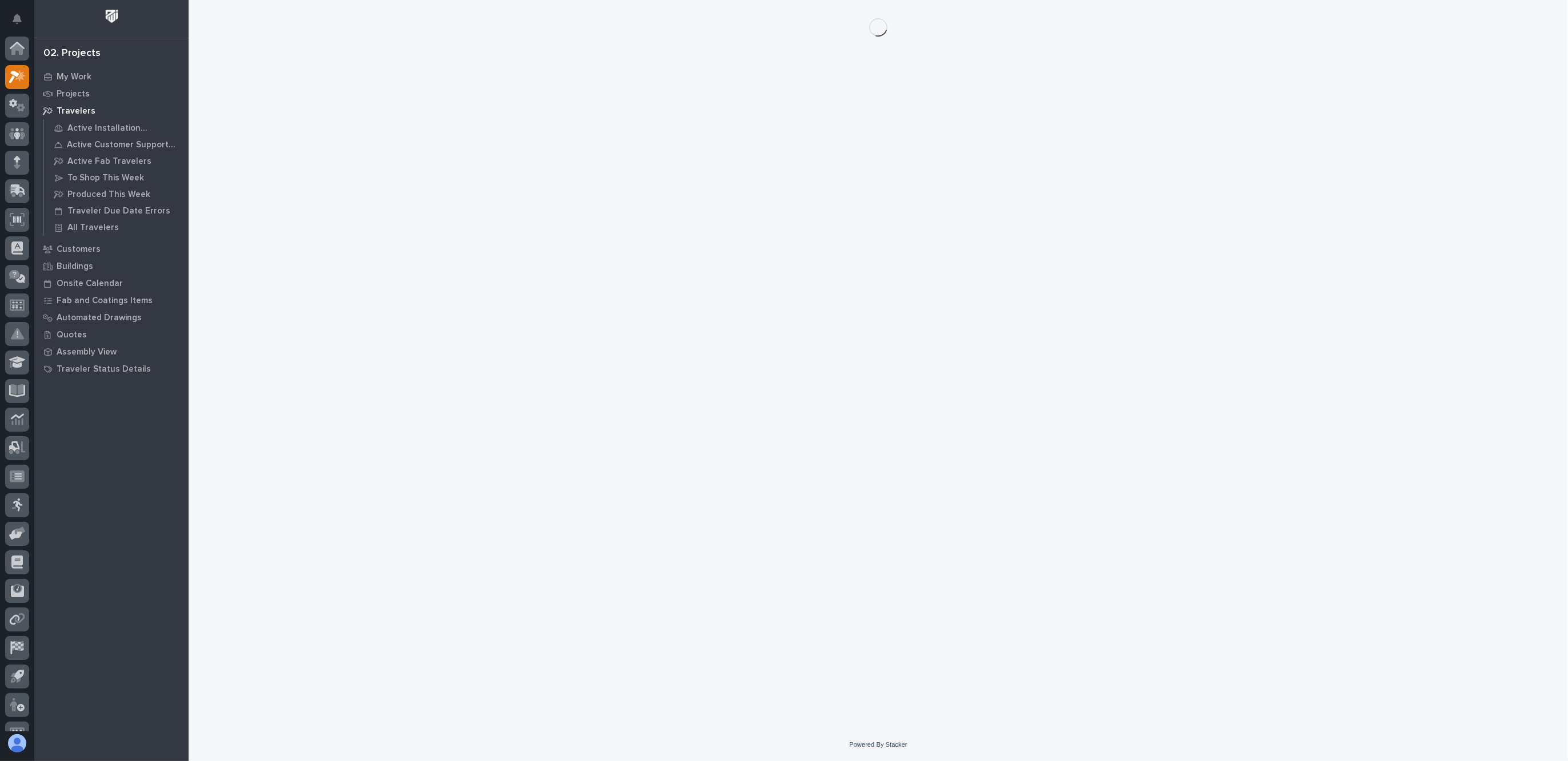
scroll to position [19, 0]
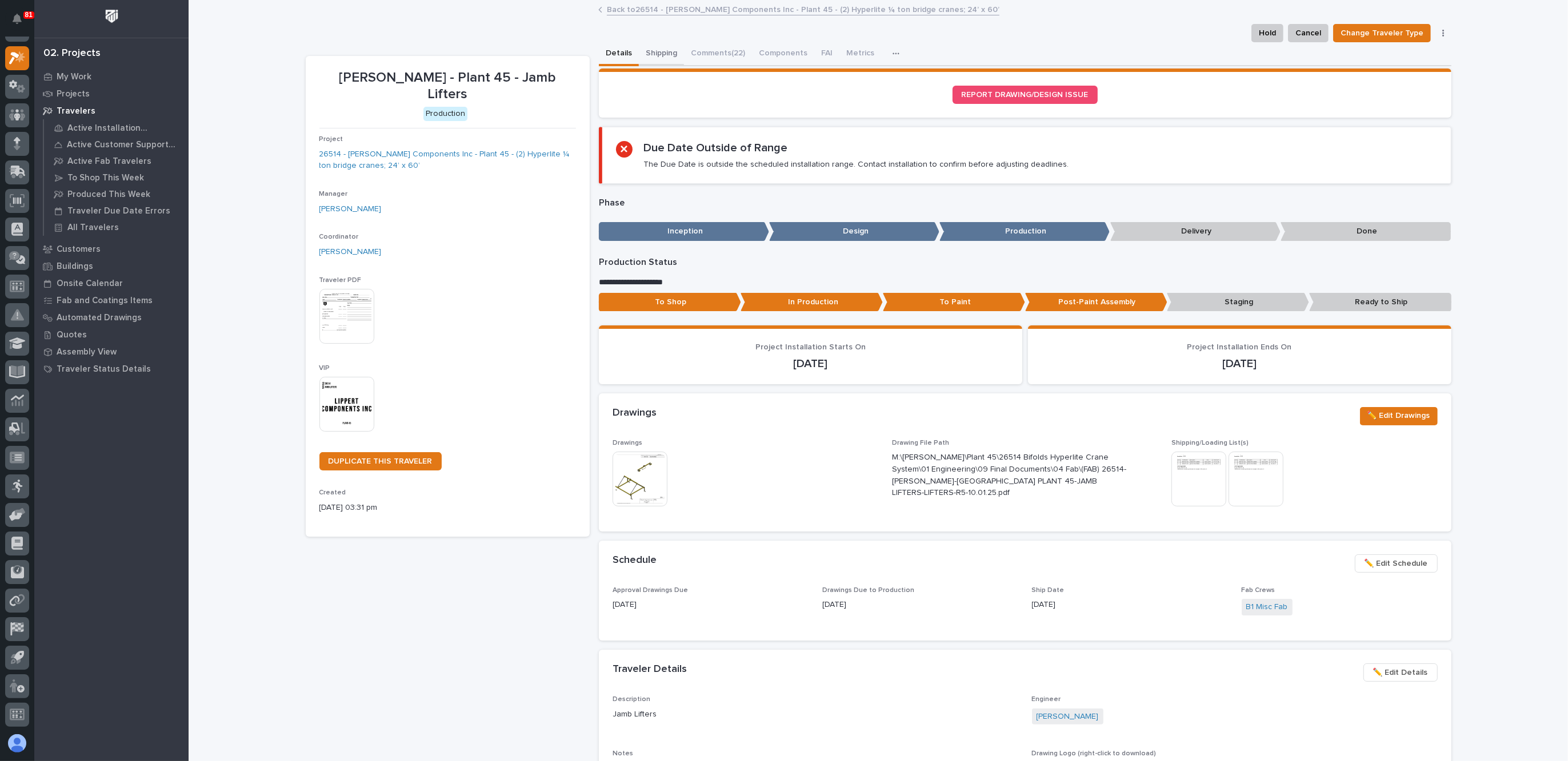
click at [665, 55] on button "Shipping" at bounding box center [661, 54] width 45 height 24
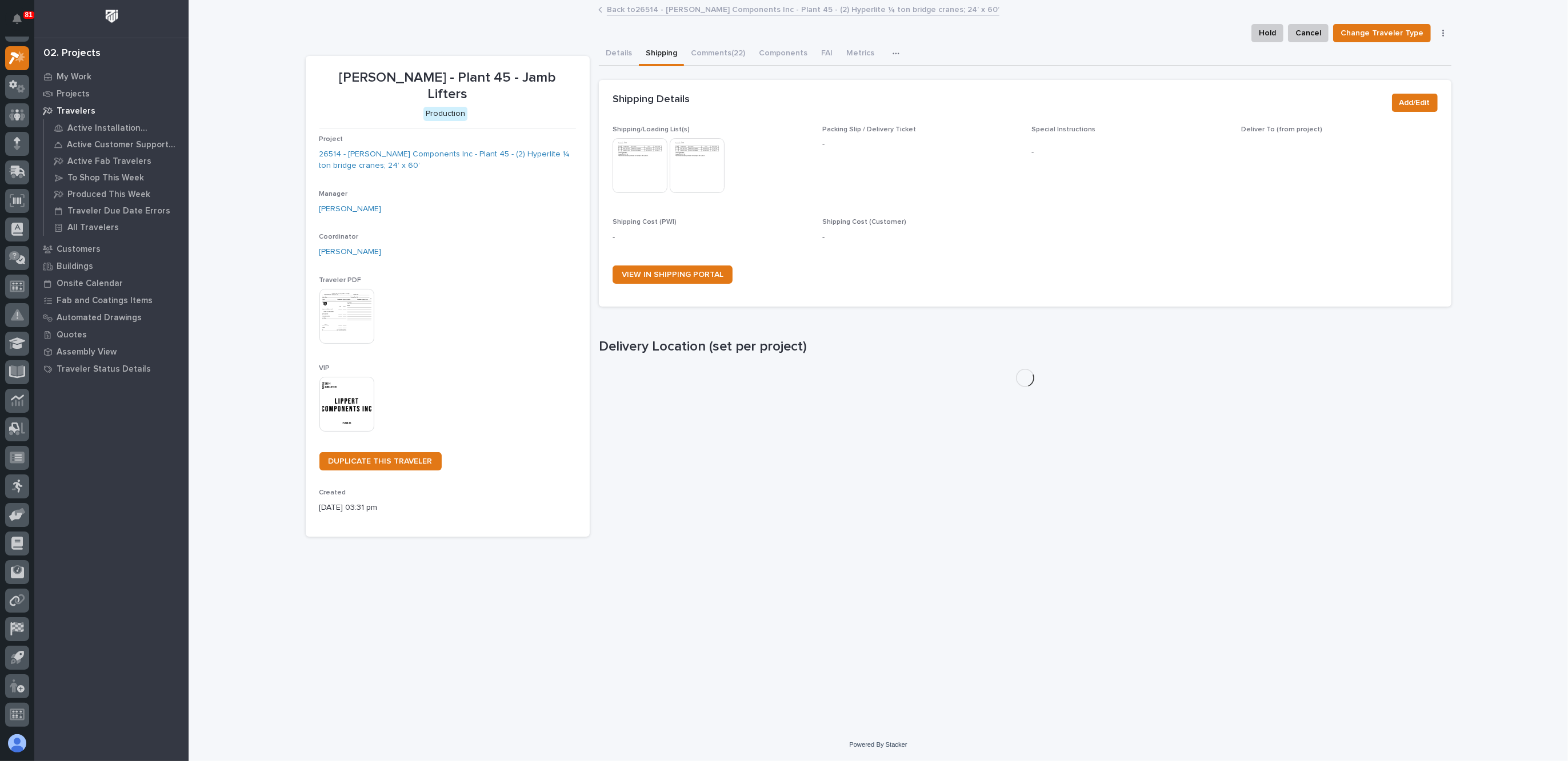
click at [647, 157] on img at bounding box center [640, 165] width 55 height 55
